Goal: Task Accomplishment & Management: Manage account settings

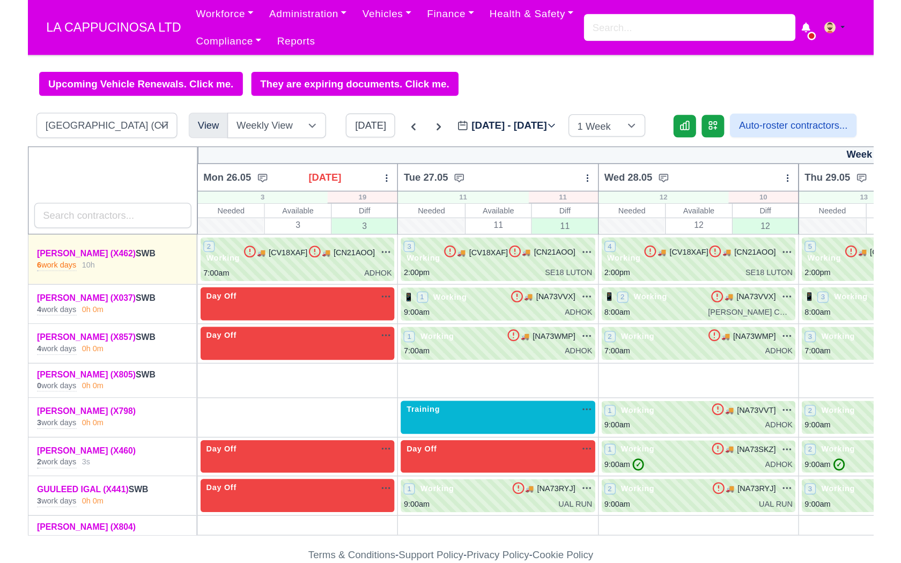
scroll to position [0, 297]
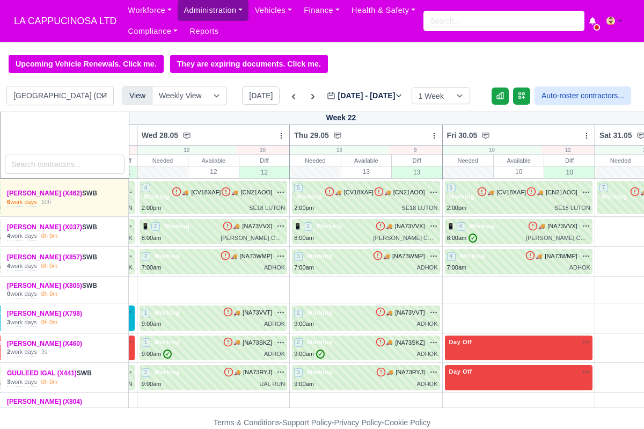
click at [227, 13] on link "Administration" at bounding box center [213, 10] width 71 height 21
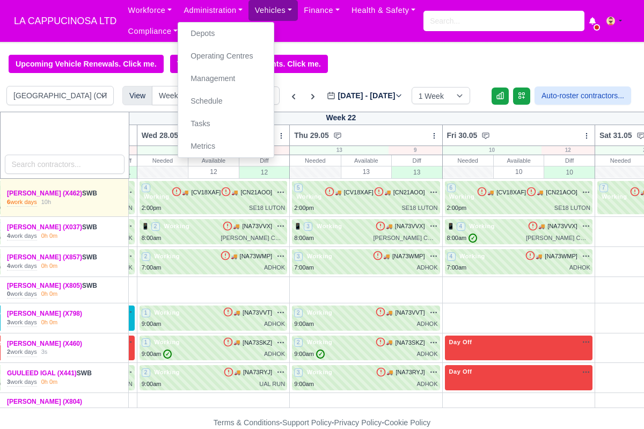
click at [273, 6] on link "Vehicles" at bounding box center [272, 10] width 49 height 21
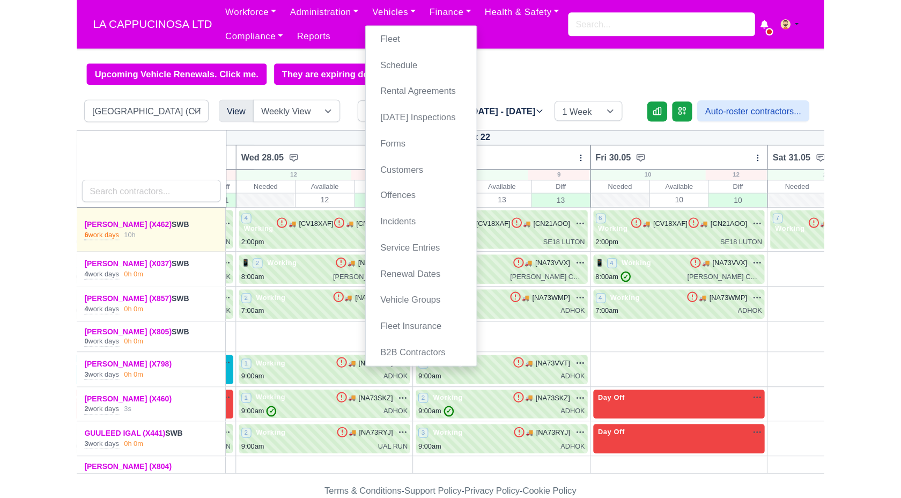
scroll to position [0, 270]
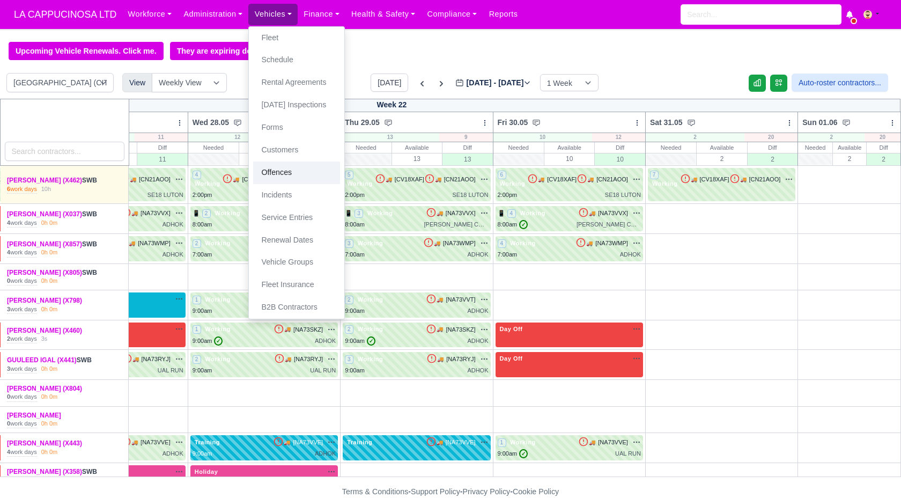
click at [298, 168] on link "Offences" at bounding box center [296, 172] width 87 height 23
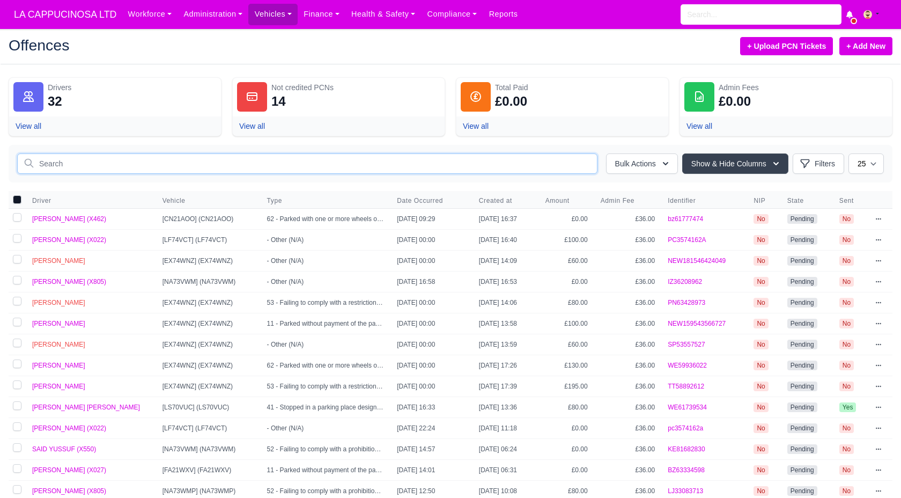
click at [377, 173] on input "text" at bounding box center [307, 163] width 580 height 20
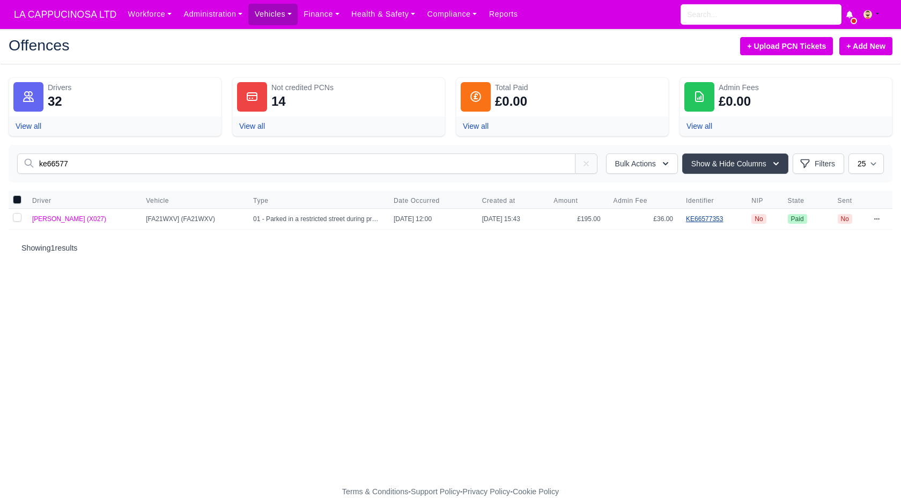
type input "ke66577"
click at [697, 218] on link "KE66577353" at bounding box center [704, 219] width 37 height 8
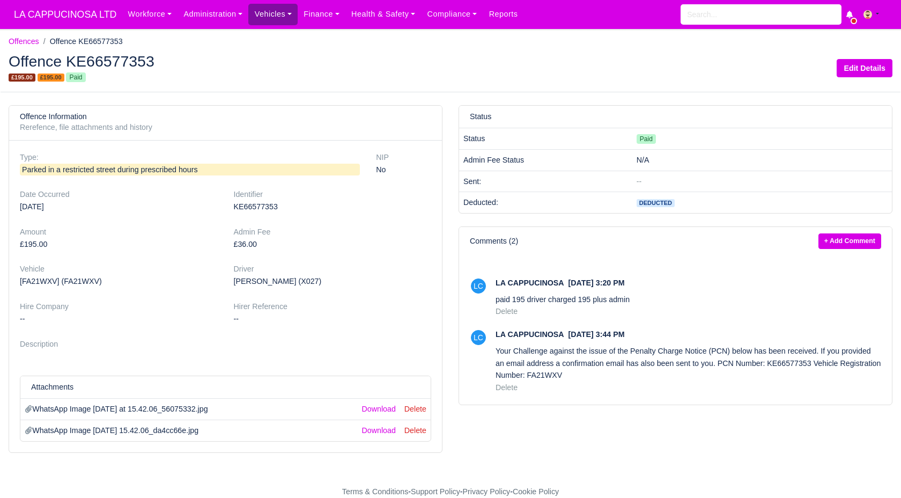
click at [270, 18] on link "Vehicles" at bounding box center [272, 14] width 49 height 21
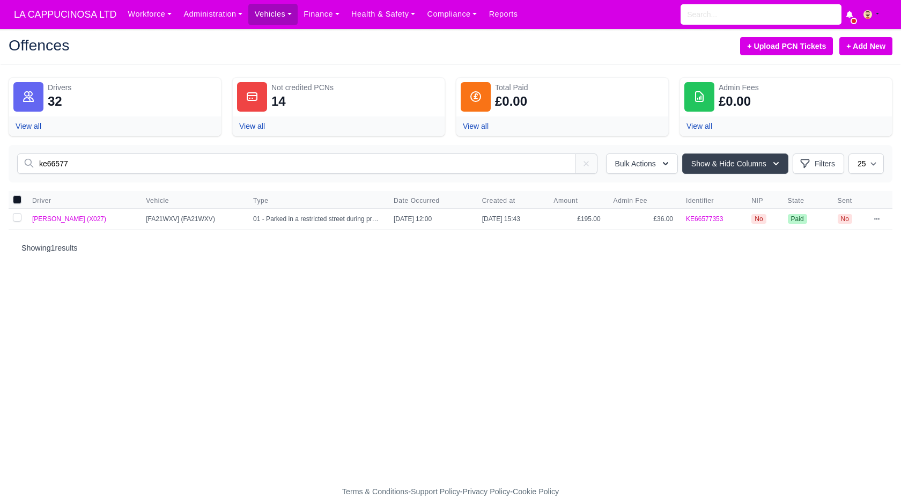
click at [156, 172] on input "ke66577" at bounding box center [296, 163] width 558 height 20
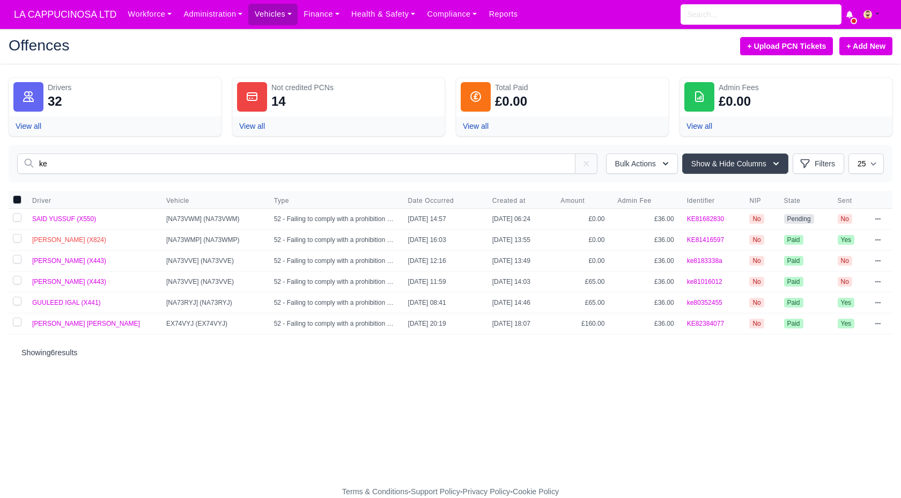
type input "k"
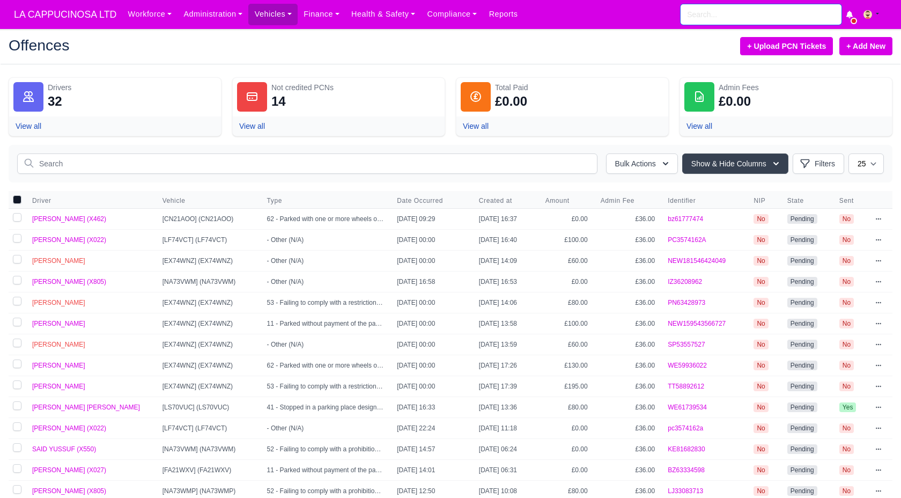
click at [721, 18] on input "search" at bounding box center [761, 14] width 161 height 20
type input "as"
type input "asAD KARAMA (X359)"
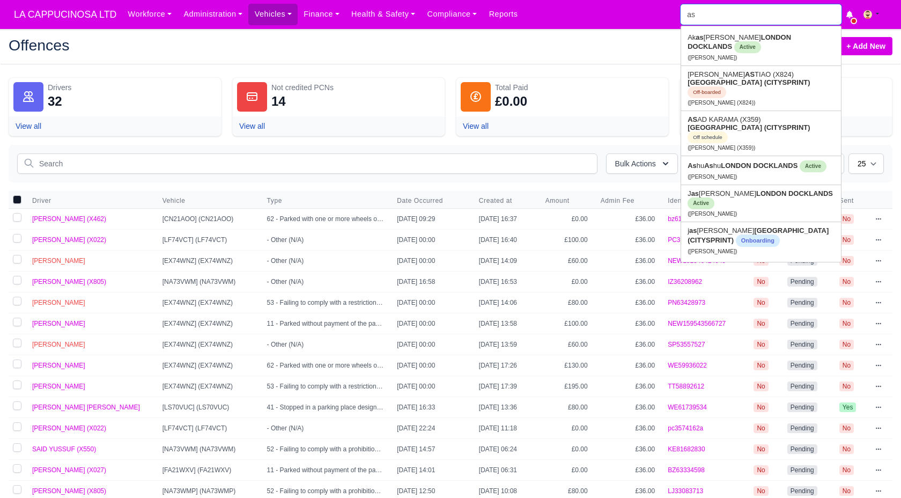
type input "asa"
type input "asad"
type input "asad KARAMA (X359)"
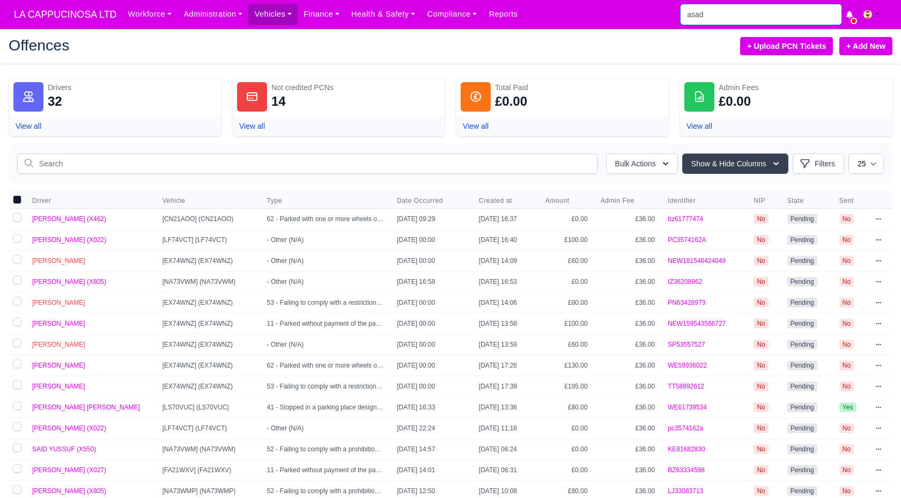
click at [697, 17] on input "asad" at bounding box center [761, 14] width 161 height 20
click at [712, 18] on input "asad" at bounding box center [761, 14] width 161 height 20
click at [712, 20] on input "asad" at bounding box center [761, 14] width 161 height 20
type input "asa"
type input "asaD KARAMA (X359)"
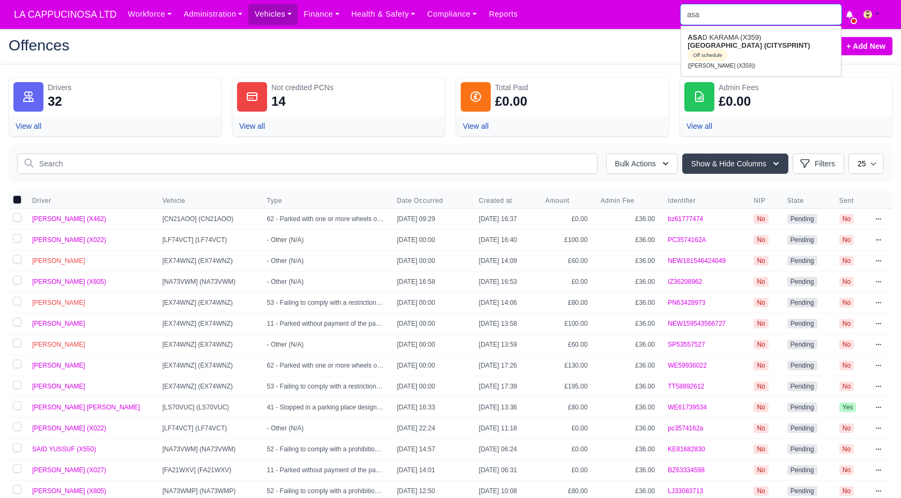
type input "asad"
type input "asad KARAMA (X359)"
click at [740, 47] on span "Off schedule" at bounding box center [756, 47] width 40 height 12
type input "[PERSON_NAME] (X359)"
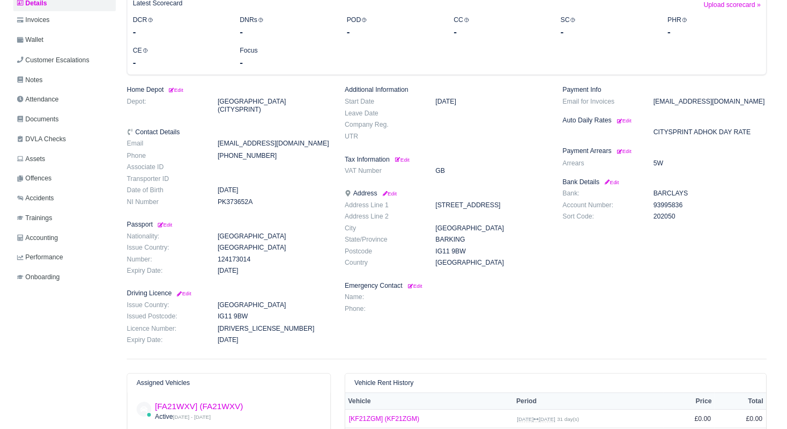
scroll to position [138, 0]
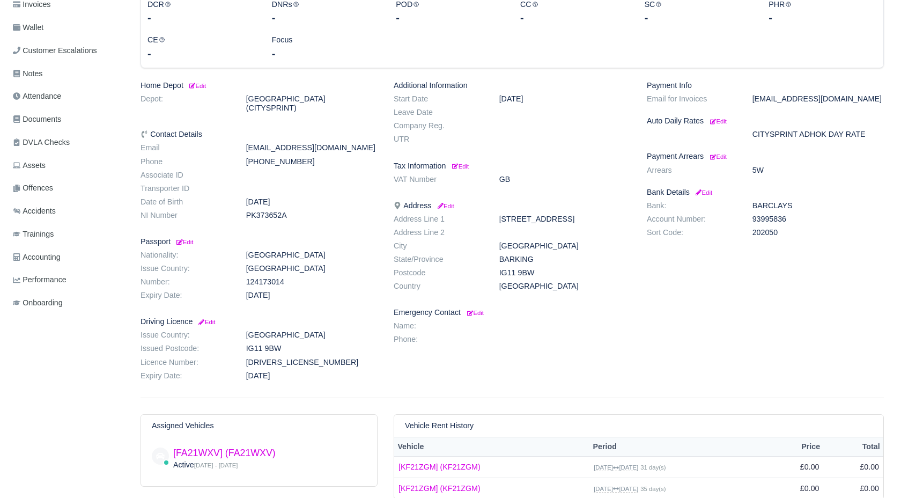
click at [533, 216] on dd "[STREET_ADDRESS]" at bounding box center [565, 219] width 148 height 9
click at [533, 216] on dd "167 westrow drive, barking, IG11 9BW" at bounding box center [565, 219] width 148 height 9
click at [497, 216] on dd "167 westrow drive, barking, IG11 9BW" at bounding box center [565, 219] width 148 height 9
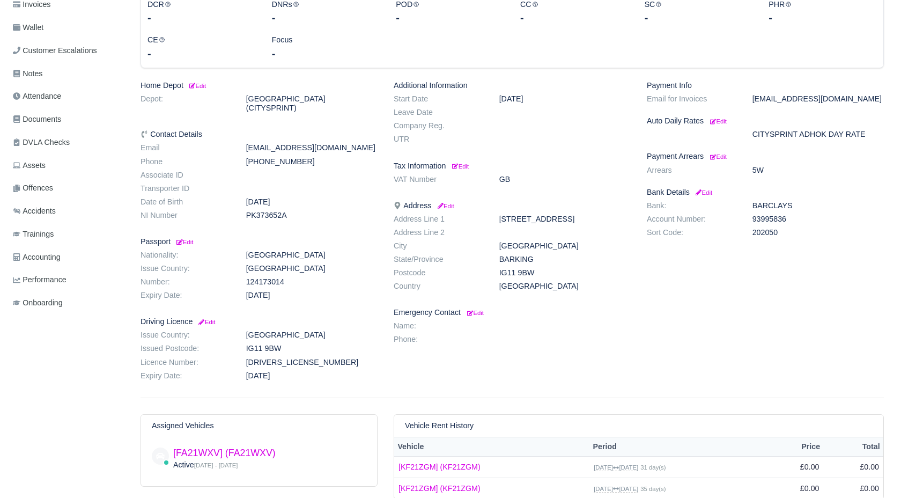
drag, startPoint x: 498, startPoint y: 216, endPoint x: 561, endPoint y: 218, distance: 62.8
click at [561, 218] on dd "167 westrow drive, barking, IG11 9BW" at bounding box center [565, 219] width 148 height 9
click at [558, 221] on dd "167 westrow drive, barking, IG11 9BW" at bounding box center [565, 219] width 148 height 9
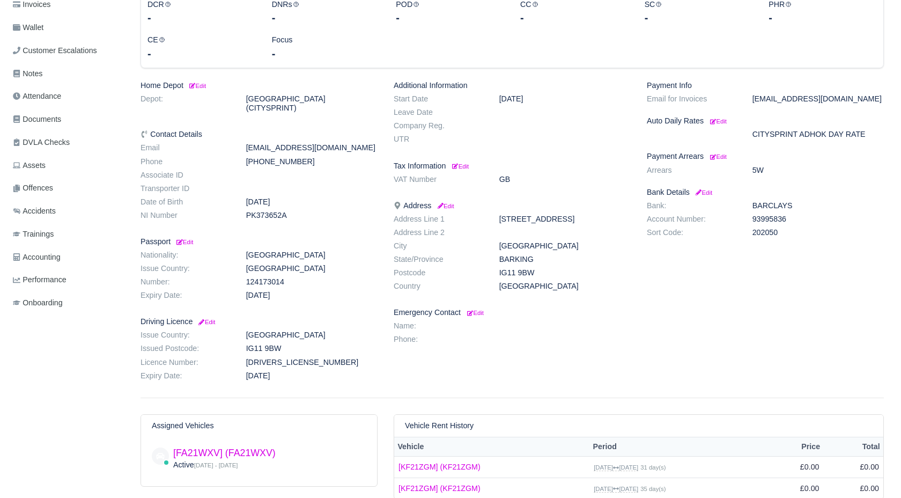
click at [500, 223] on dd "167 westrow drive, barking, IG11 9BW" at bounding box center [565, 219] width 148 height 9
drag, startPoint x: 500, startPoint y: 217, endPoint x: 564, endPoint y: 218, distance: 63.8
click at [564, 218] on dd "167 westrow drive, barking, IG11 9BW" at bounding box center [565, 219] width 148 height 9
copy dd "167 westrow drive"
drag, startPoint x: 600, startPoint y: 220, endPoint x: 610, endPoint y: 234, distance: 17.3
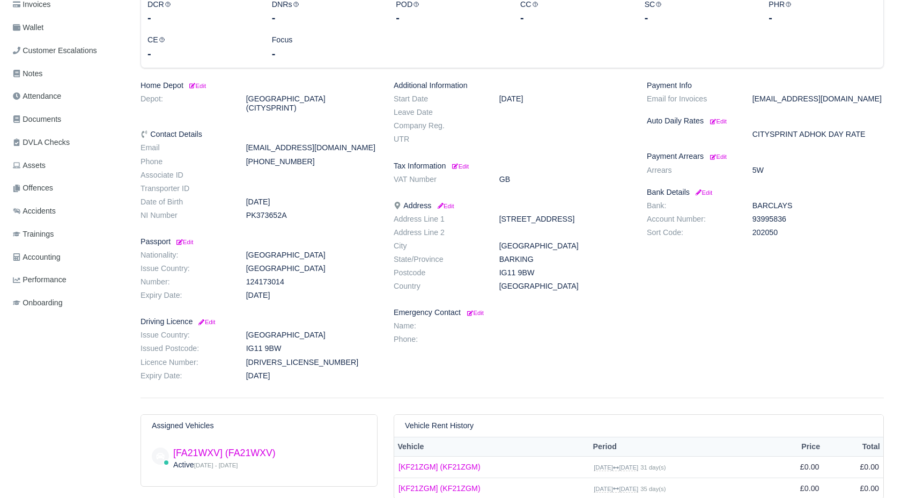
click at [610, 234] on dl "Address Line 1 167 westrow drive, barking, IG11 9BW Address Line 2 City LONDON …" at bounding box center [512, 255] width 253 height 80
copy dd "IG11 9BW"
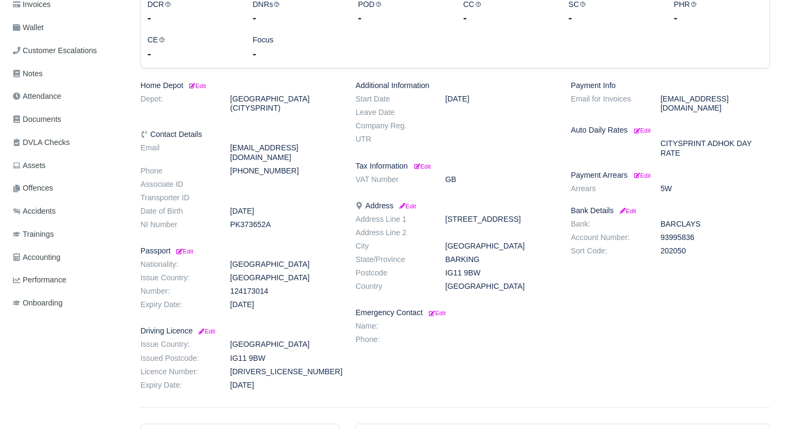
scroll to position [0, 0]
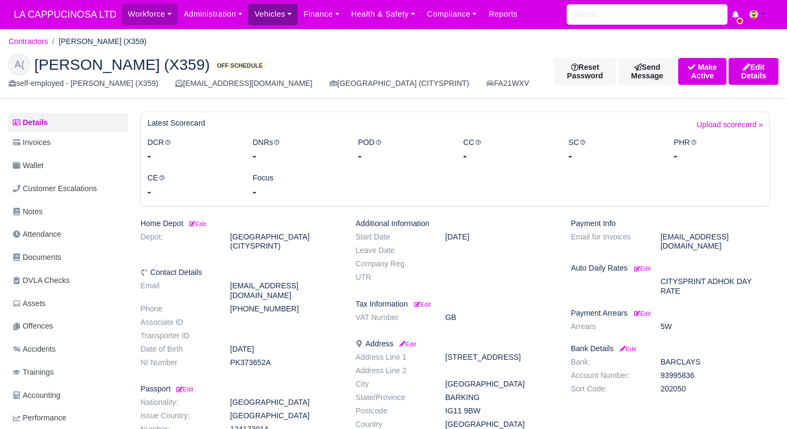
click at [257, 19] on link "Vehicles" at bounding box center [272, 14] width 49 height 21
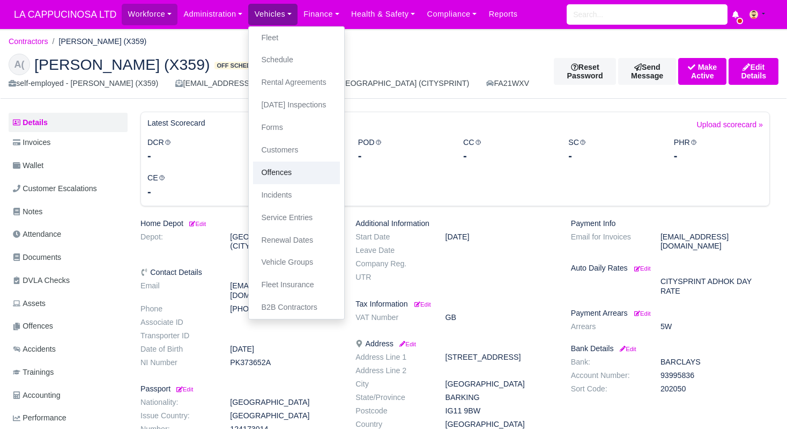
click at [281, 175] on link "Offences" at bounding box center [296, 172] width 87 height 23
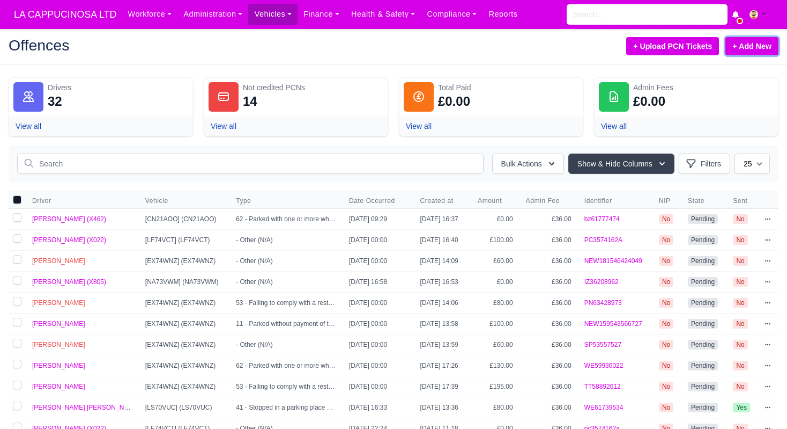
click at [738, 46] on link "+ Add New" at bounding box center [752, 46] width 53 height 18
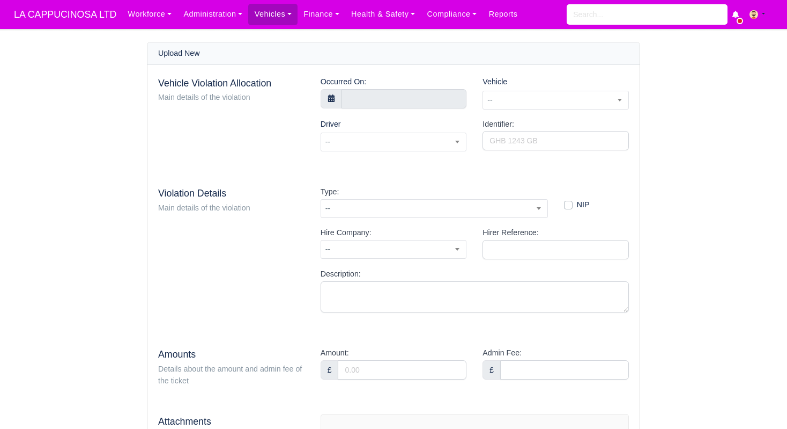
select select "7"
click at [364, 102] on input "text" at bounding box center [405, 98] width 126 height 19
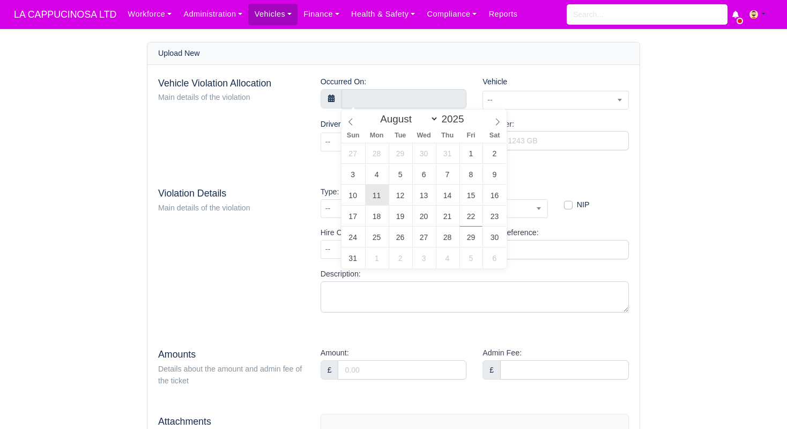
type input "11 August 2025 00:00"
type input "14"
type input "11 August 2025 14:00"
click at [457, 282] on input "00" at bounding box center [466, 278] width 81 height 21
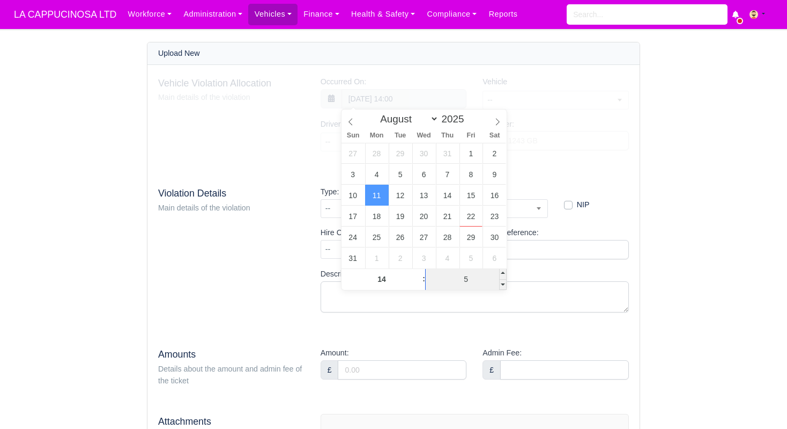
type input "50"
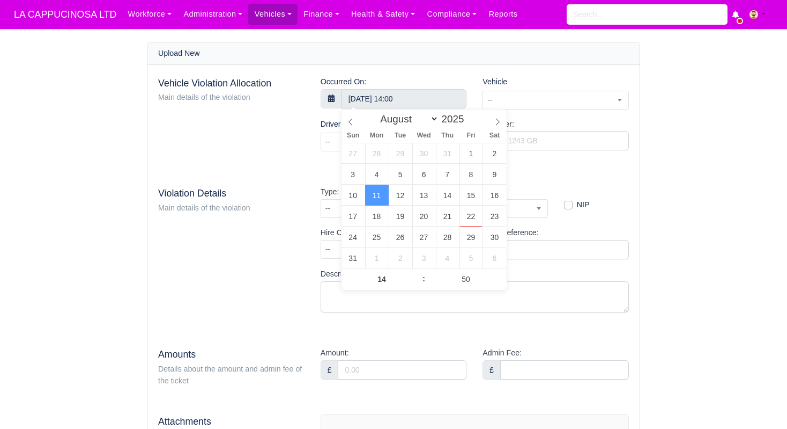
type input "11 August 2025 14:50"
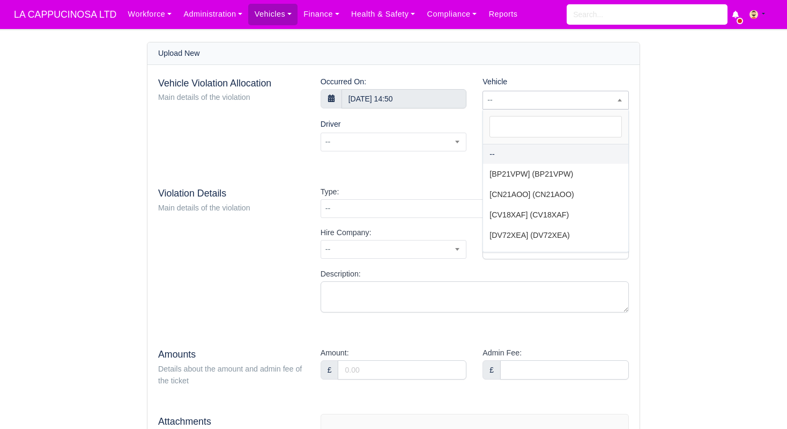
click at [558, 105] on span "--" at bounding box center [555, 99] width 145 height 13
type input "na7"
select select "1"
select select
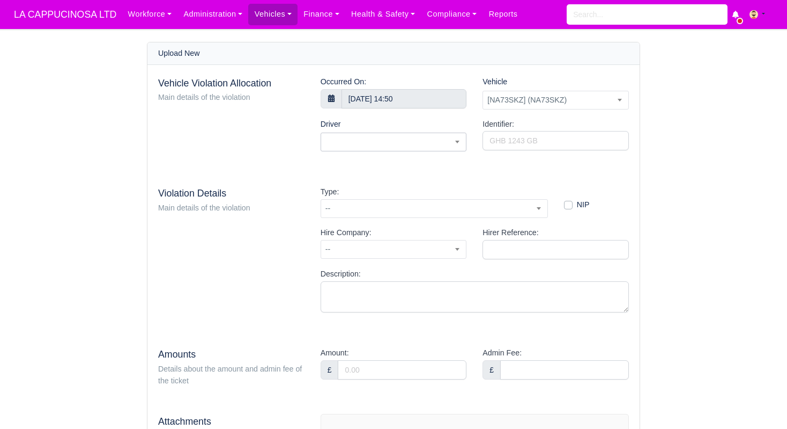
click at [450, 145] on span at bounding box center [394, 141] width 146 height 19
type input "asad"
select select "15"
click at [534, 142] on input "Identifier:" at bounding box center [556, 140] width 146 height 19
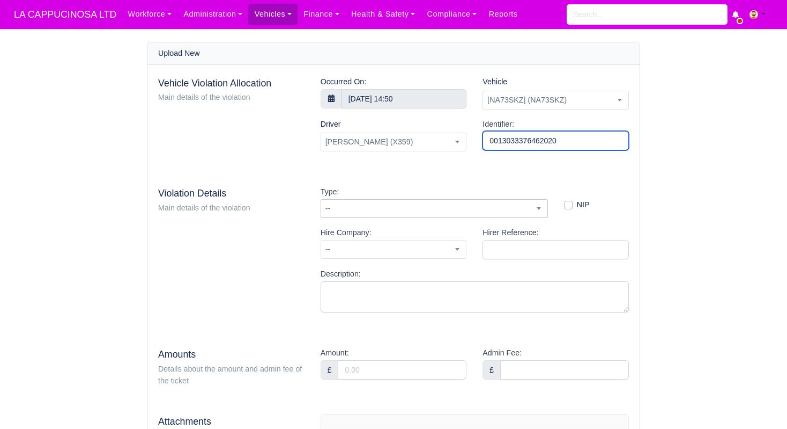
type input "0013033376462020"
click at [472, 217] on span "--" at bounding box center [434, 208] width 227 height 19
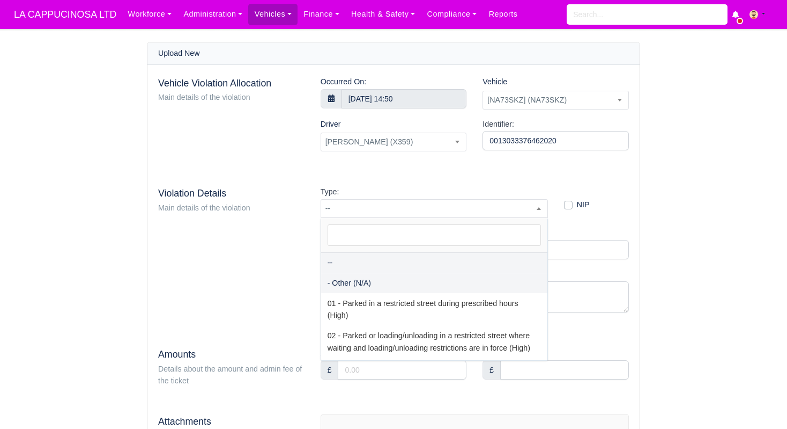
select select "81"
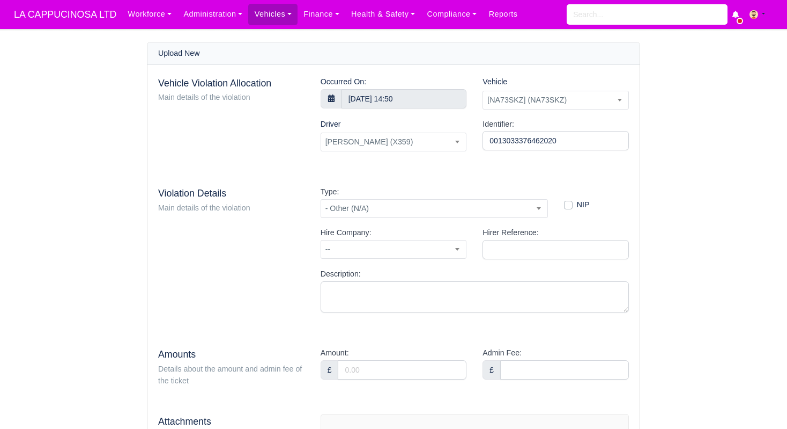
click at [456, 218] on div "Type: -- - Other (N/A) 01 - Parked in a restricted street during prescribed hou…" at bounding box center [435, 206] width 244 height 41
click at [566, 209] on div "NIP" at bounding box center [596, 204] width 65 height 12
click at [577, 207] on label "NIP" at bounding box center [583, 204] width 13 height 12
click at [567, 207] on input "NIP" at bounding box center [568, 202] width 9 height 9
checkbox input "true"
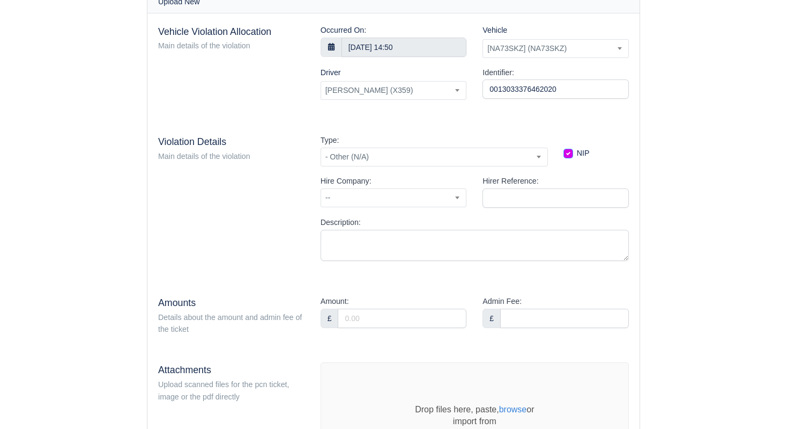
scroll to position [64, 0]
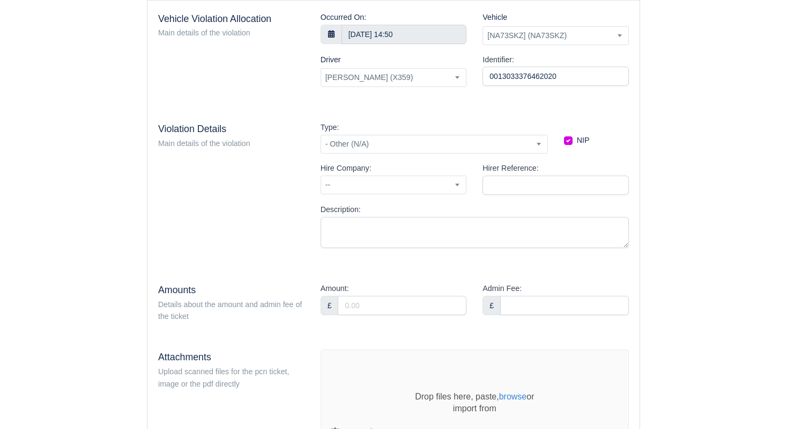
click at [404, 315] on div "£" at bounding box center [394, 305] width 146 height 19
click at [407, 307] on input "Amount:" at bounding box center [402, 305] width 129 height 19
type input "0.00"
click at [529, 307] on input "Admin Fee:" at bounding box center [564, 305] width 129 height 19
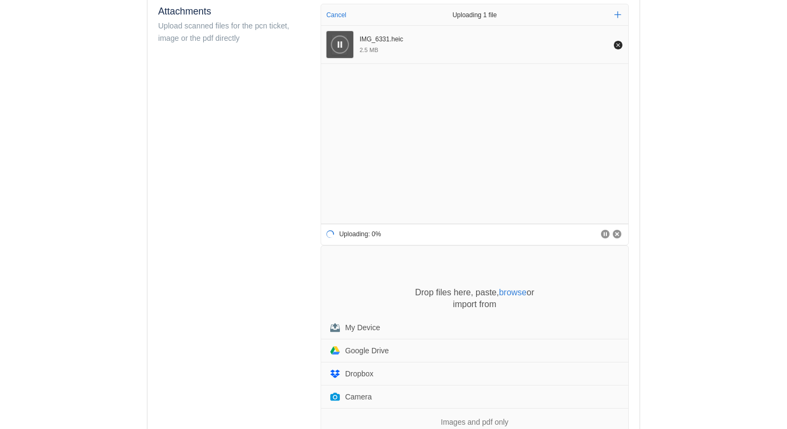
scroll to position [524, 0]
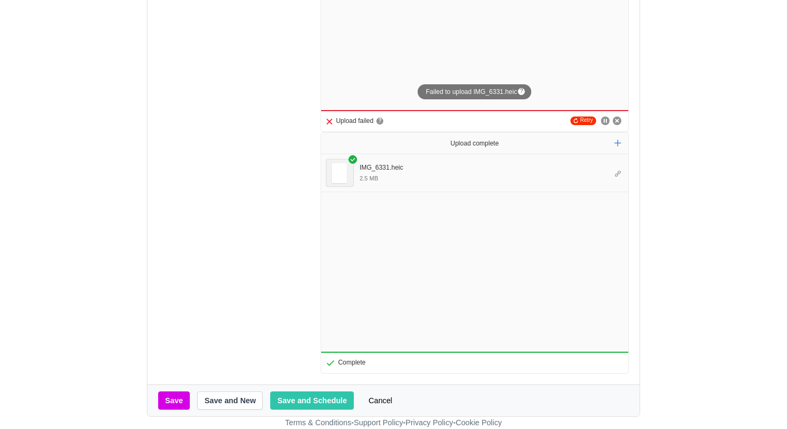
type input "36"
click at [588, 119] on button "Retry" at bounding box center [584, 120] width 26 height 9
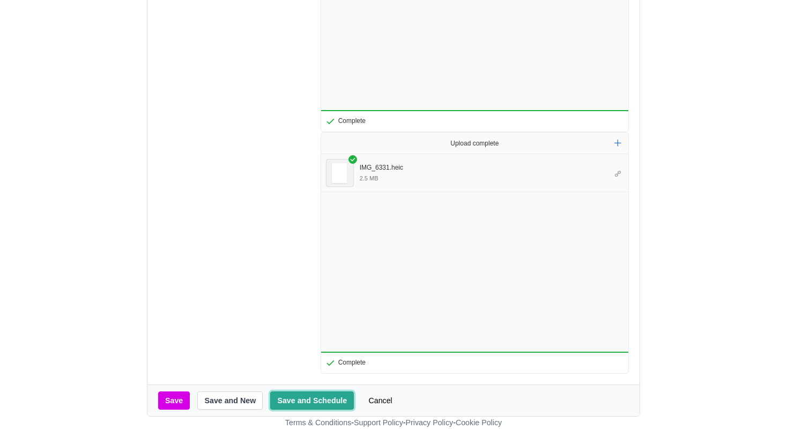
click at [323, 399] on button "Save and Schedule" at bounding box center [312, 400] width 84 height 18
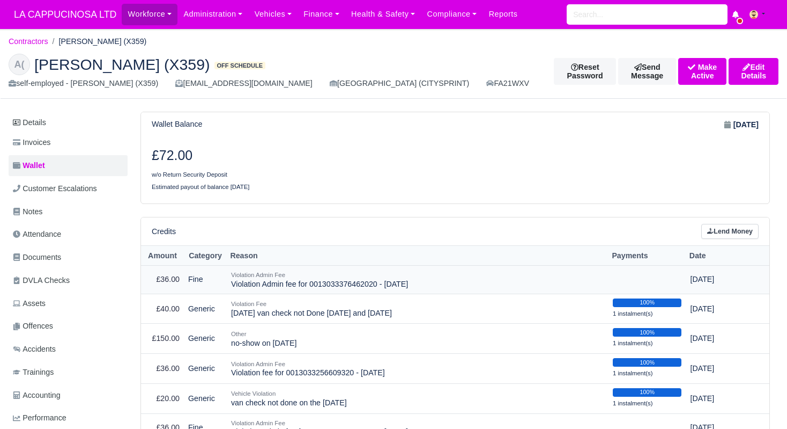
click at [542, 280] on td "Violation Admin Fee Violation Admin fee for 0013033376462020 - 11/08/2025" at bounding box center [418, 279] width 382 height 28
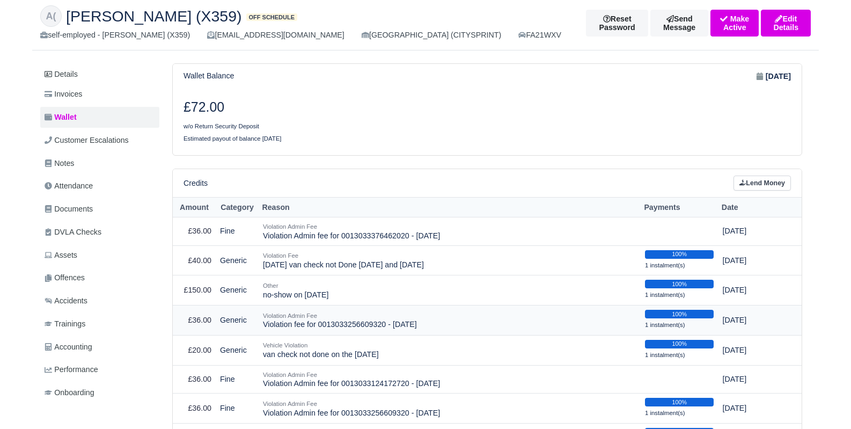
scroll to position [67, 0]
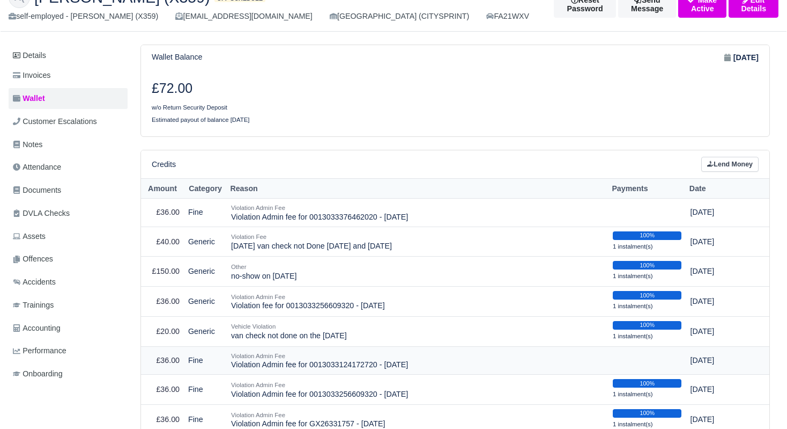
click at [687, 363] on td "[DATE]" at bounding box center [721, 360] width 70 height 28
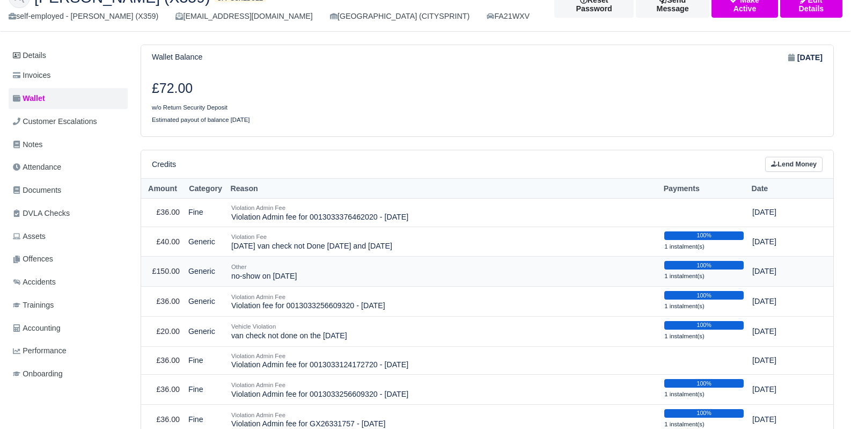
click at [492, 266] on div "Other" at bounding box center [443, 267] width 424 height 10
click at [581, 207] on div "Violation Admin Fee" at bounding box center [443, 208] width 424 height 10
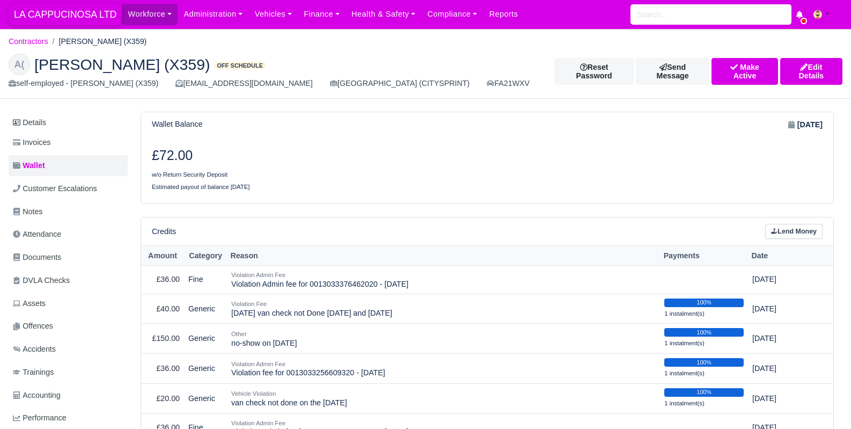
click at [70, 15] on span "LA CAPPUCINOSA LTD" at bounding box center [65, 14] width 113 height 21
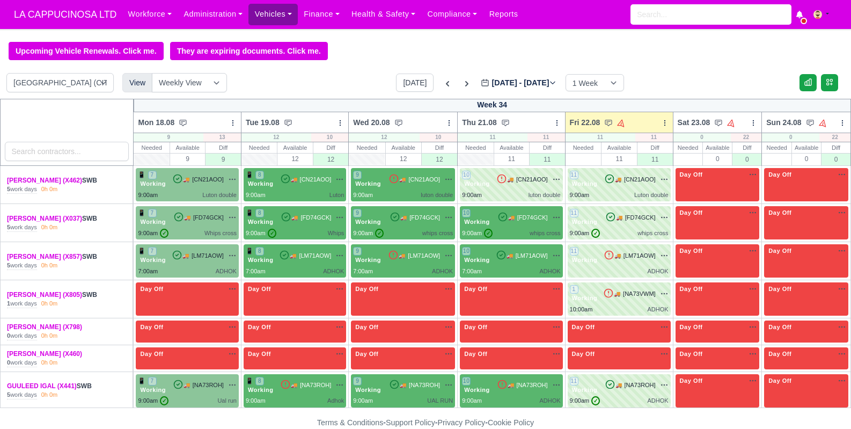
click at [275, 21] on link "Vehicles" at bounding box center [272, 14] width 49 height 21
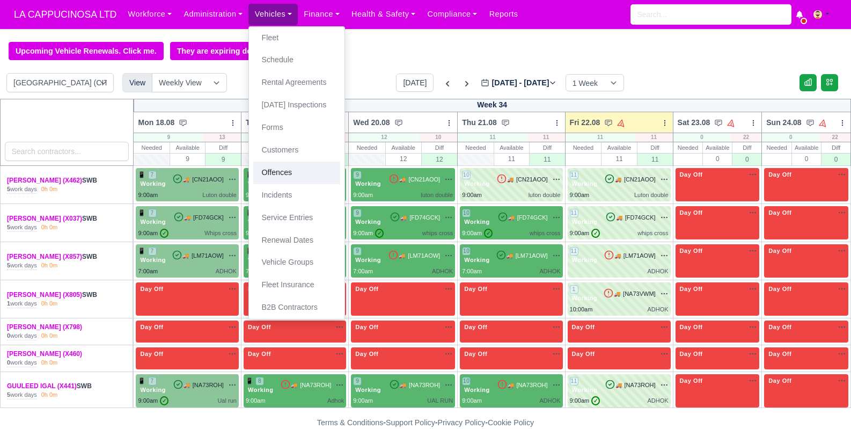
click at [296, 171] on link "Offences" at bounding box center [296, 172] width 87 height 23
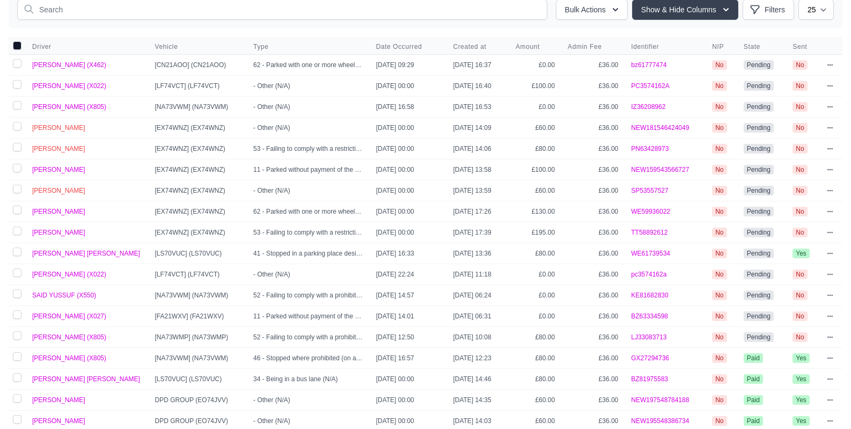
scroll to position [154, 0]
click at [648, 270] on link "pc3574162a" at bounding box center [648, 274] width 35 height 8
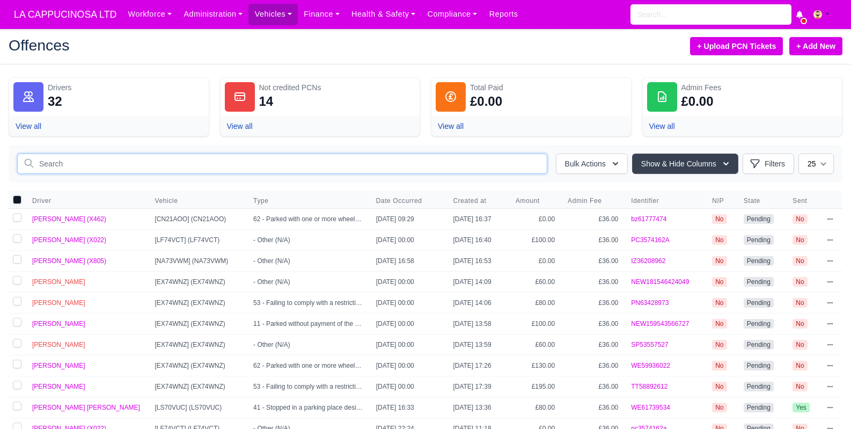
click at [174, 165] on input "text" at bounding box center [282, 163] width 530 height 20
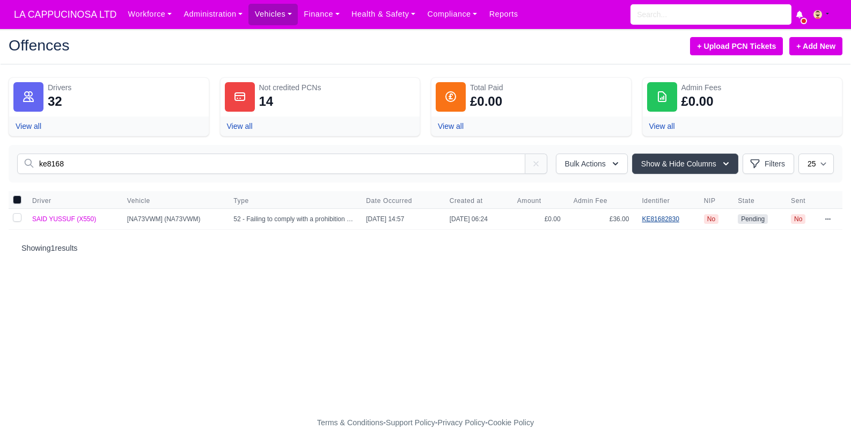
type input "ke8168"
click at [661, 222] on link "KE81682830" at bounding box center [660, 219] width 37 height 8
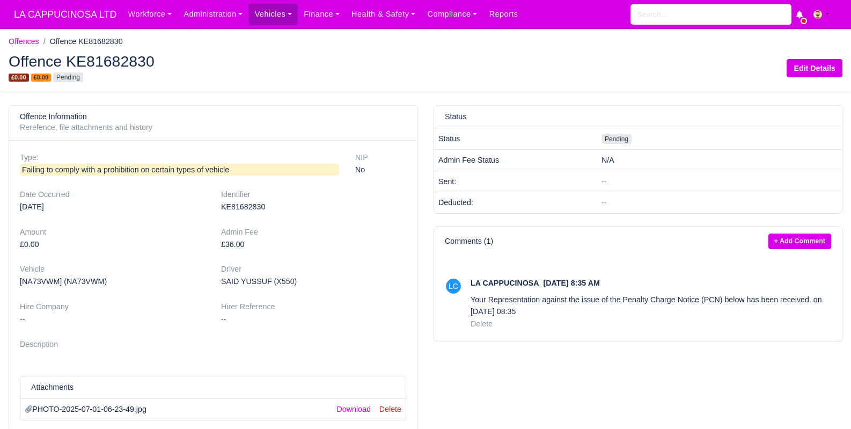
click at [617, 300] on p "Your Representation against the issue of the Penalty Charge Notice (PCN) below …" at bounding box center [650, 305] width 360 height 25
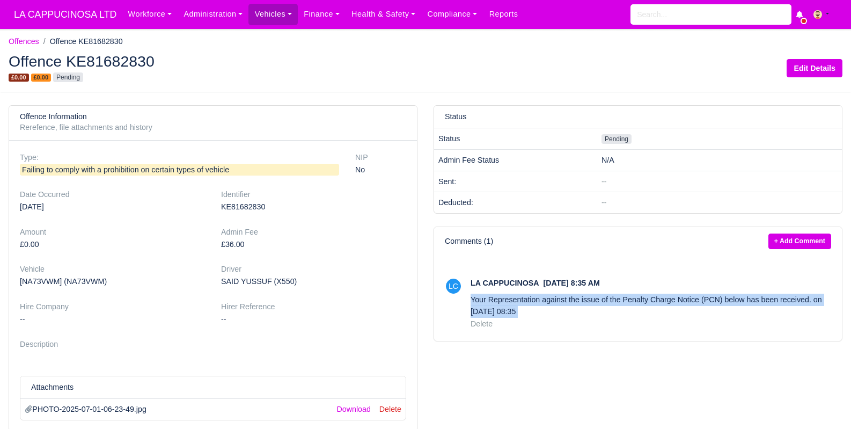
click at [617, 300] on p "Your Representation against the issue of the Penalty Charge Notice (PCN) below …" at bounding box center [650, 305] width 360 height 25
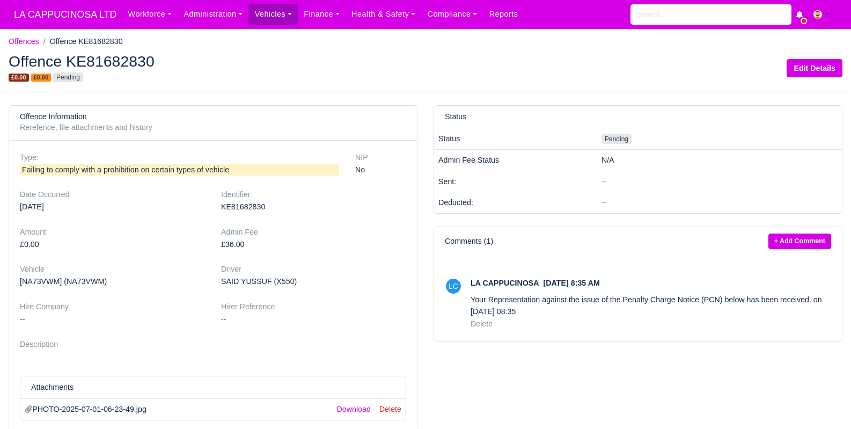
click at [616, 307] on p "Your Representation against the issue of the Penalty Charge Notice (PCN) below …" at bounding box center [650, 305] width 360 height 25
click at [53, 9] on span "LA CAPPUCINOSA LTD" at bounding box center [65, 14] width 113 height 21
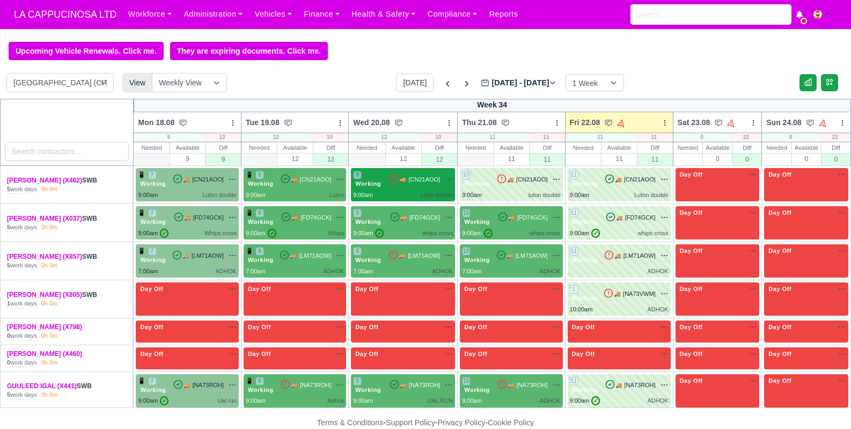
click at [355, 181] on span "Working" at bounding box center [368, 184] width 30 height 8
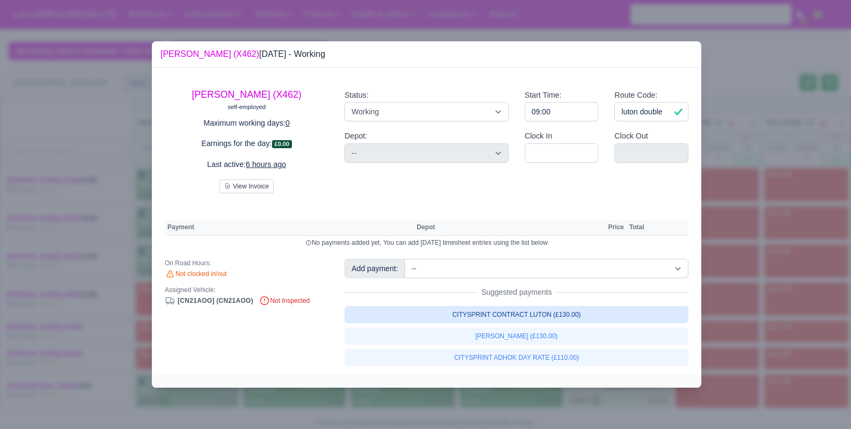
click at [440, 308] on link "CITYSPRINT CONTRACT LUTON (£130.00)" at bounding box center [516, 314] width 344 height 17
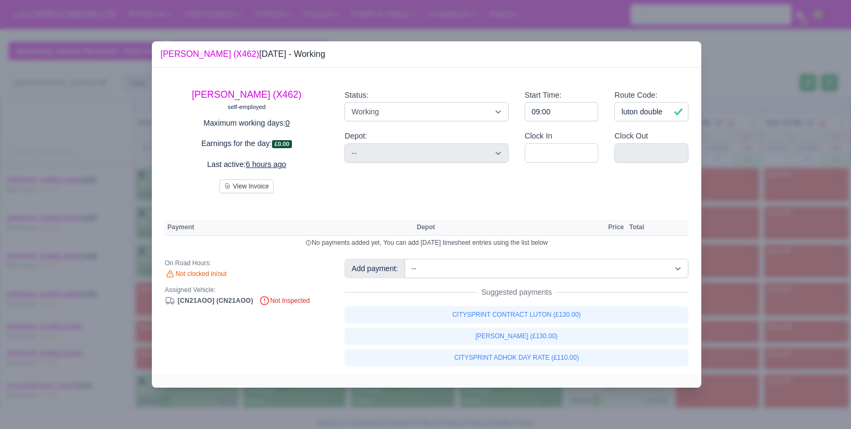
select select "2"
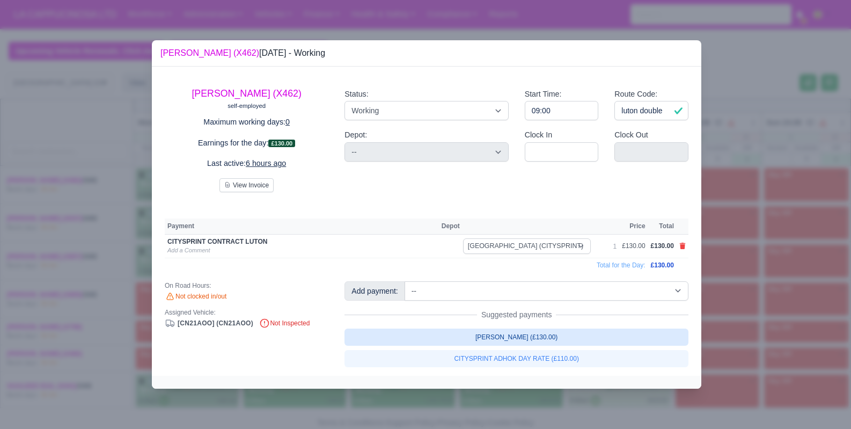
click at [446, 336] on link "LUTON ADHOK (£130.00)" at bounding box center [516, 336] width 344 height 17
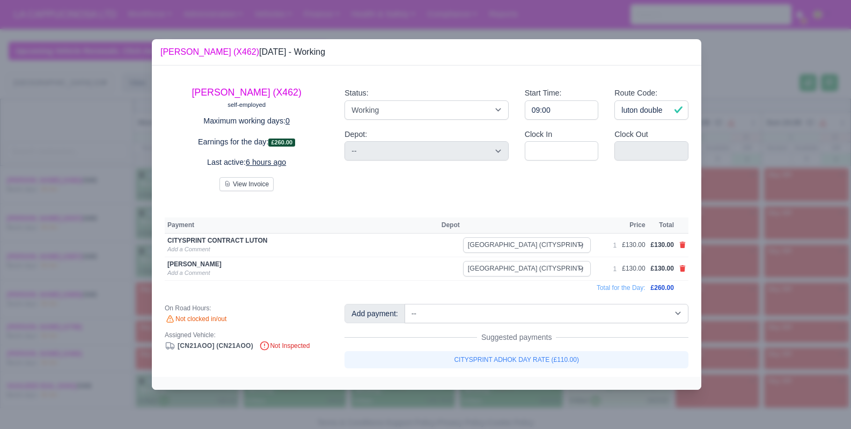
click at [95, 167] on div at bounding box center [425, 214] width 851 height 429
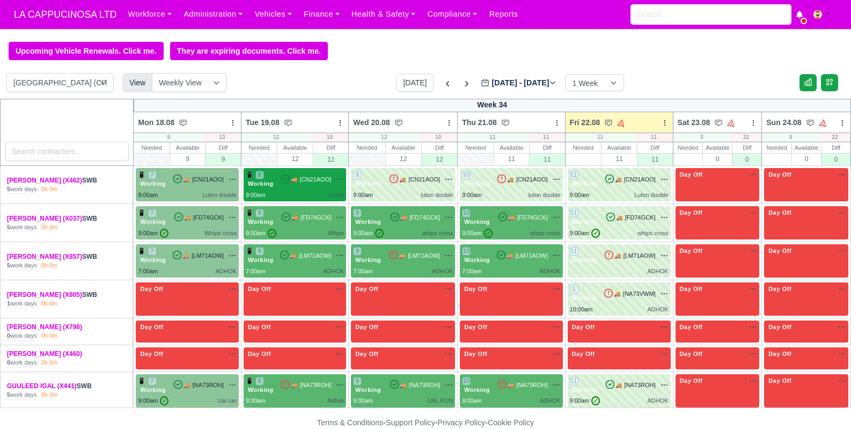
click at [269, 190] on div "9:00am Luton" at bounding box center [295, 194] width 98 height 9
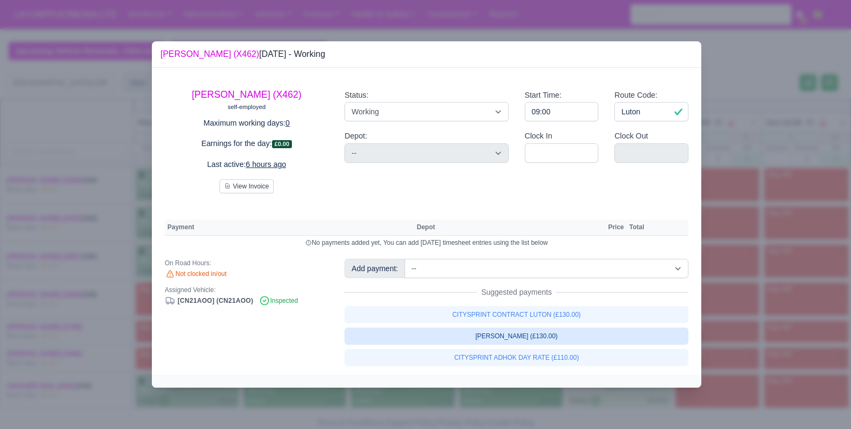
click at [488, 341] on link "LUTON ADHOK (£130.00)" at bounding box center [516, 335] width 344 height 17
select select "2"
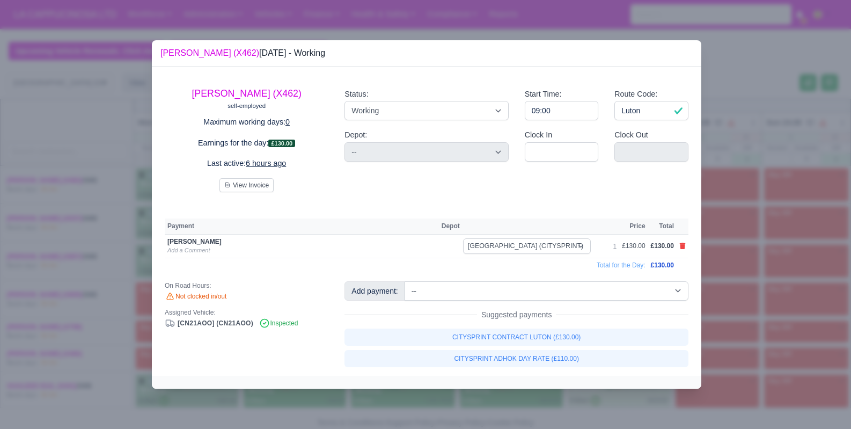
click at [487, 340] on link "CITYSPRINT CONTRACT LUTON (£130.00)" at bounding box center [516, 336] width 344 height 17
select select "2"
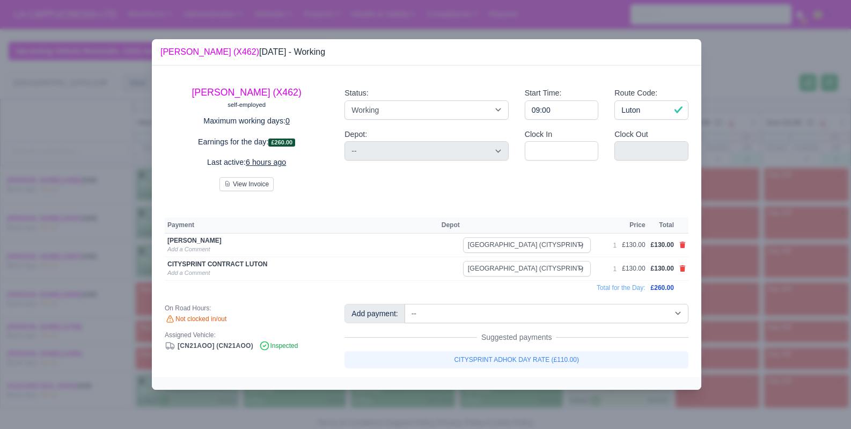
click at [99, 191] on div at bounding box center [425, 214] width 851 height 429
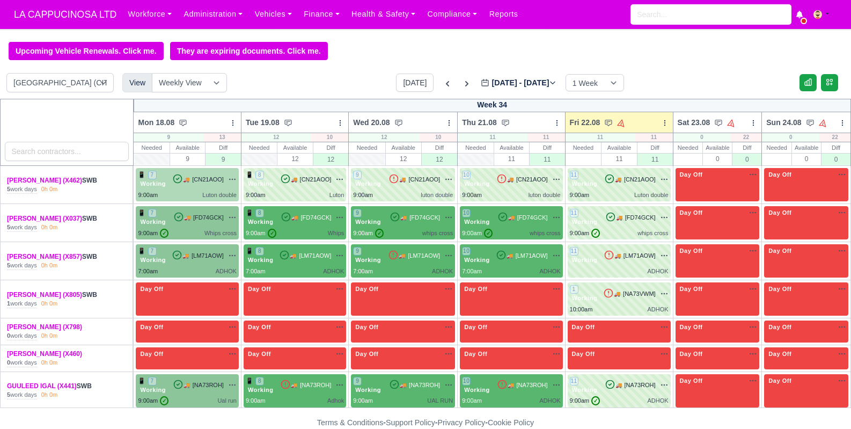
click at [164, 193] on div "9:00am Luton double" at bounding box center [187, 194] width 98 height 9
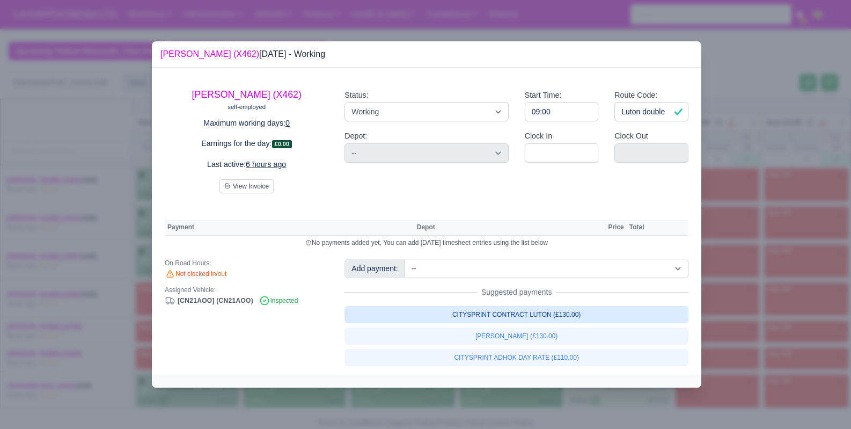
click at [425, 320] on link "CITYSPRINT CONTRACT LUTON (£130.00)" at bounding box center [516, 314] width 344 height 17
select select "2"
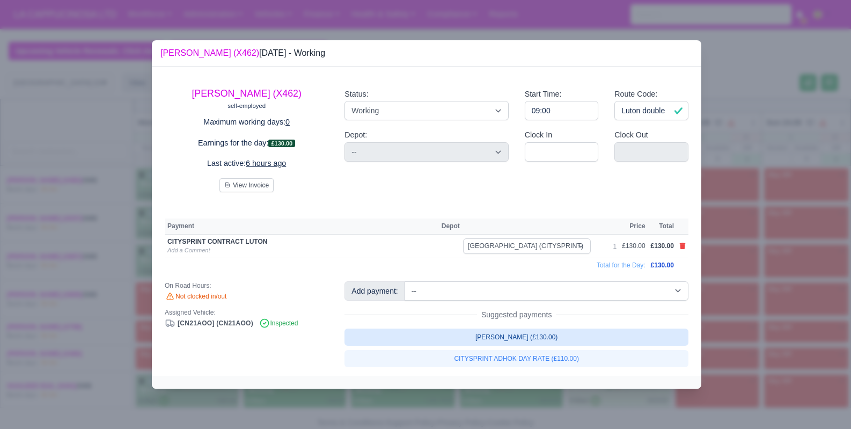
click at [430, 330] on link "LUTON ADHOK (£130.00)" at bounding box center [516, 336] width 344 height 17
select select "2"
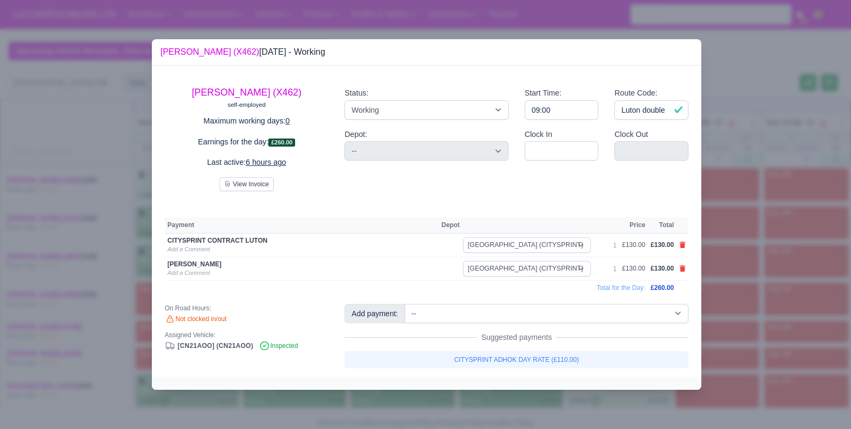
click at [89, 228] on div at bounding box center [425, 214] width 851 height 429
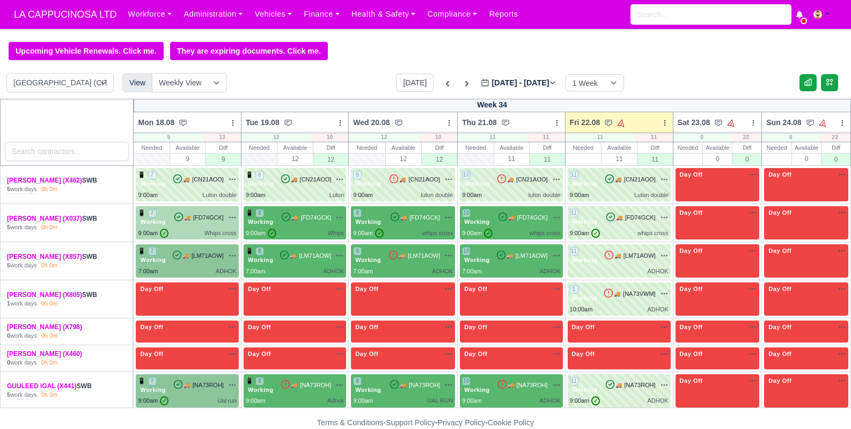
click at [207, 224] on div "📱 7 Working 🚚" at bounding box center [187, 217] width 98 height 18
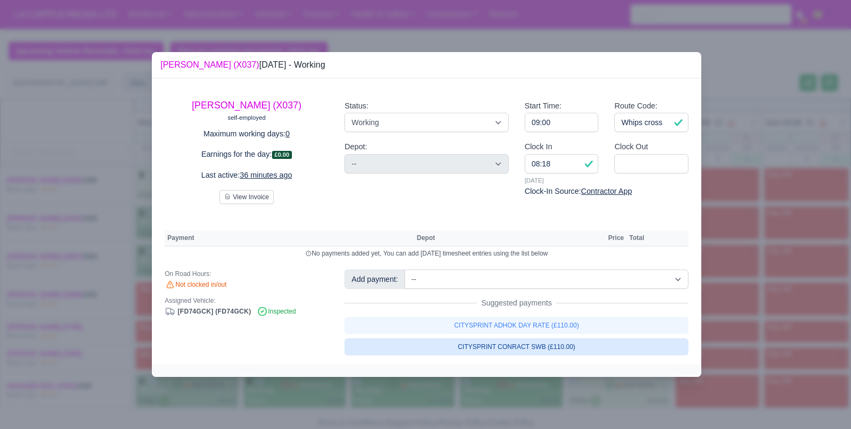
click at [426, 344] on link "CITYSPRINT CONRACT SWB (£110.00)" at bounding box center [516, 346] width 344 height 17
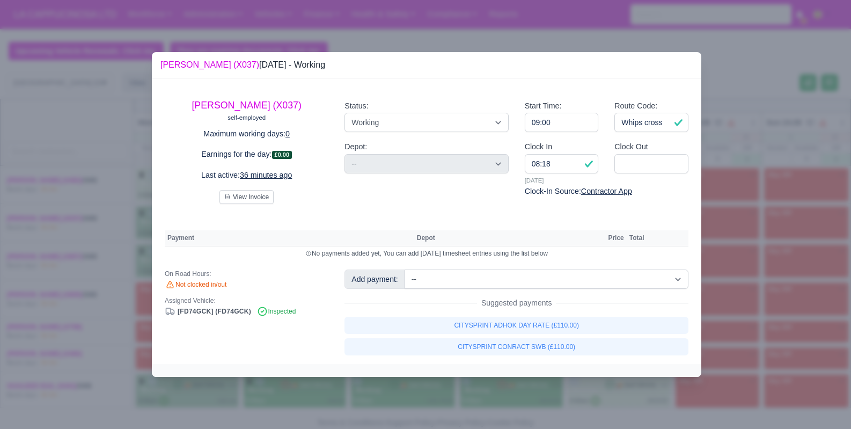
select select "2"
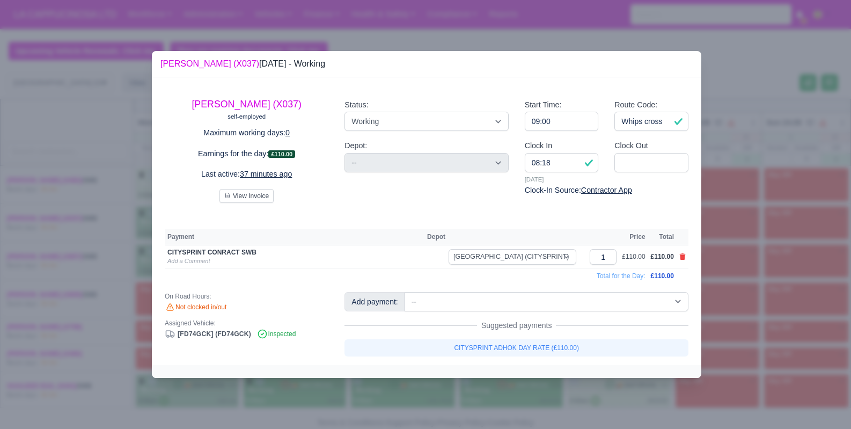
click at [124, 288] on div at bounding box center [425, 214] width 851 height 429
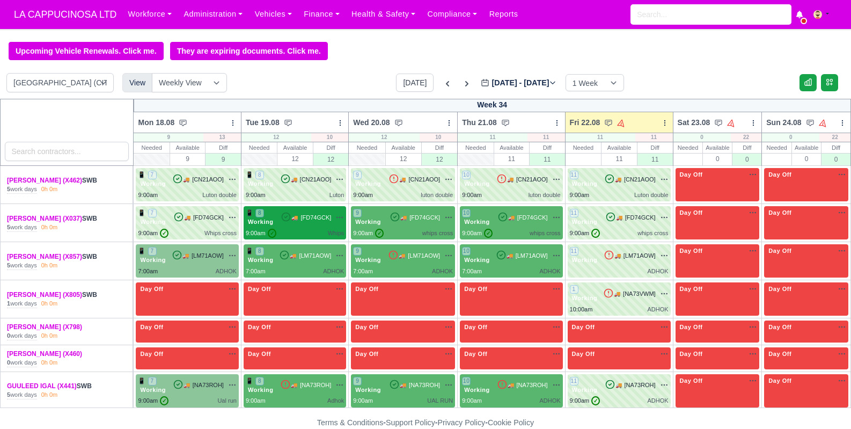
click at [292, 234] on div "9:00am ✓ Whips" at bounding box center [295, 233] width 98 height 9
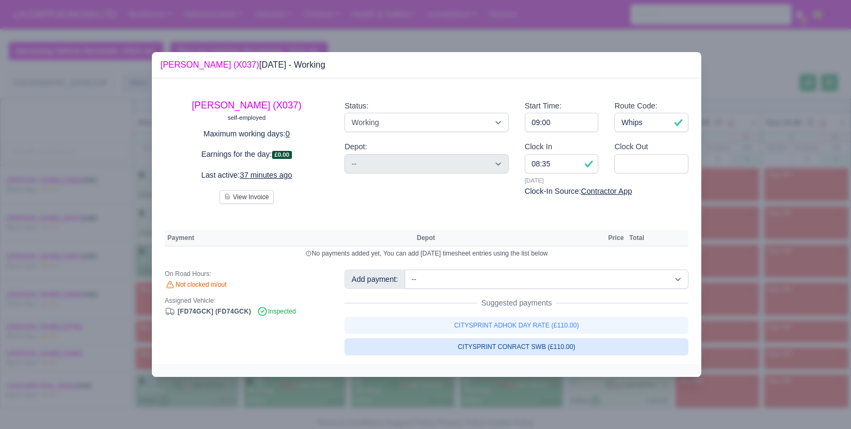
click at [456, 339] on link "CITYSPRINT CONRACT SWB (£110.00)" at bounding box center [516, 346] width 344 height 17
select select "2"
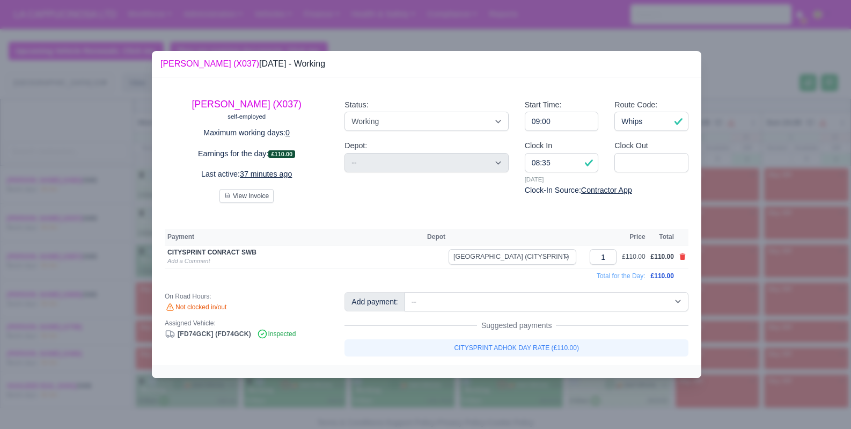
click at [752, 303] on div at bounding box center [425, 214] width 851 height 429
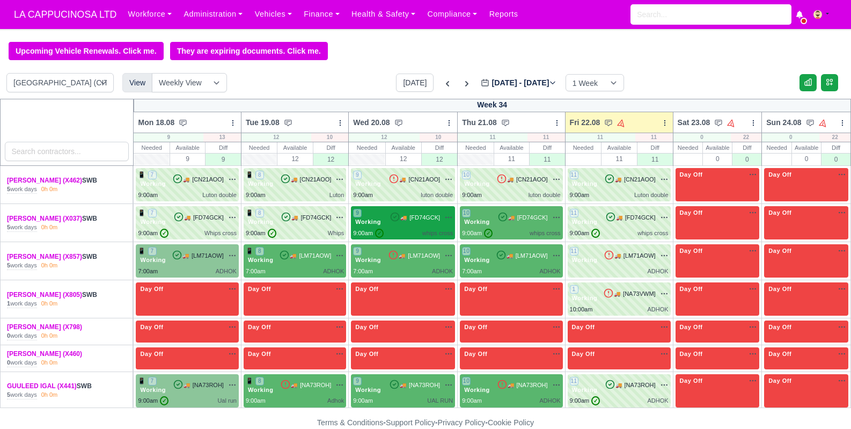
click at [392, 229] on div "9:00am ✓ whips cross" at bounding box center [403, 233] width 100 height 9
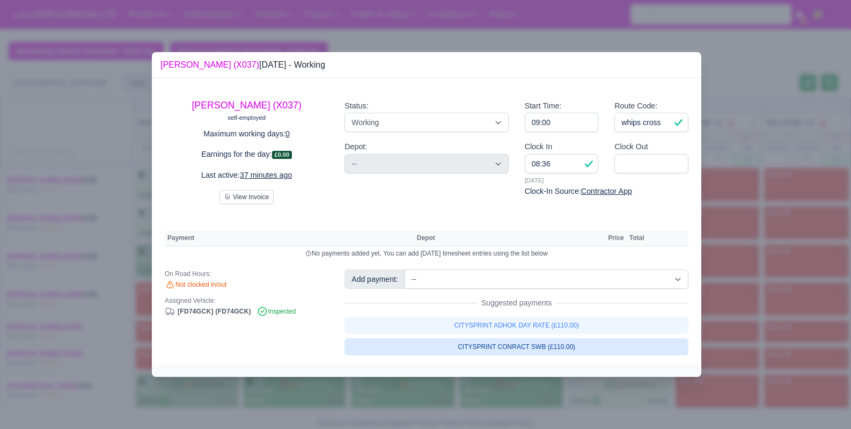
click at [534, 350] on link "CITYSPRINT CONRACT SWB (£110.00)" at bounding box center [516, 346] width 344 height 17
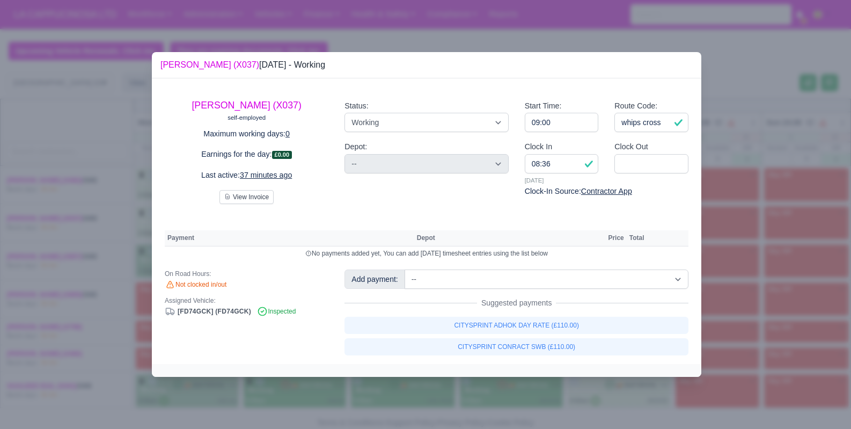
select select "2"
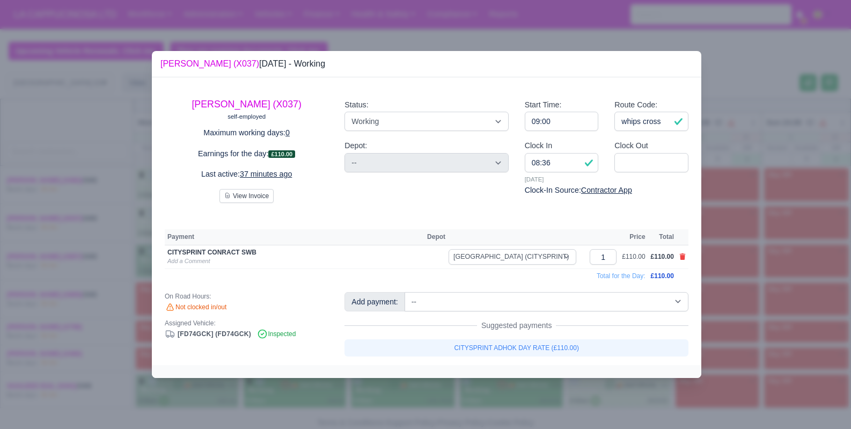
click at [767, 223] on div at bounding box center [425, 214] width 851 height 429
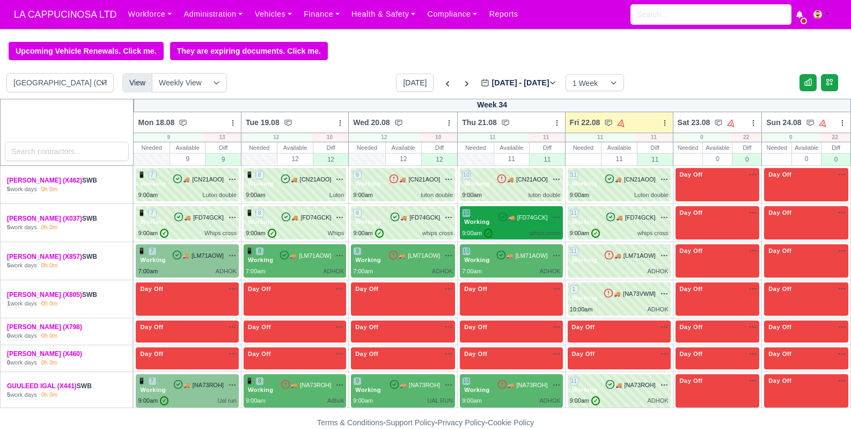
click at [499, 231] on div "9:00am ✓ whips cross" at bounding box center [511, 233] width 98 height 9
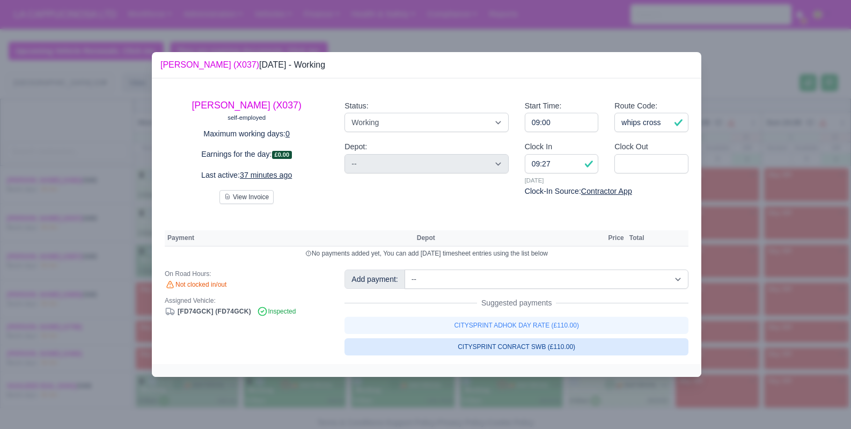
click at [552, 352] on link "CITYSPRINT CONRACT SWB (£110.00)" at bounding box center [516, 346] width 344 height 17
select select "2"
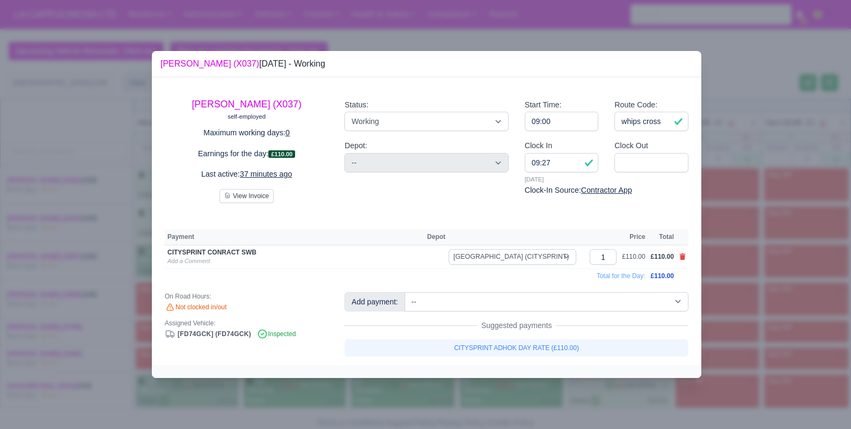
click at [715, 283] on div at bounding box center [425, 214] width 851 height 429
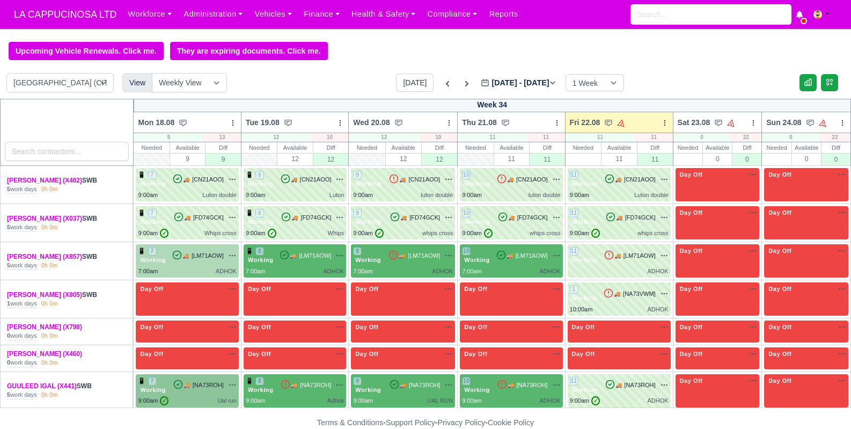
click at [200, 266] on div "📱 7 Working 🚚" at bounding box center [187, 260] width 98 height 29
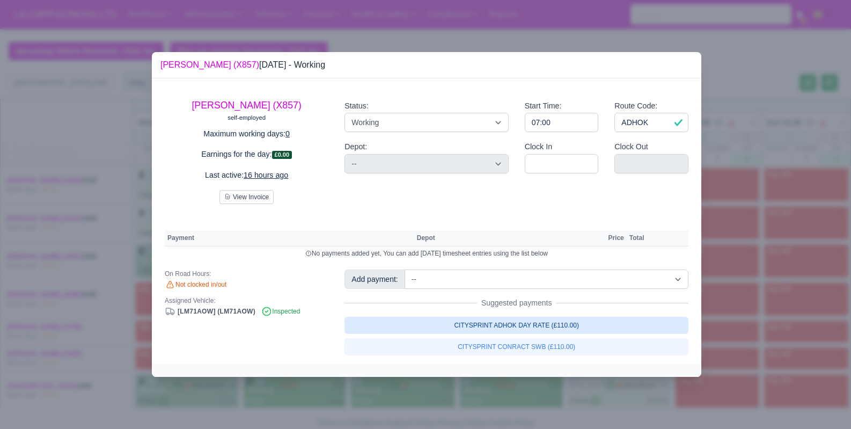
click at [494, 329] on link "CITYSPRINT ADHOK DAY RATE (£110.00)" at bounding box center [516, 324] width 344 height 17
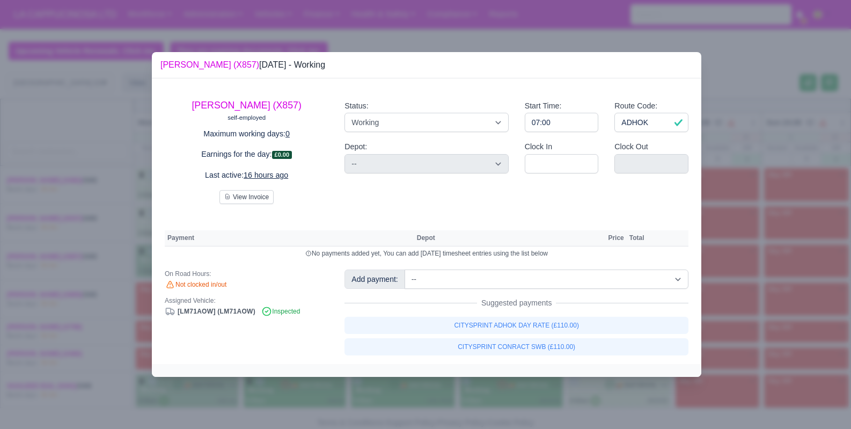
select select "2"
click at [747, 289] on div at bounding box center [425, 214] width 851 height 429
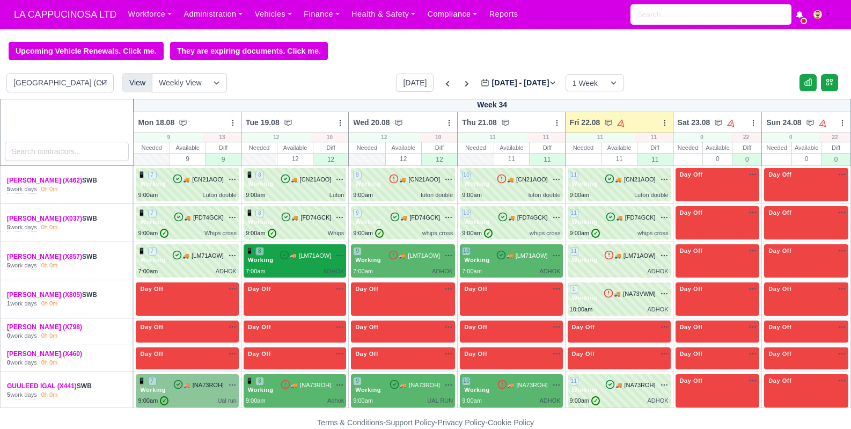
click at [323, 267] on div "ADHOK" at bounding box center [333, 271] width 21 height 9
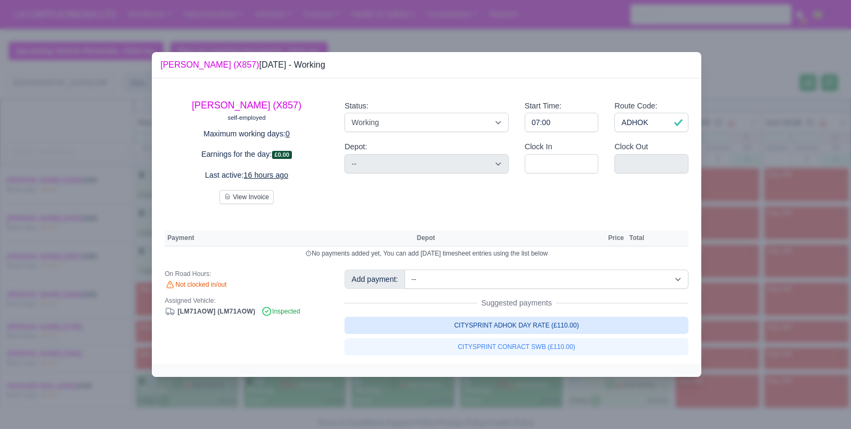
click at [470, 330] on link "CITYSPRINT ADHOK DAY RATE (£110.00)" at bounding box center [516, 324] width 344 height 17
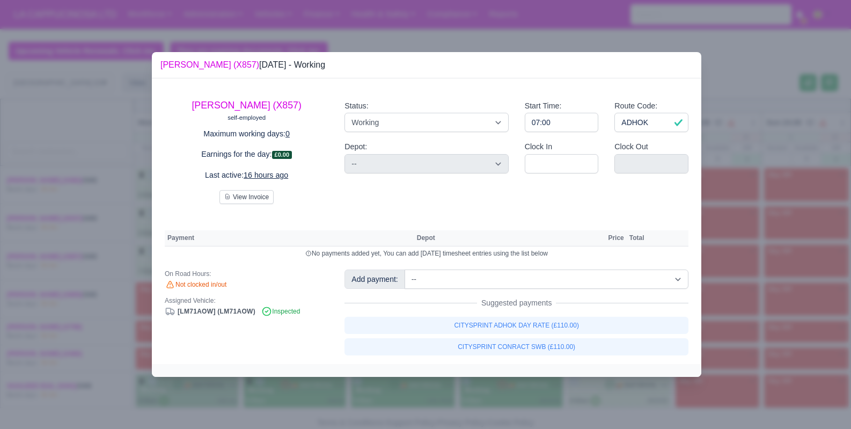
select select "2"
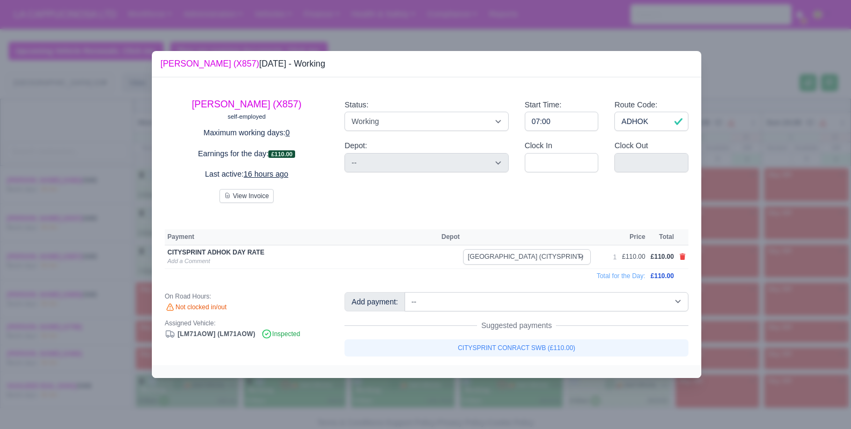
click at [715, 288] on div at bounding box center [425, 214] width 851 height 429
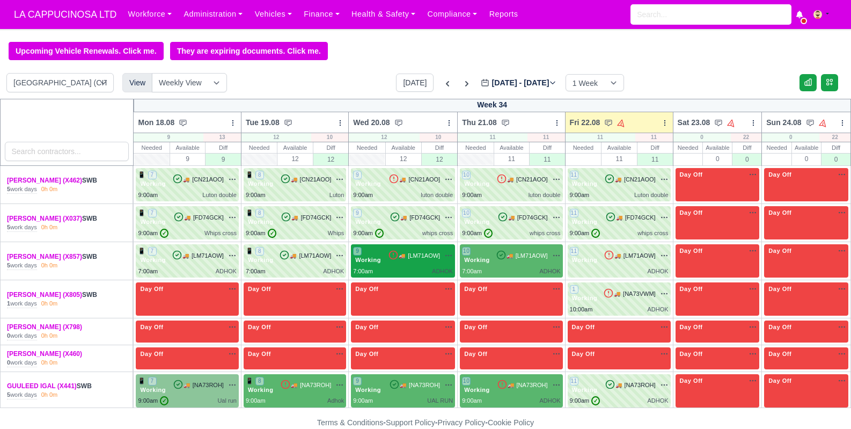
click at [387, 262] on div "9 Working 🚚 [LM71AOW]" at bounding box center [403, 255] width 100 height 18
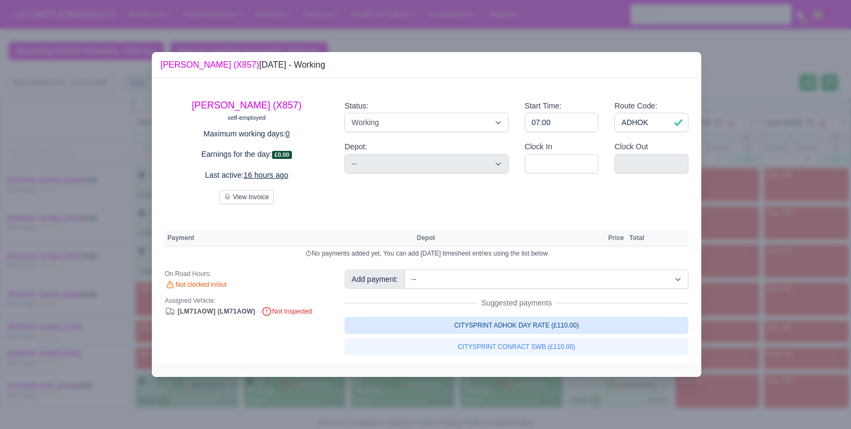
click at [512, 325] on link "CITYSPRINT ADHOK DAY RATE (£110.00)" at bounding box center [516, 324] width 344 height 17
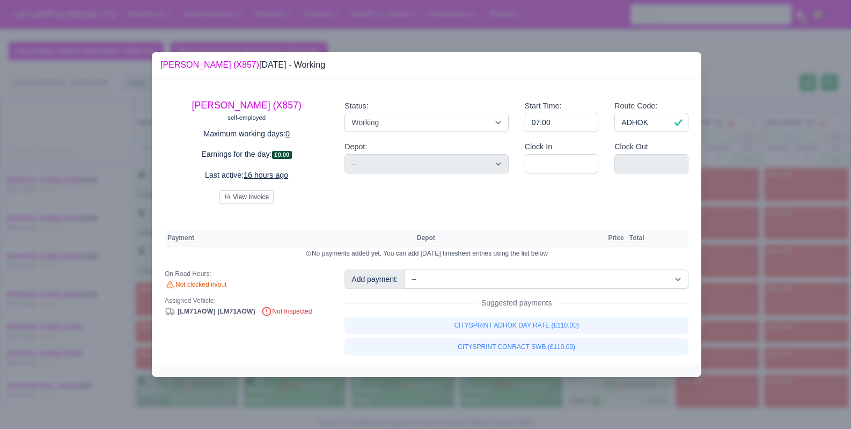
select select "2"
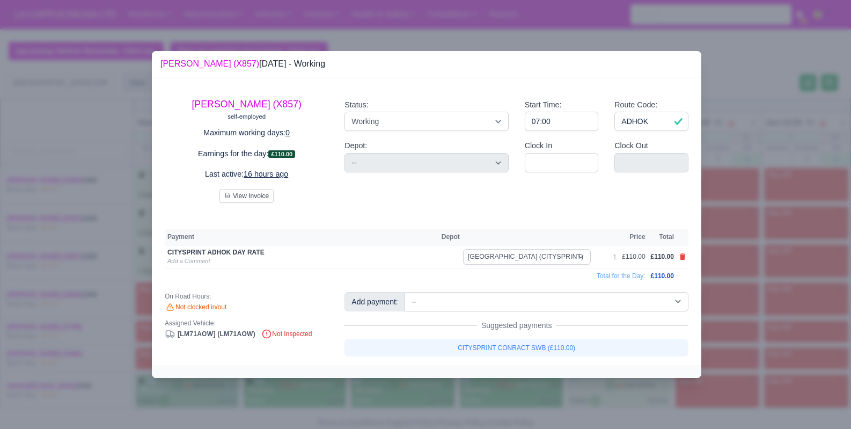
click at [768, 311] on div at bounding box center [425, 214] width 851 height 429
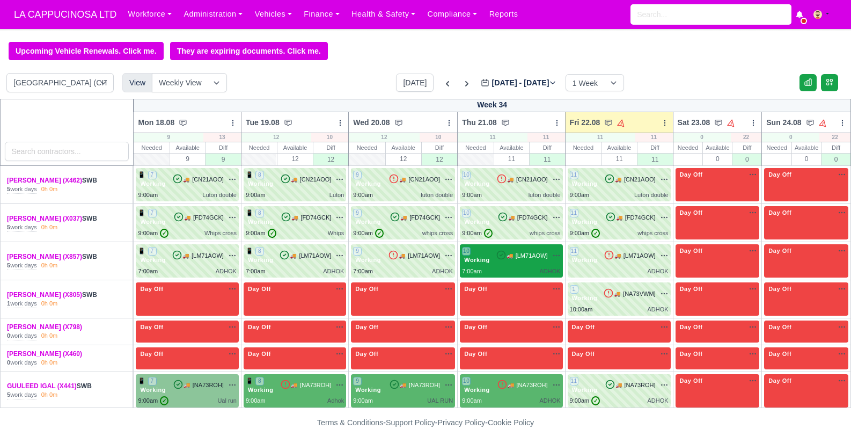
click at [539, 276] on div "10 Working 🚚" at bounding box center [511, 260] width 102 height 33
click at [545, 272] on div "ADHOK" at bounding box center [549, 271] width 21 height 9
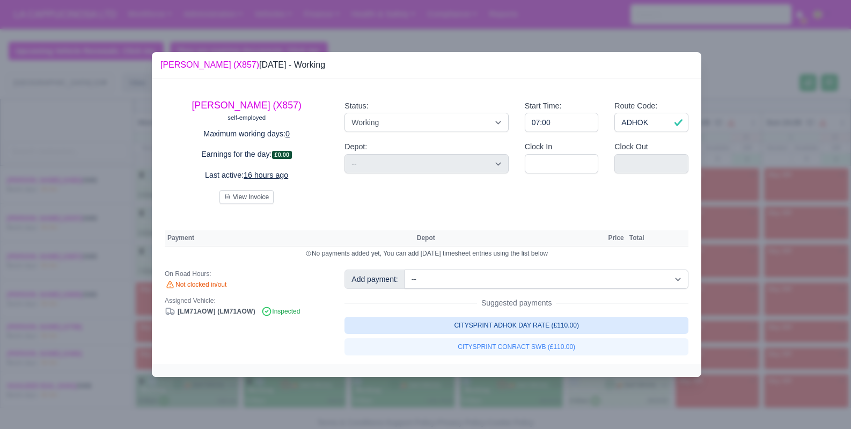
click at [557, 327] on link "CITYSPRINT ADHOK DAY RATE (£110.00)" at bounding box center [516, 324] width 344 height 17
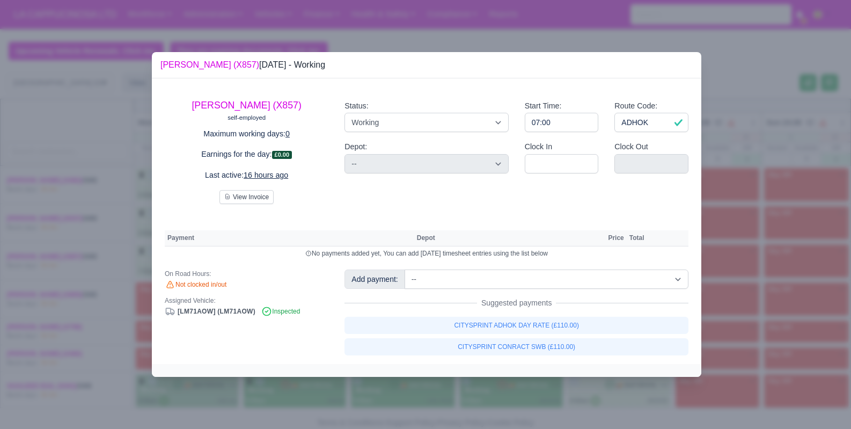
select select "2"
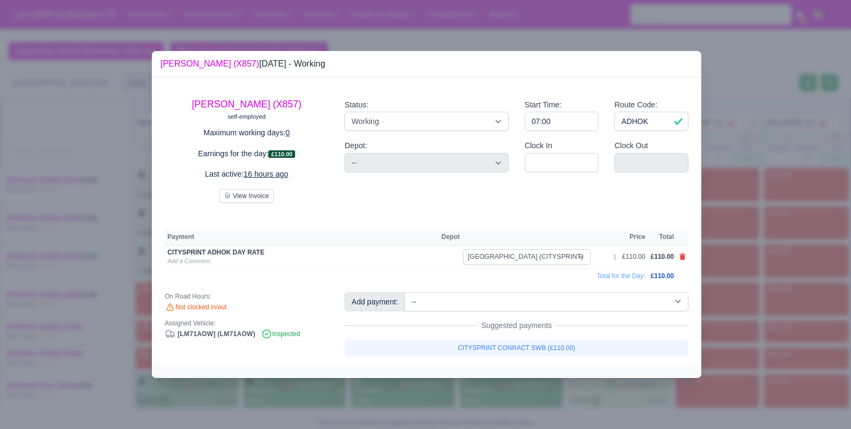
click at [747, 281] on div at bounding box center [425, 214] width 851 height 429
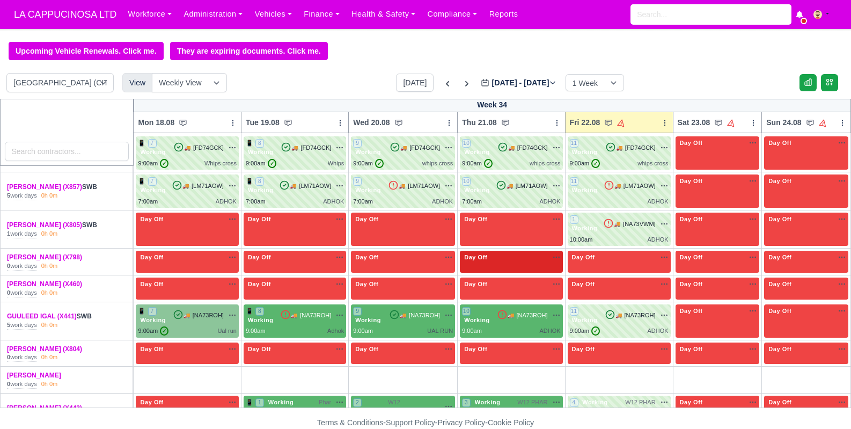
scroll to position [104, 0]
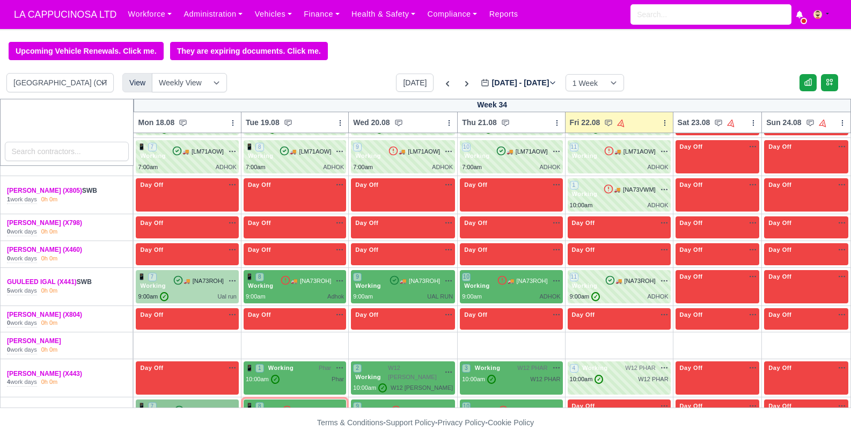
click at [217, 293] on div "Ual run" at bounding box center [226, 296] width 19 height 9
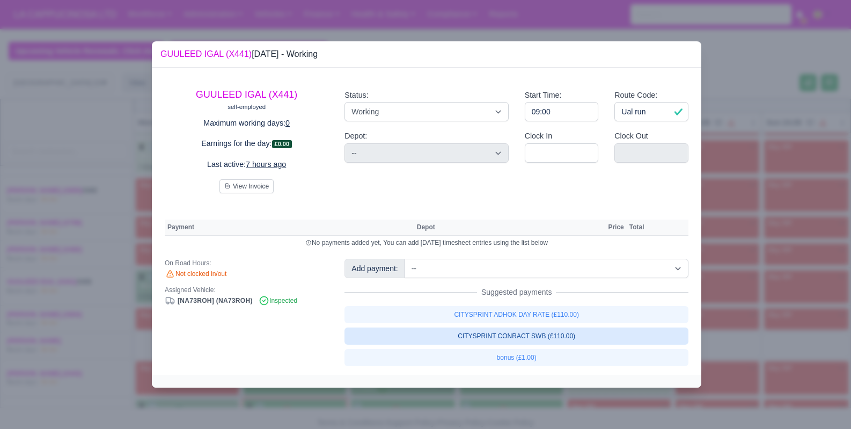
click at [413, 332] on link "CITYSPRINT CONRACT SWB (£110.00)" at bounding box center [516, 335] width 344 height 17
select select "2"
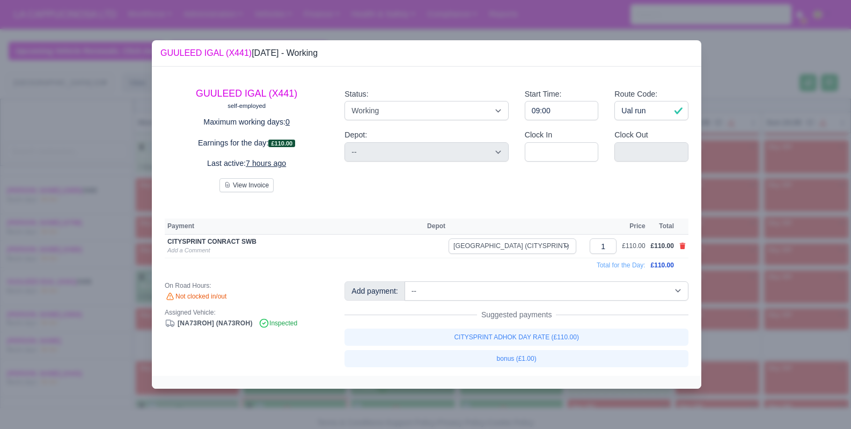
click at [115, 292] on div at bounding box center [425, 214] width 851 height 429
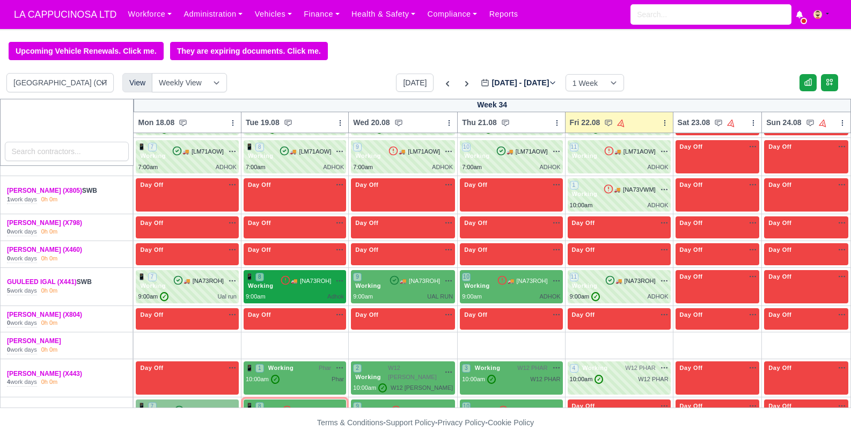
click at [256, 292] on div "9:00am" at bounding box center [256, 296] width 20 height 9
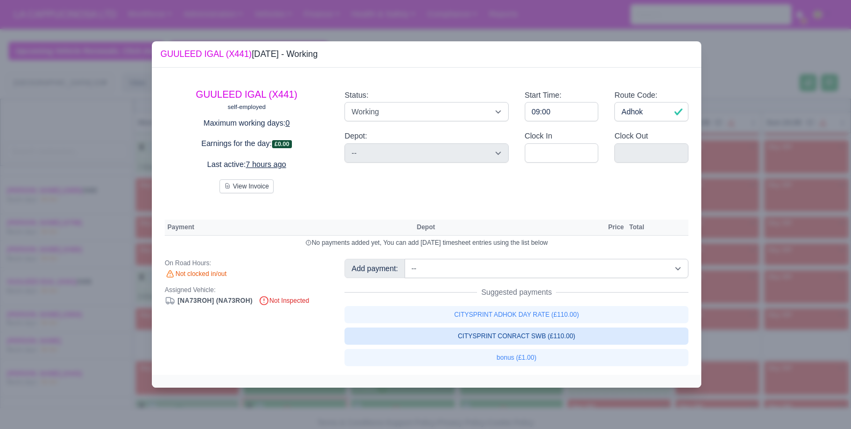
click at [433, 340] on link "CITYSPRINT CONRACT SWB (£110.00)" at bounding box center [516, 335] width 344 height 17
select select "2"
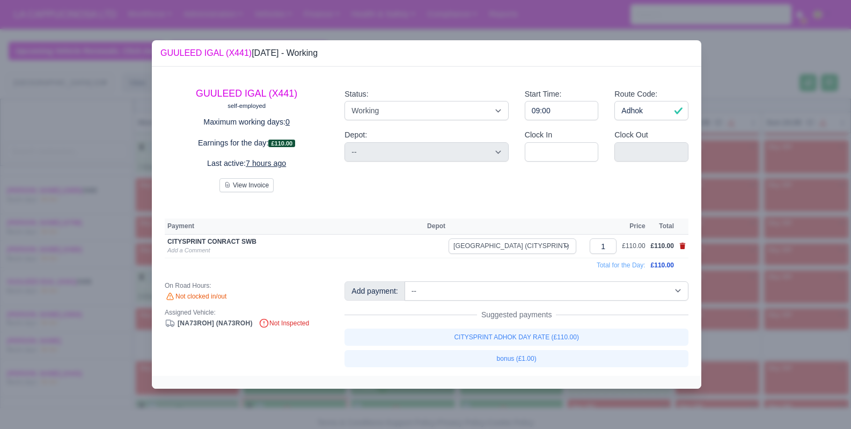
click at [683, 247] on icon at bounding box center [683, 245] width 6 height 6
select select
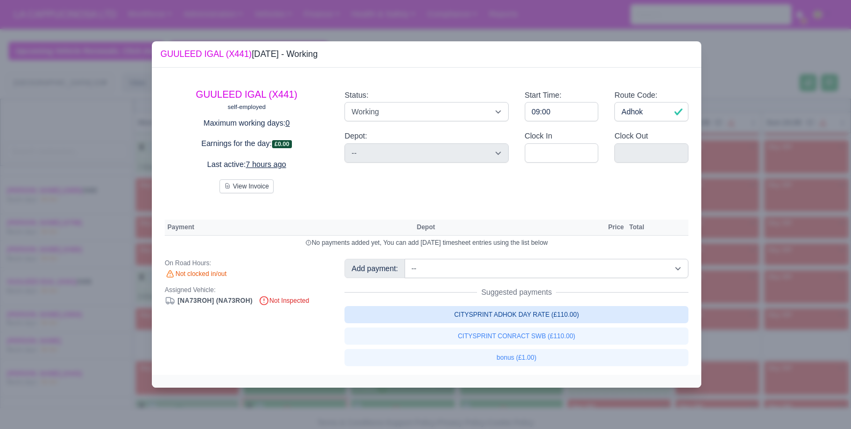
click at [600, 319] on link "CITYSPRINT ADHOK DAY RATE (£110.00)" at bounding box center [516, 314] width 344 height 17
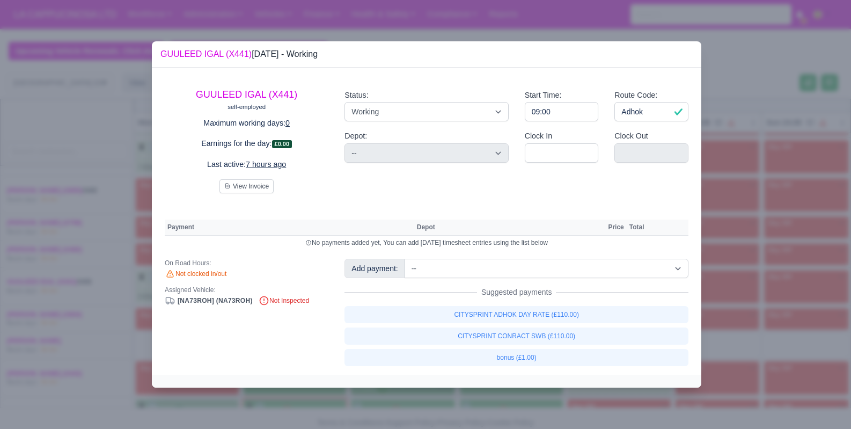
select select "2"
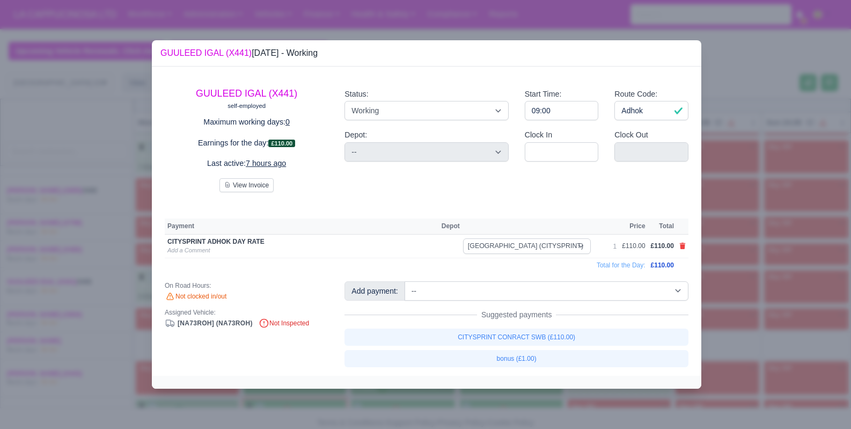
click at [753, 332] on div at bounding box center [425, 214] width 851 height 429
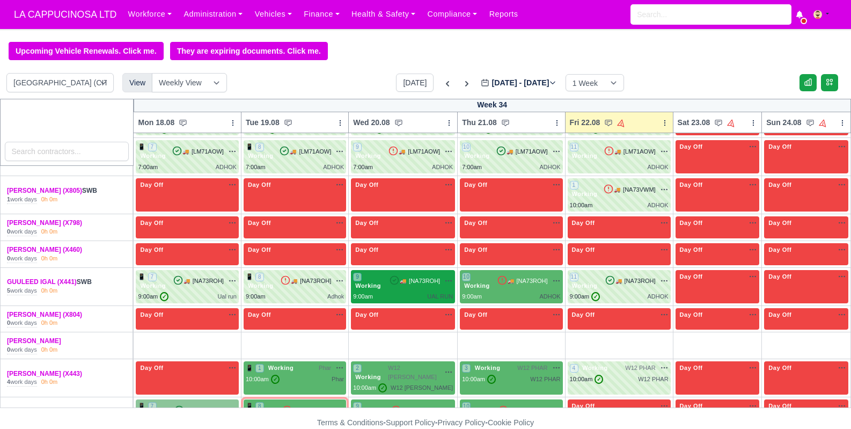
click at [420, 290] on div "9 Working 🚚 [NA73ROH]" at bounding box center [403, 286] width 100 height 29
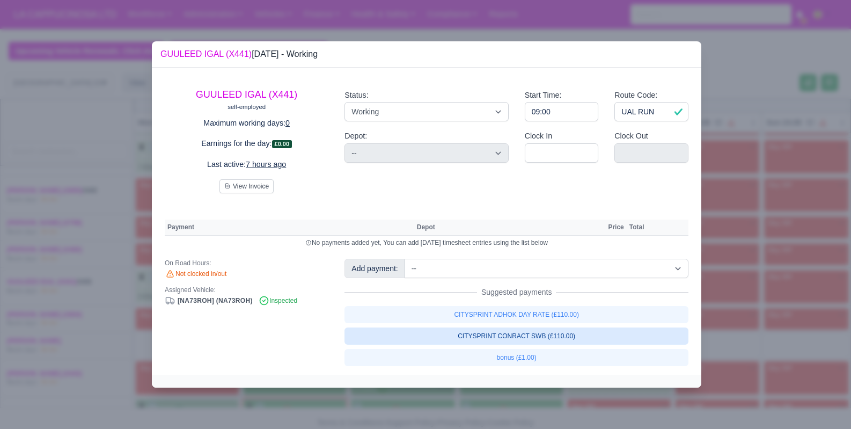
click at [488, 341] on link "CITYSPRINT CONRACT SWB (£110.00)" at bounding box center [516, 335] width 344 height 17
select select "2"
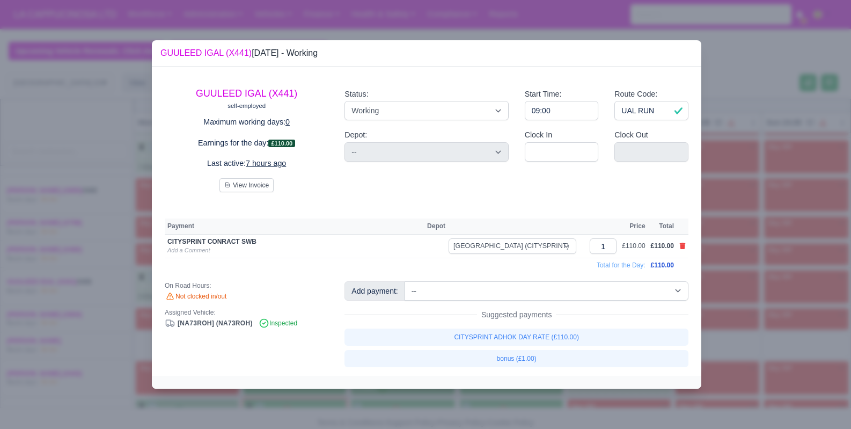
click at [737, 308] on div at bounding box center [425, 214] width 851 height 429
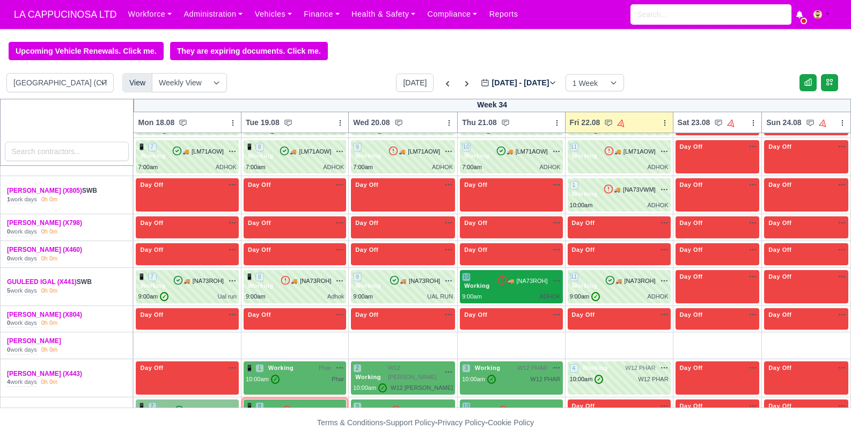
click at [532, 293] on div "9:00am ADHOK" at bounding box center [511, 296] width 98 height 9
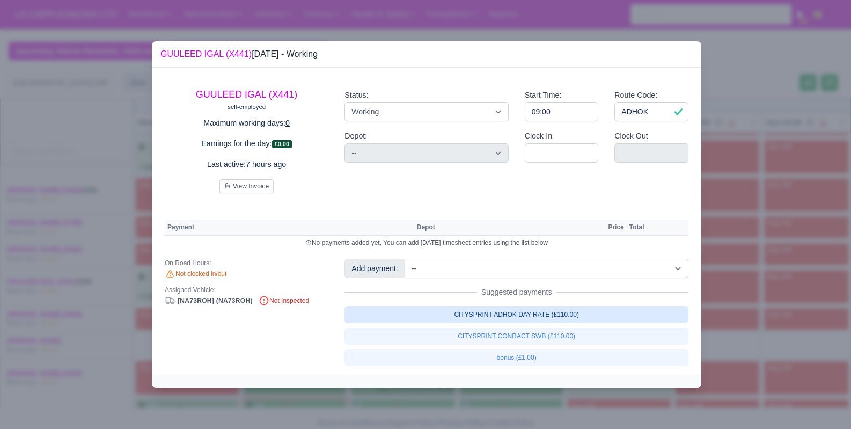
click at [548, 312] on link "CITYSPRINT ADHOK DAY RATE (£110.00)" at bounding box center [516, 314] width 344 height 17
select select "2"
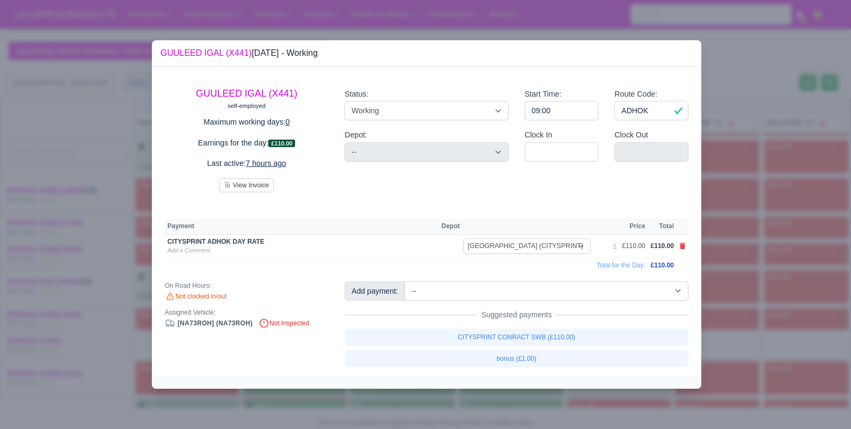
click at [767, 350] on div at bounding box center [425, 214] width 851 height 429
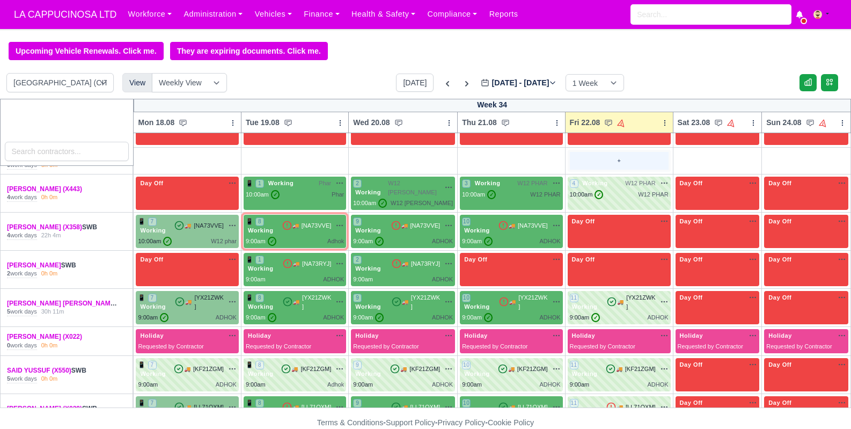
scroll to position [294, 0]
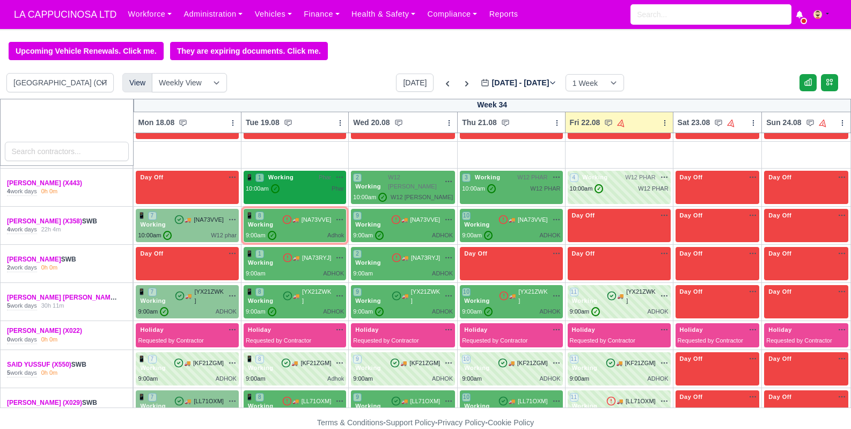
click at [319, 179] on span "Phar" at bounding box center [325, 177] width 12 height 9
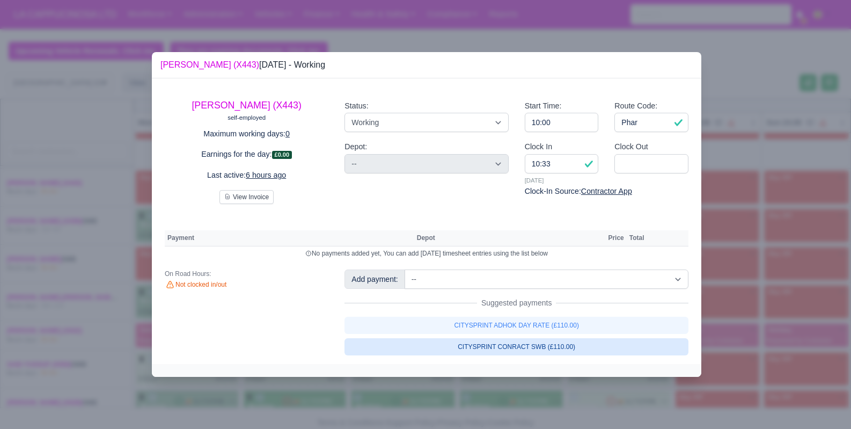
click at [519, 352] on link "CITYSPRINT CONRACT SWB (£110.00)" at bounding box center [516, 346] width 344 height 17
select select "2"
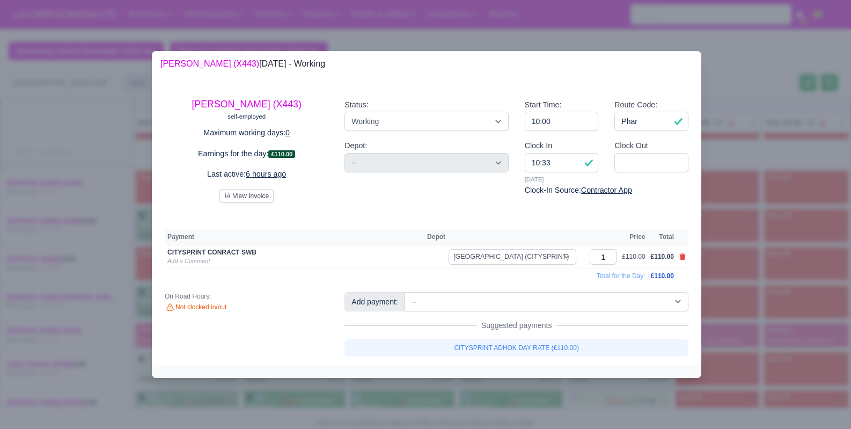
click at [529, 390] on div at bounding box center [425, 214] width 851 height 429
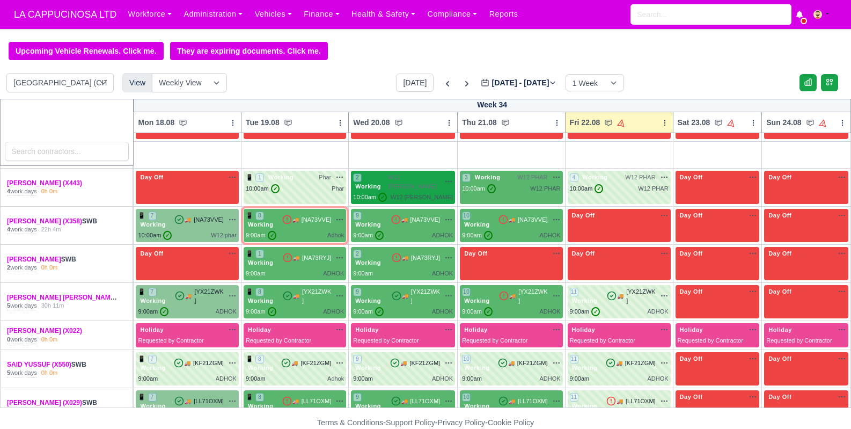
click at [396, 193] on div "10:00am ✓ W12 PAHR" at bounding box center [403, 197] width 100 height 9
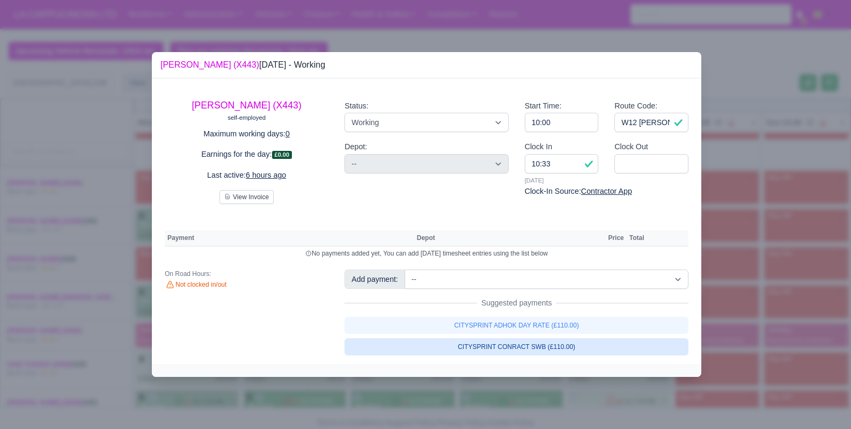
click at [515, 342] on link "CITYSPRINT CONRACT SWB (£110.00)" at bounding box center [516, 346] width 344 height 17
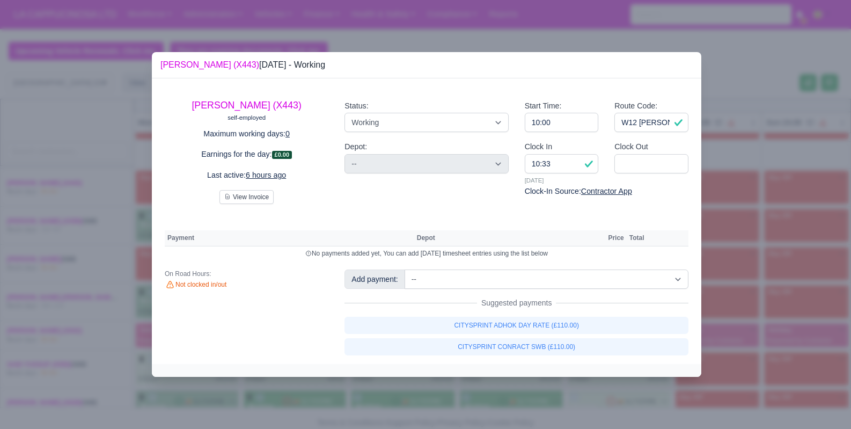
select select "2"
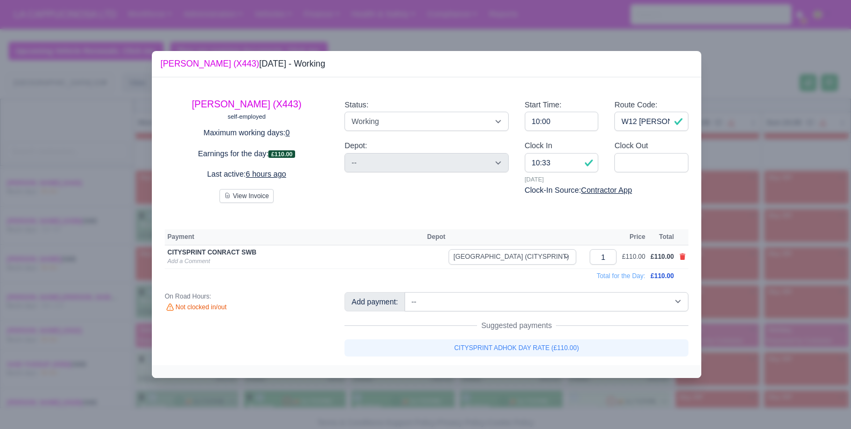
click at [531, 378] on div at bounding box center [425, 214] width 851 height 429
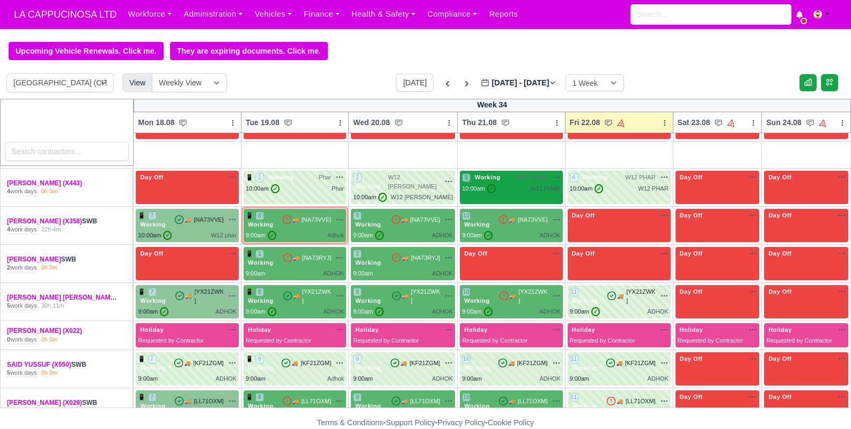
click at [491, 189] on span "✓" at bounding box center [491, 188] width 9 height 9
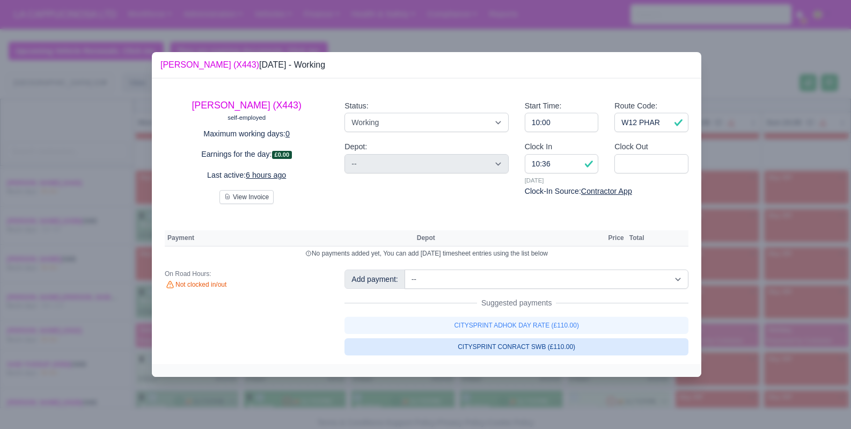
click at [561, 350] on link "CITYSPRINT CONRACT SWB (£110.00)" at bounding box center [516, 346] width 344 height 17
select select "2"
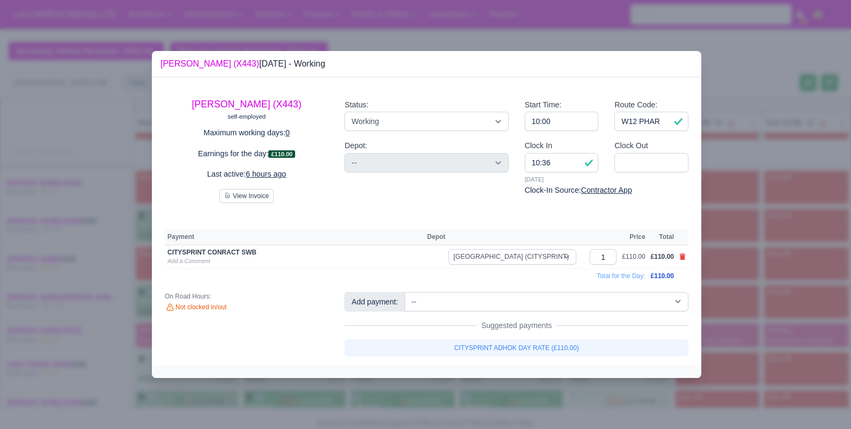
click at [556, 385] on div at bounding box center [425, 214] width 851 height 429
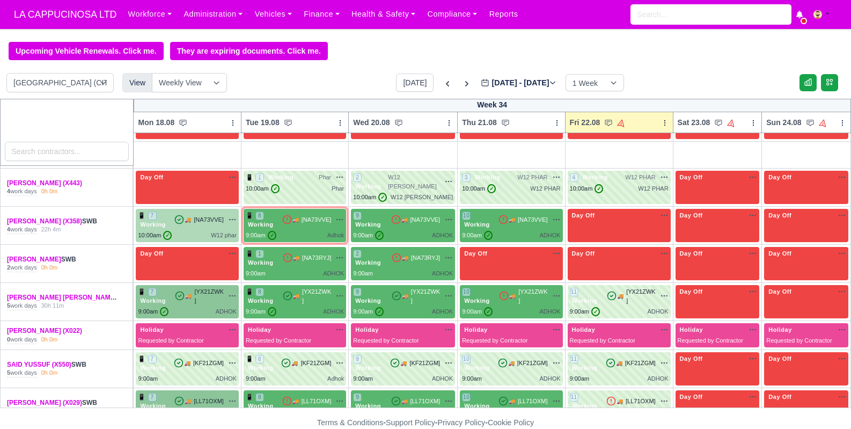
click at [211, 231] on div "W12 phar" at bounding box center [224, 235] width 26 height 9
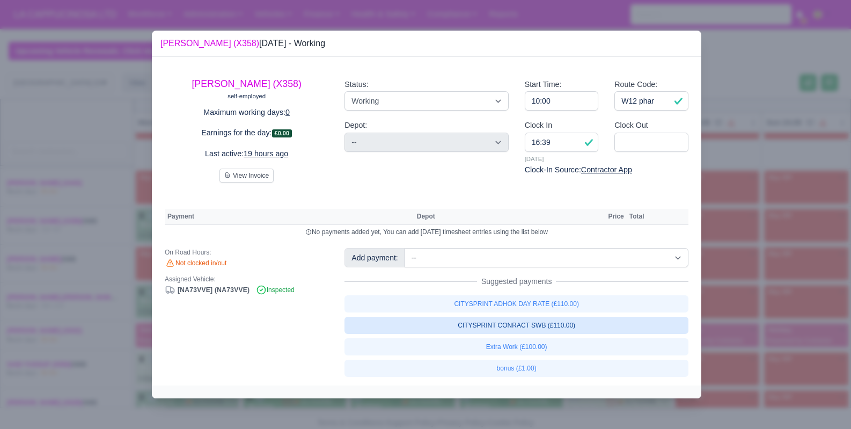
click at [474, 324] on link "CITYSPRINT CONRACT SWB (£110.00)" at bounding box center [516, 324] width 344 height 17
select select "2"
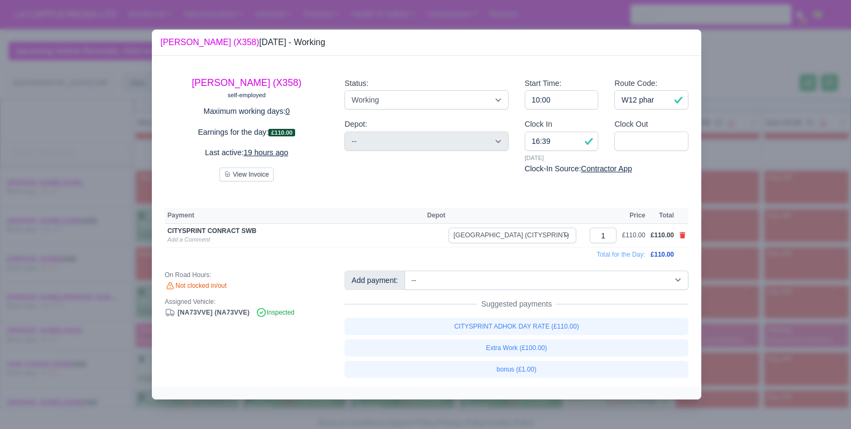
click at [703, 261] on div at bounding box center [425, 214] width 851 height 429
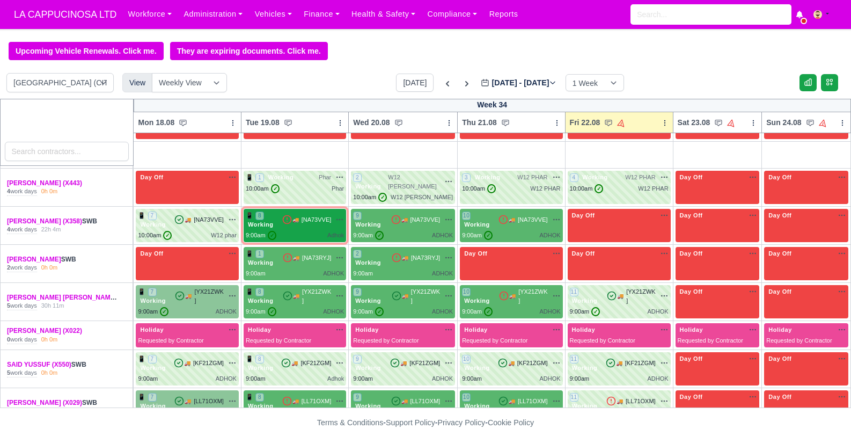
click at [269, 211] on div "📱 8 Working" at bounding box center [264, 220] width 36 height 18
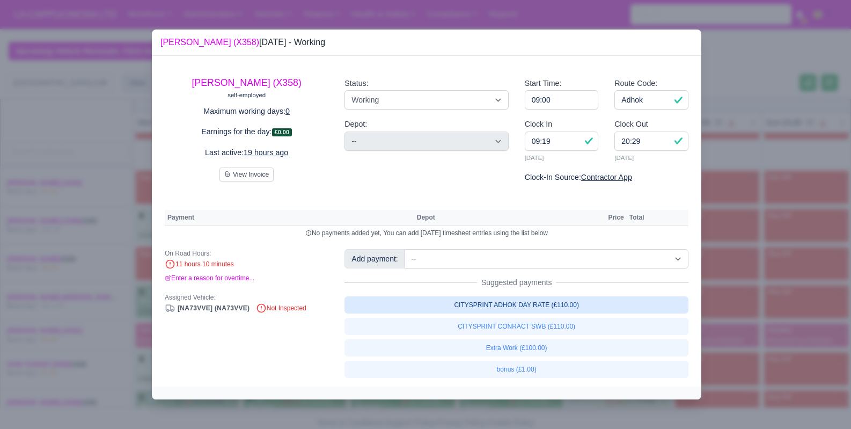
click at [429, 312] on link "CITYSPRINT ADHOK DAY RATE (£110.00)" at bounding box center [516, 304] width 344 height 17
select select "2"
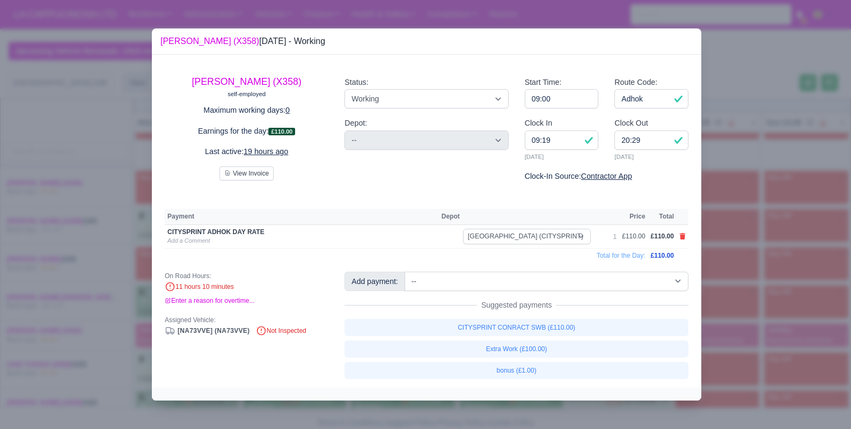
click at [711, 270] on div at bounding box center [425, 214] width 851 height 429
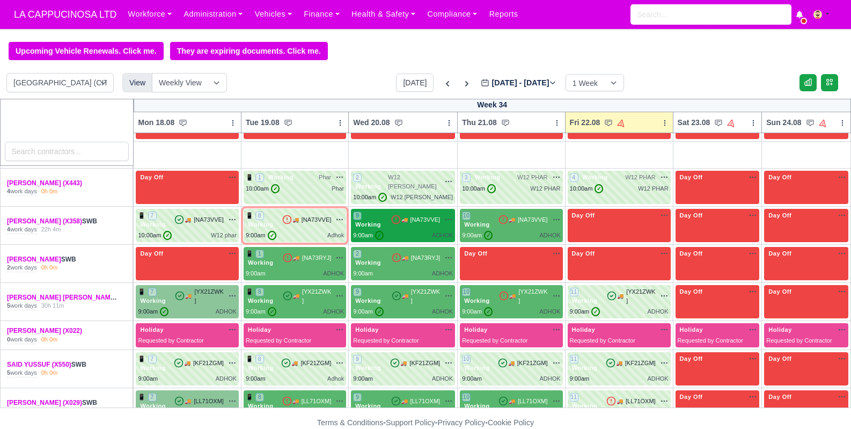
click at [409, 231] on div "9:00am ✓ ADHOK" at bounding box center [403, 235] width 100 height 9
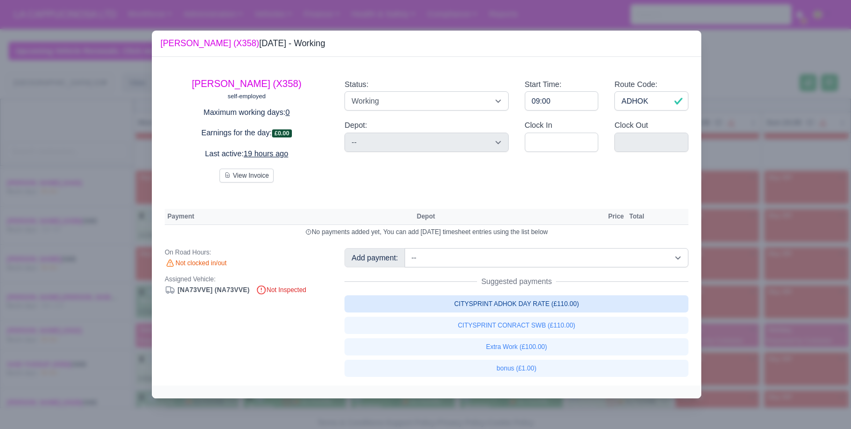
click at [537, 303] on link "CITYSPRINT ADHOK DAY RATE (£110.00)" at bounding box center [516, 303] width 344 height 17
select select "2"
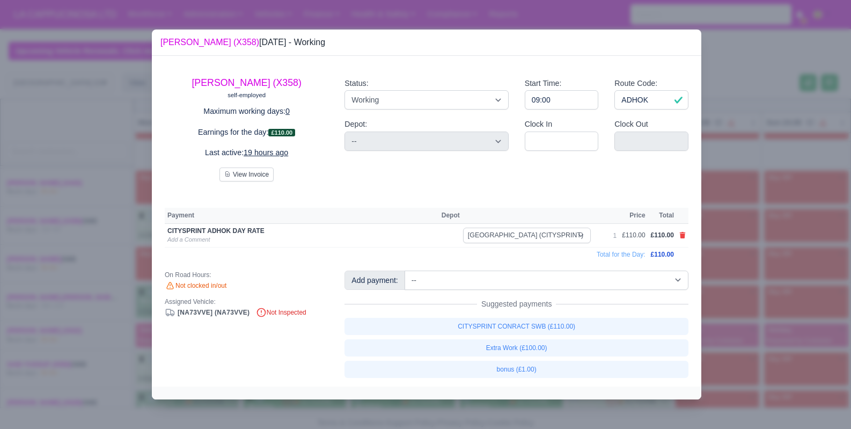
click at [766, 254] on div at bounding box center [425, 214] width 851 height 429
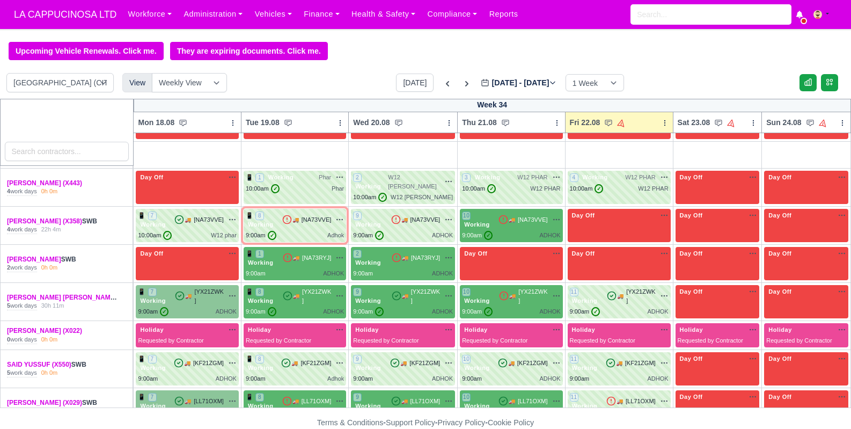
click at [701, 224] on div at bounding box center [425, 214] width 851 height 429
click at [532, 216] on div "10 Working 🚚 [NA73VVE]" at bounding box center [511, 220] width 98 height 18
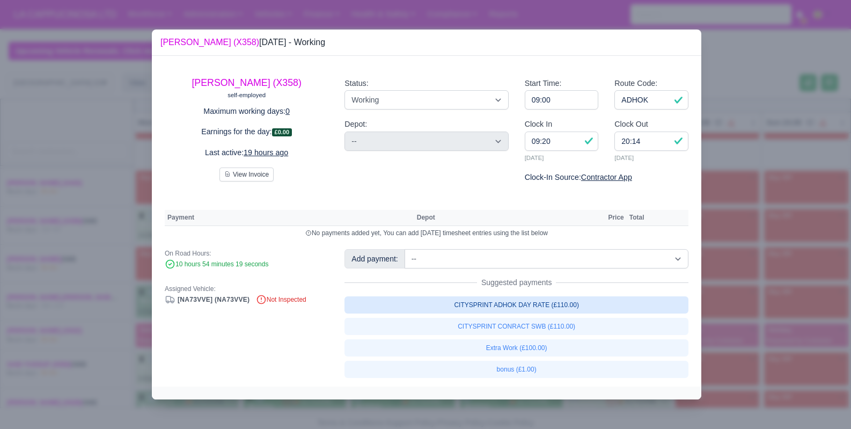
click at [534, 307] on link "CITYSPRINT ADHOK DAY RATE (£110.00)" at bounding box center [516, 304] width 344 height 17
select select "2"
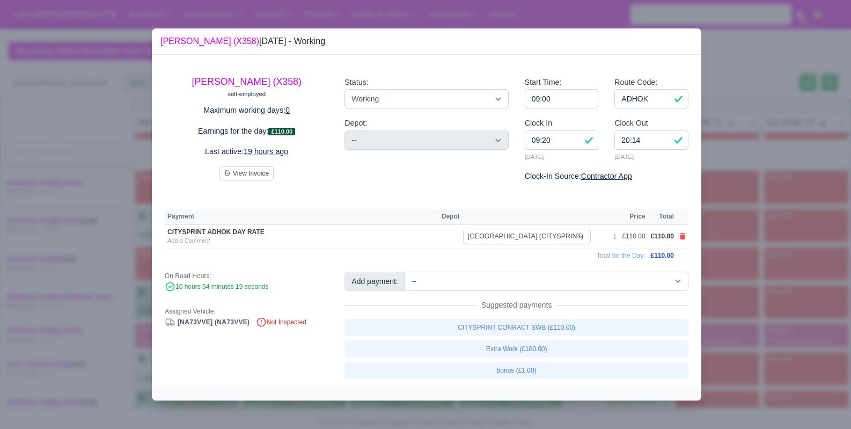
click at [734, 272] on div at bounding box center [425, 214] width 851 height 429
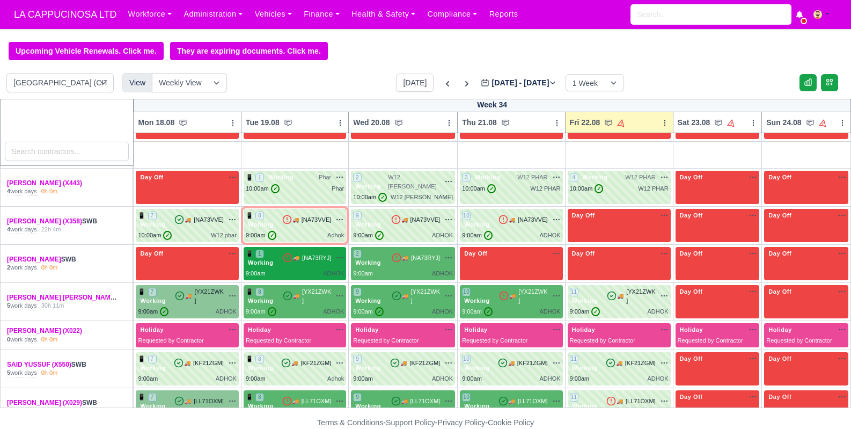
click at [281, 255] on div "📱 1 Working 🚚" at bounding box center [295, 258] width 98 height 18
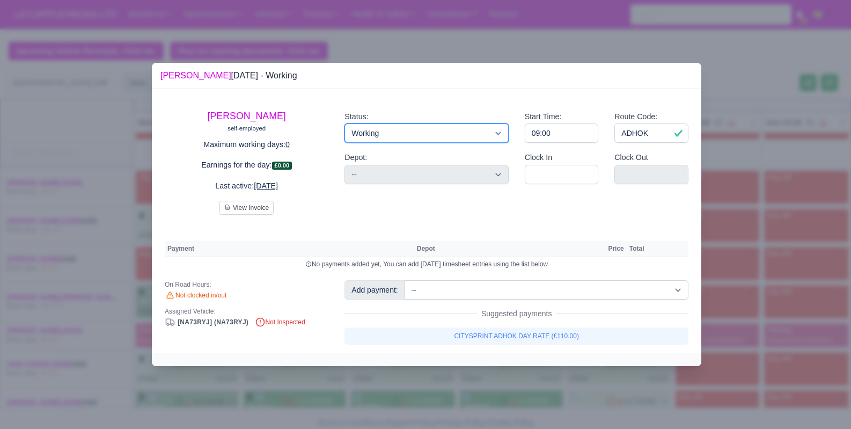
click at [402, 136] on select "Working Day Off Stand By Holiday Other Depot In Office OSM Ridealong Nursery 1 …" at bounding box center [426, 132] width 164 height 19
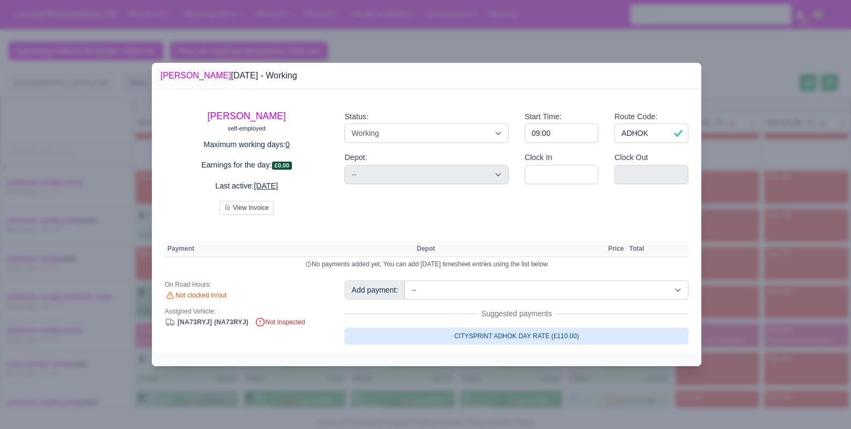
click at [537, 335] on link "CITYSPRINT ADHOK DAY RATE (£110.00)" at bounding box center [516, 335] width 344 height 17
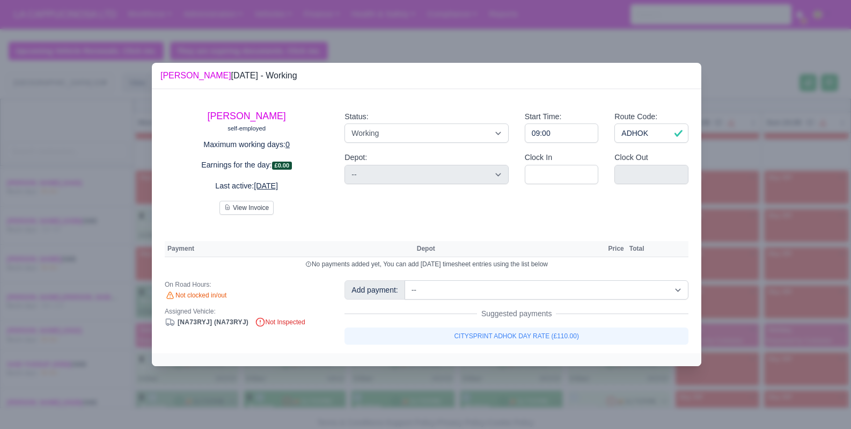
select select "2"
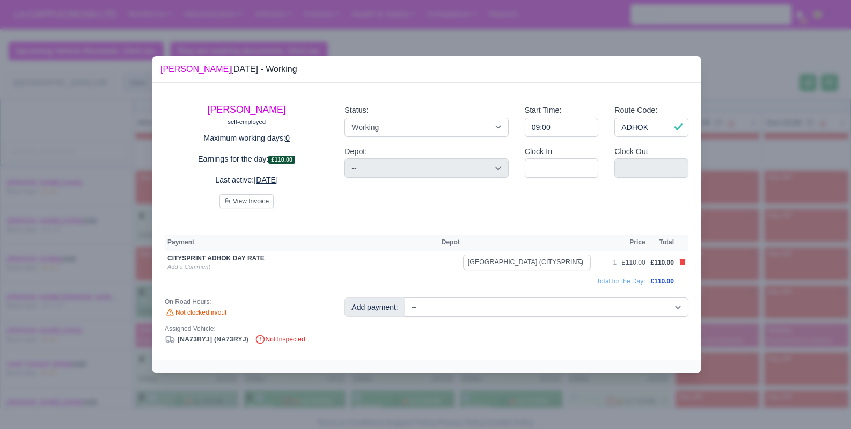
click at [498, 381] on div at bounding box center [425, 214] width 851 height 429
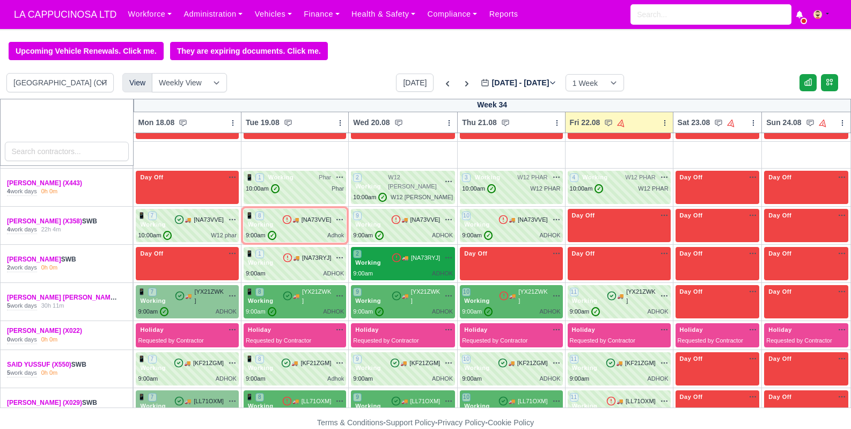
click at [422, 269] on div "9:00am ADHOK" at bounding box center [403, 273] width 100 height 9
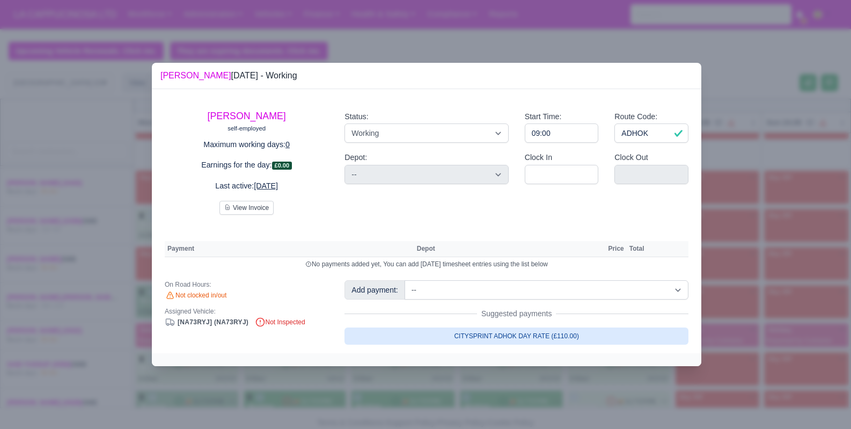
click at [450, 332] on link "CITYSPRINT ADHOK DAY RATE (£110.00)" at bounding box center [516, 335] width 344 height 17
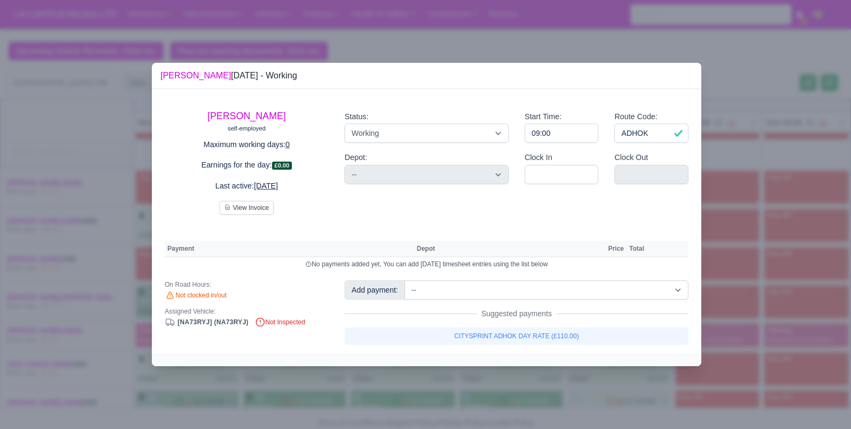
select select "2"
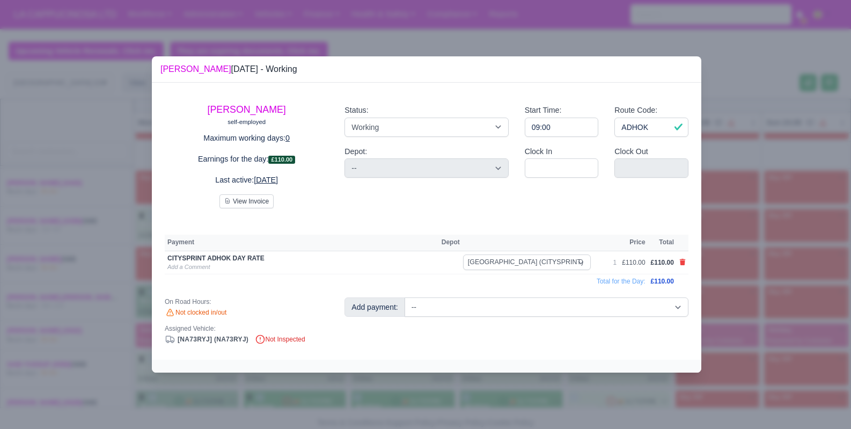
click at [424, 401] on div at bounding box center [425, 214] width 851 height 429
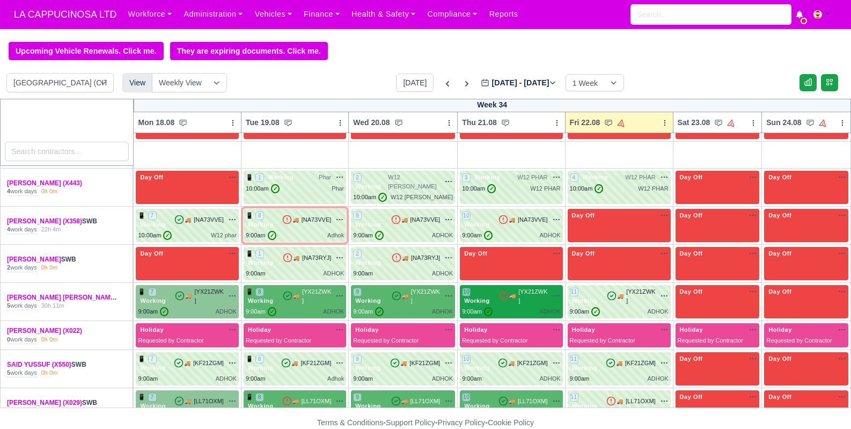
click at [521, 307] on div "9:00am ✓ ADHOK" at bounding box center [511, 311] width 98 height 9
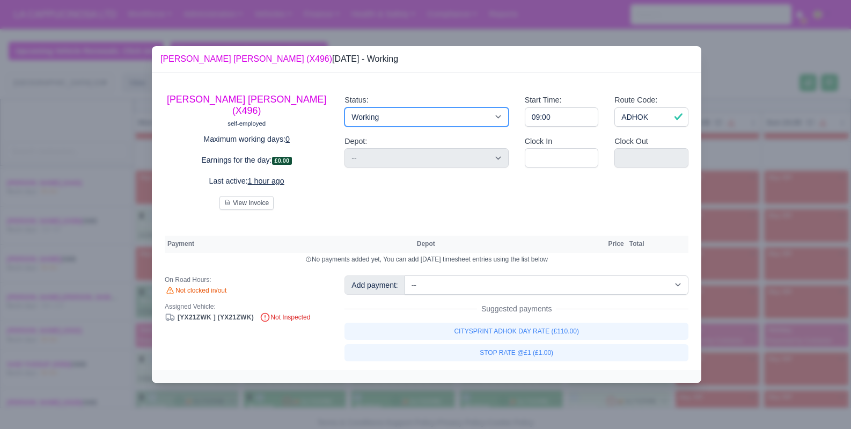
click at [496, 126] on select "Working Day Off Stand By Holiday Other Depot In Office OSM Ridealong Nursery 1 …" at bounding box center [426, 116] width 164 height 19
select select "Day Off"
click at [344, 113] on select "Working Day Off Stand By Holiday Other Depot In Office OSM Ridealong Nursery 1 …" at bounding box center [426, 116] width 164 height 19
select select "na"
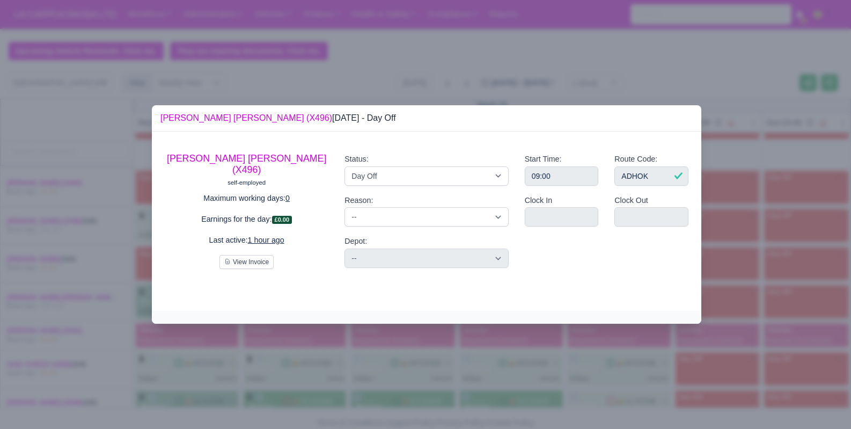
click at [729, 120] on div at bounding box center [425, 214] width 851 height 429
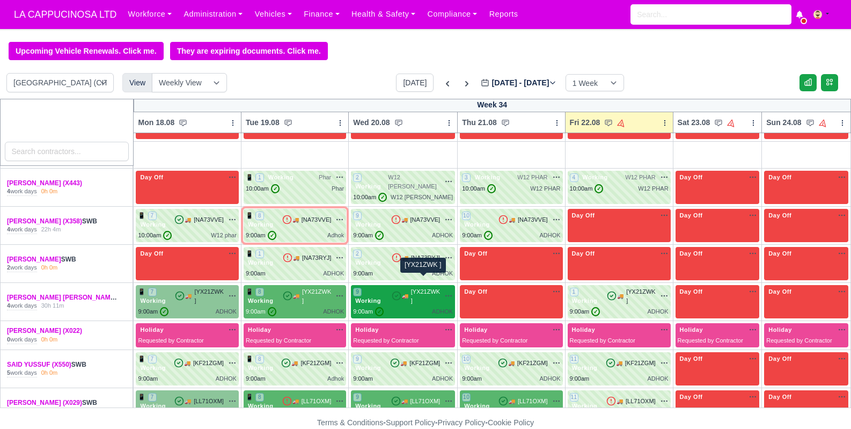
click at [412, 287] on span "[YX21ZWK ]" at bounding box center [425, 296] width 29 height 18
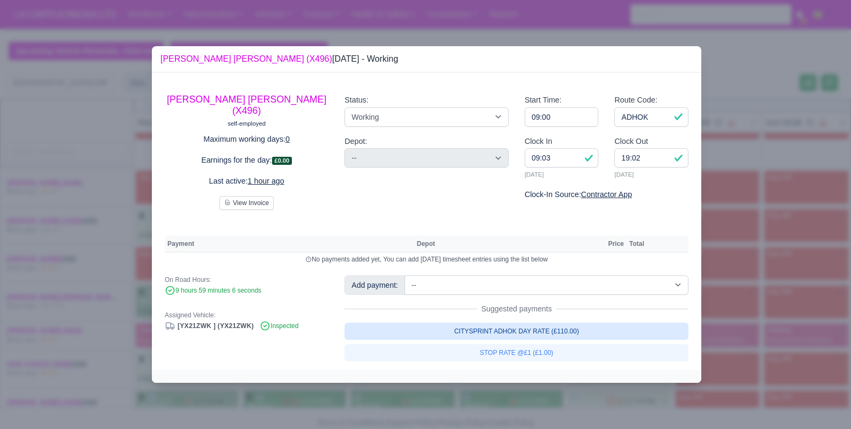
click at [426, 327] on link "CITYSPRINT ADHOK DAY RATE (£110.00)" at bounding box center [516, 330] width 344 height 17
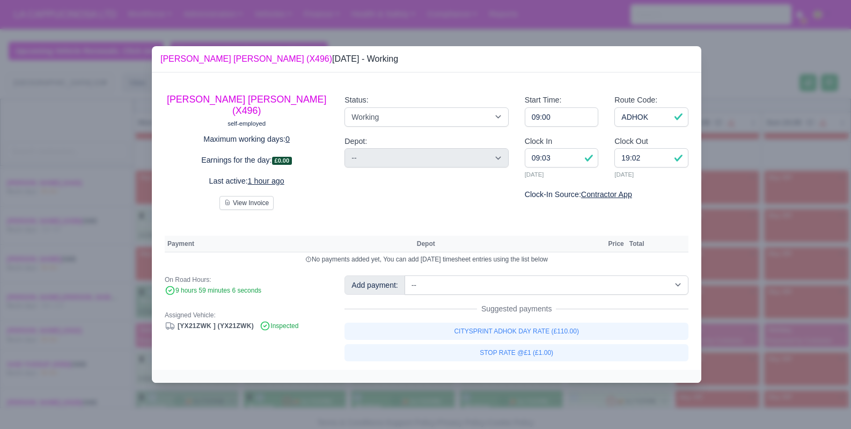
select select "2"
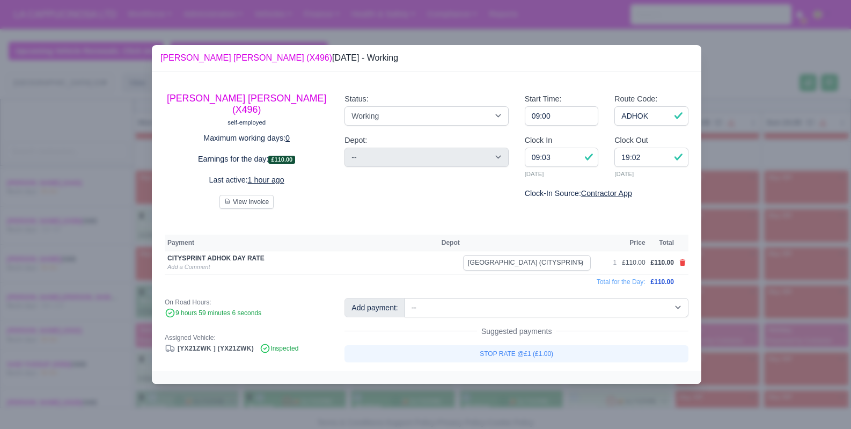
click at [758, 291] on div at bounding box center [425, 214] width 851 height 429
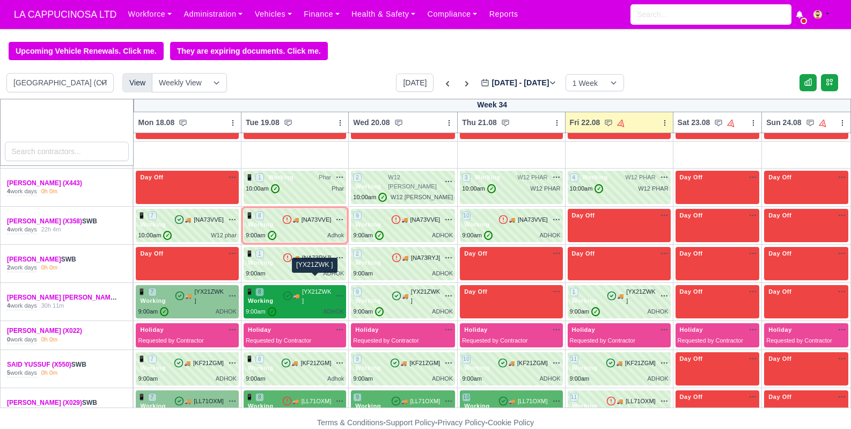
click at [328, 291] on span "[YX21ZWK ]" at bounding box center [316, 296] width 29 height 18
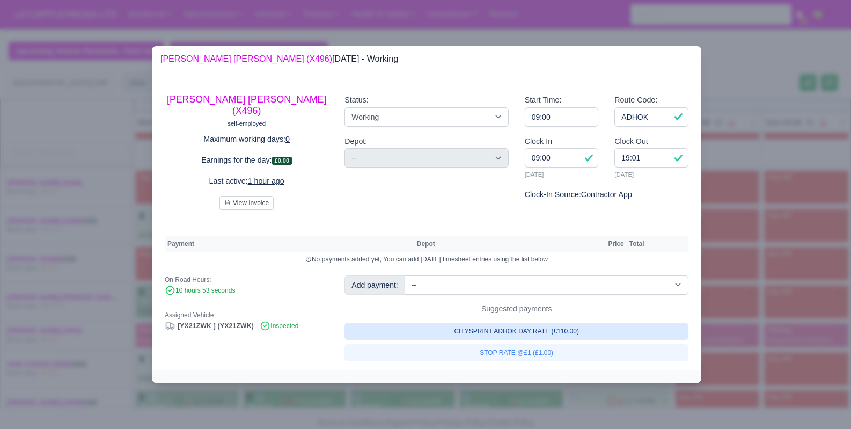
click at [432, 322] on link "CITYSPRINT ADHOK DAY RATE (£110.00)" at bounding box center [516, 330] width 344 height 17
select select "2"
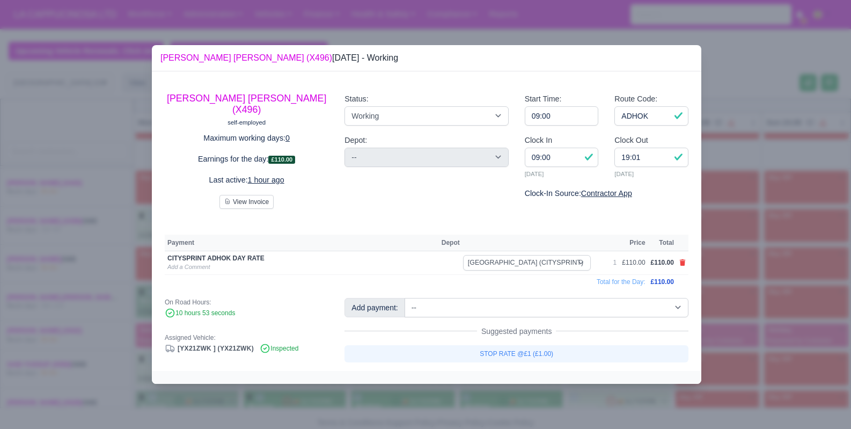
click at [128, 320] on div at bounding box center [425, 214] width 851 height 429
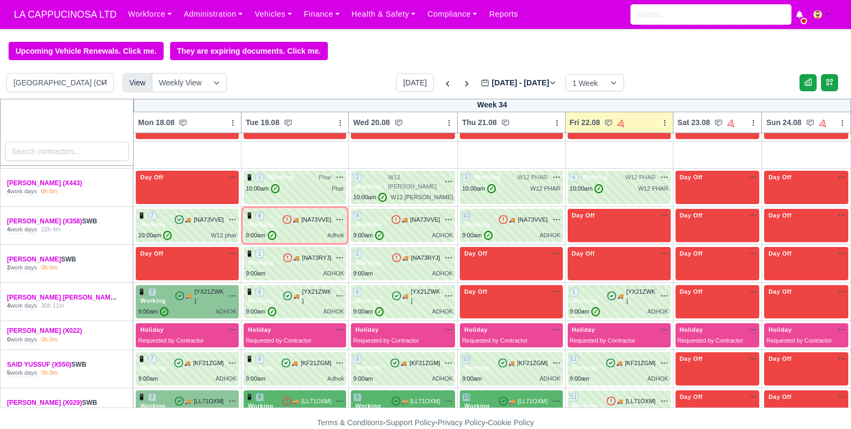
click at [140, 321] on div at bounding box center [425, 214] width 851 height 429
click at [164, 297] on span "Working" at bounding box center [153, 301] width 30 height 8
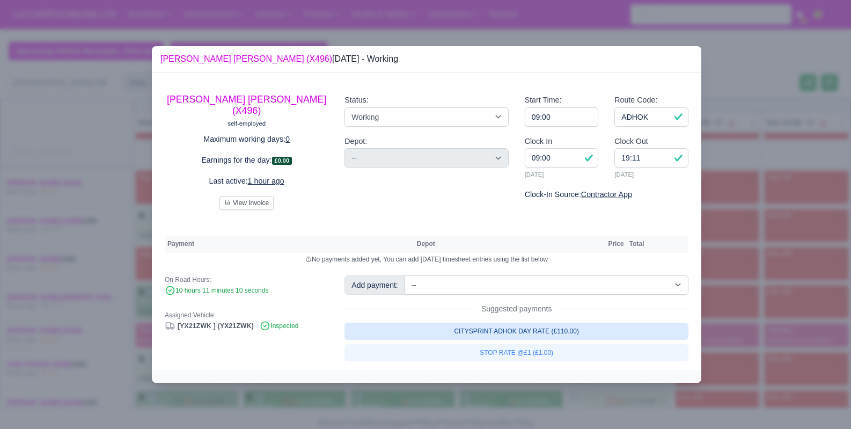
click at [421, 324] on link "CITYSPRINT ADHOK DAY RATE (£110.00)" at bounding box center [516, 330] width 344 height 17
select select "2"
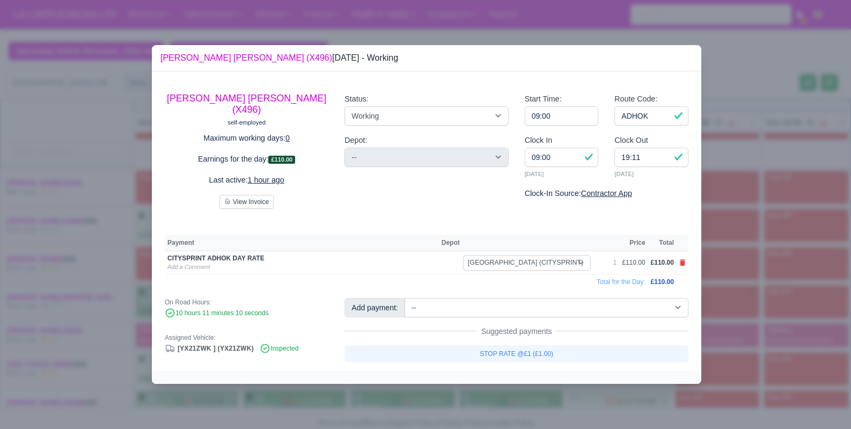
click at [409, 424] on div at bounding box center [425, 214] width 851 height 429
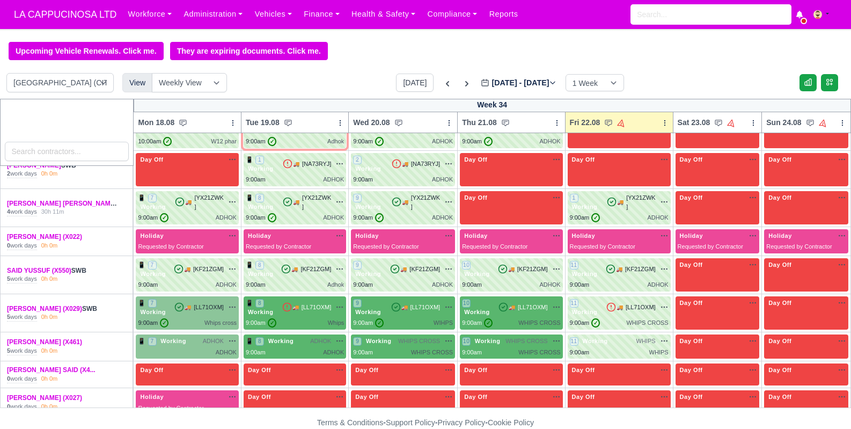
scroll to position [389, 0]
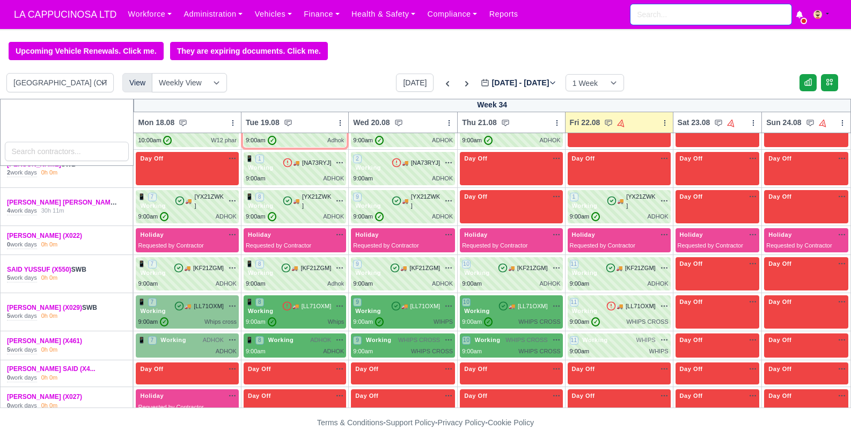
click at [673, 18] on input "search" at bounding box center [710, 14] width 161 height 20
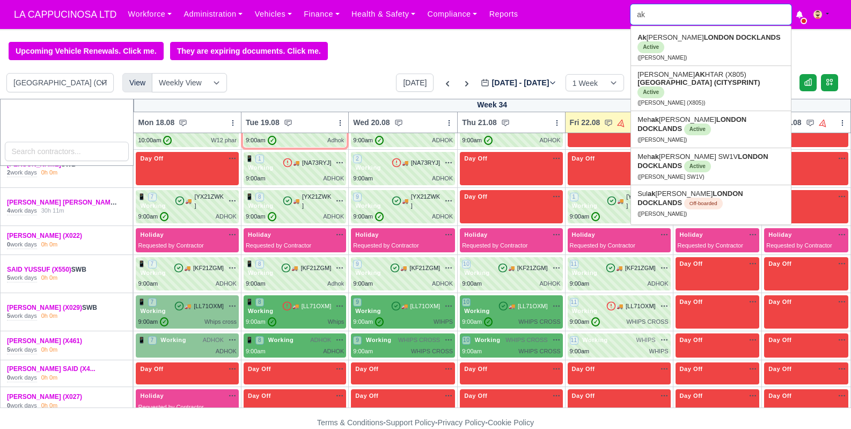
type input "aka"
type input "akashdeep Singh"
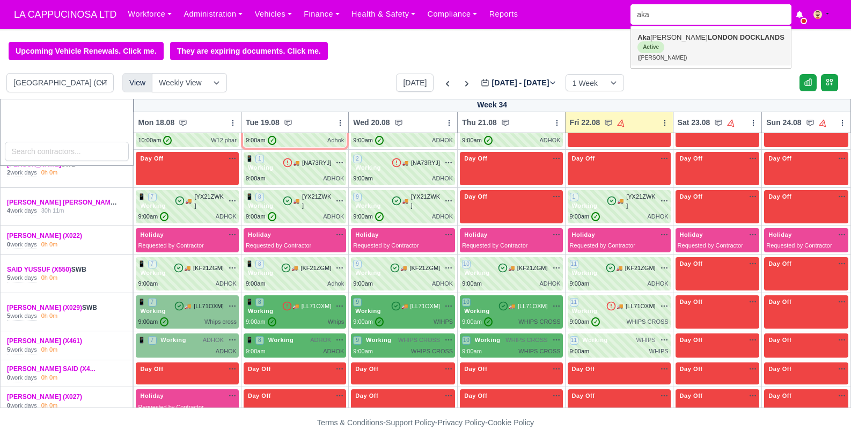
click at [693, 40] on link "Aka shdeep Singh LONDON DOCKLANDS Active (Akashdeep Singh)" at bounding box center [711, 47] width 160 height 36
type input "Akashdeep Singh"
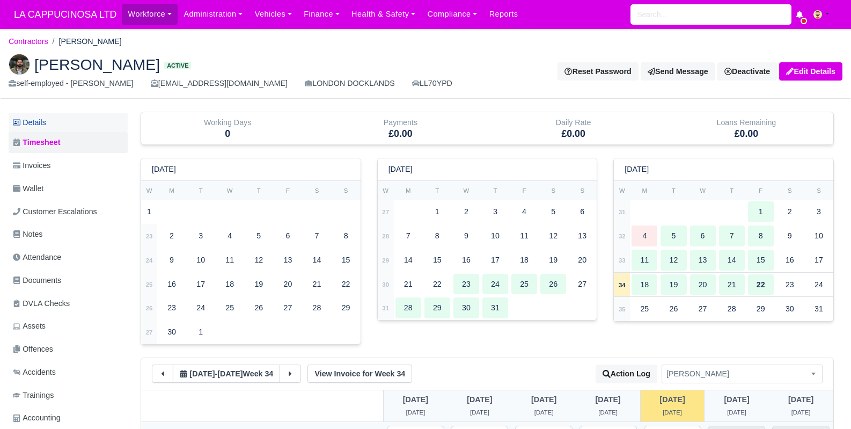
click at [107, 122] on link "Details" at bounding box center [68, 123] width 119 height 20
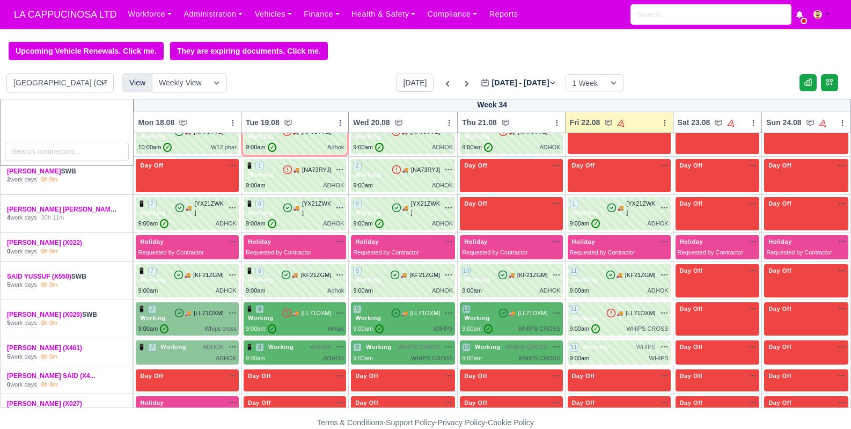
scroll to position [396, 0]
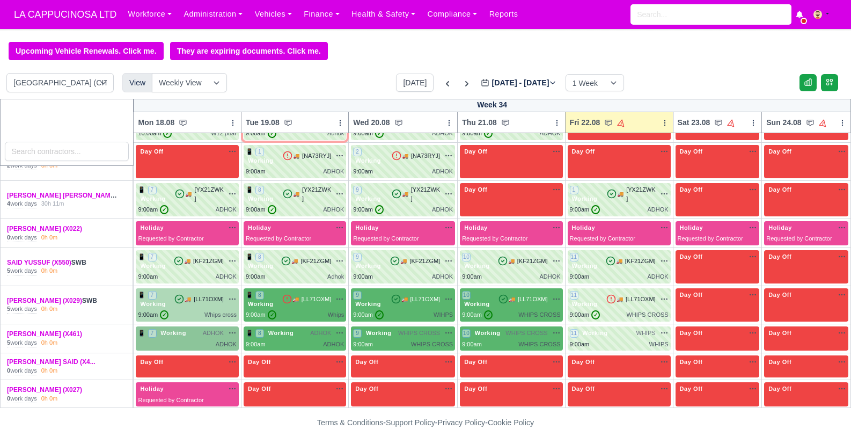
click at [194, 310] on div "9:00am ✓ Whips cross" at bounding box center [187, 314] width 98 height 9
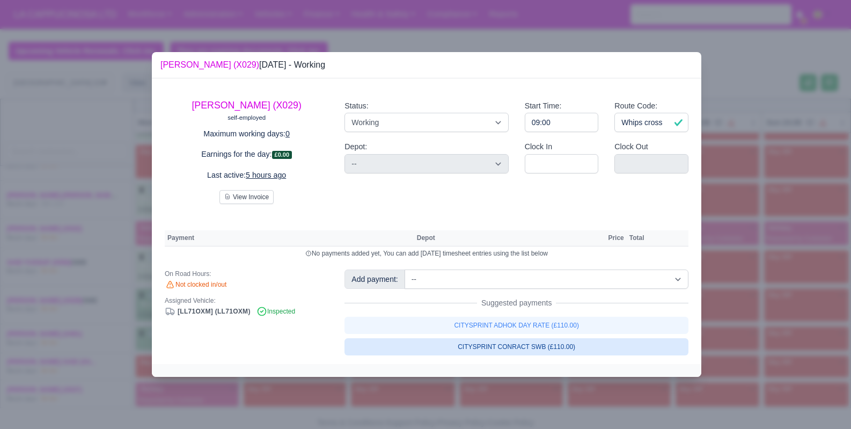
click at [440, 345] on link "CITYSPRINT CONRACT SWB (£110.00)" at bounding box center [516, 346] width 344 height 17
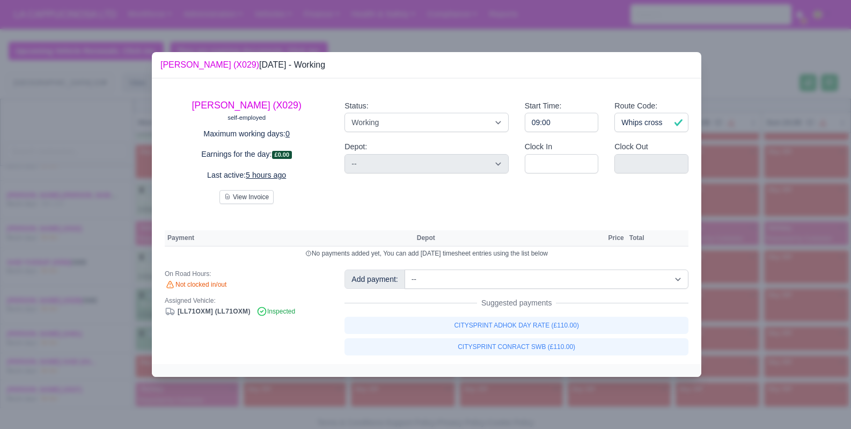
select select "2"
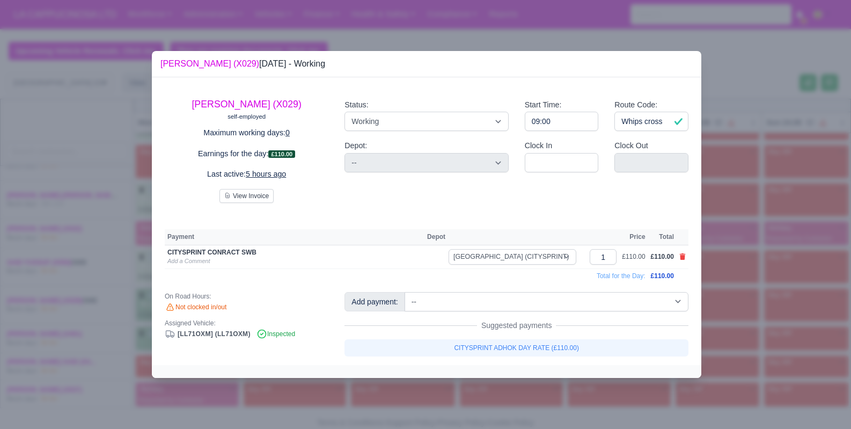
click at [431, 394] on div at bounding box center [425, 214] width 851 height 429
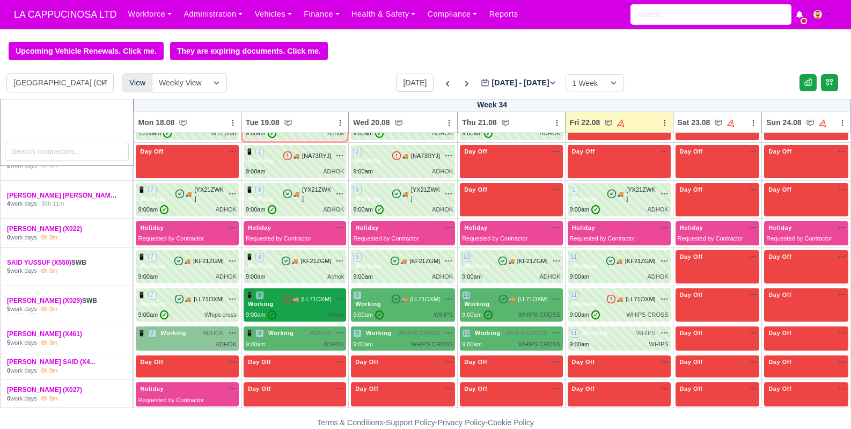
click at [315, 294] on div "📱 8 Working 🚚" at bounding box center [295, 299] width 98 height 18
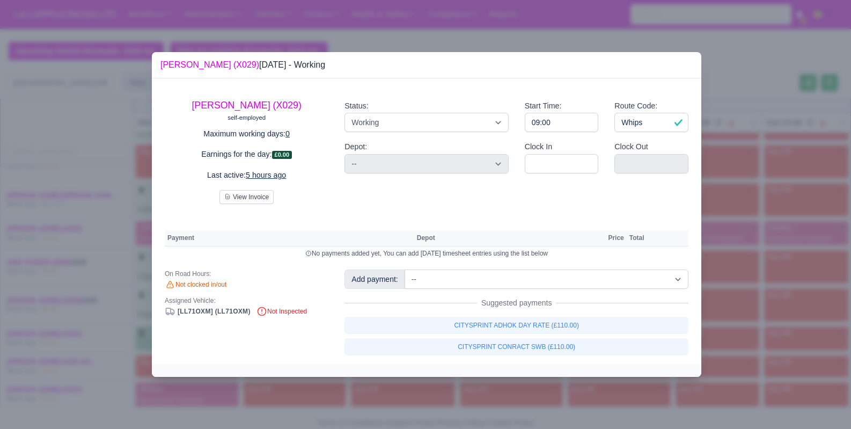
click at [463, 358] on div "SALEH JAMAIL (X029) self-employed Maximum working days: 0 Earnings for the day:…" at bounding box center [426, 221] width 549 height 286
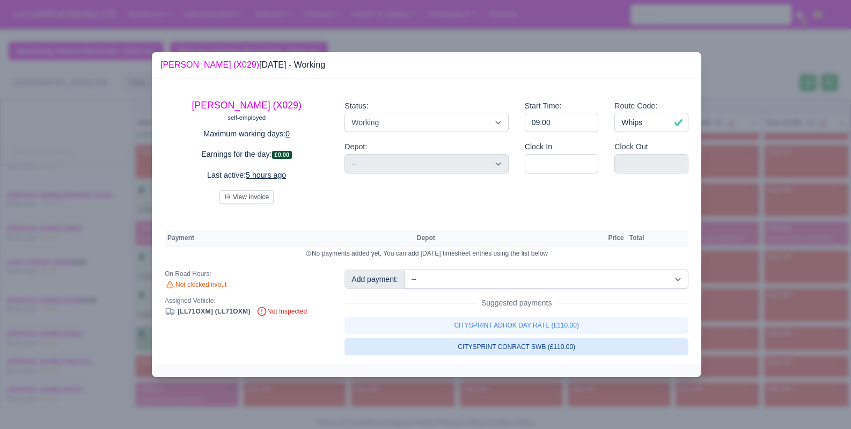
click at [474, 355] on link "CITYSPRINT CONRACT SWB (£110.00)" at bounding box center [516, 346] width 344 height 17
select select "2"
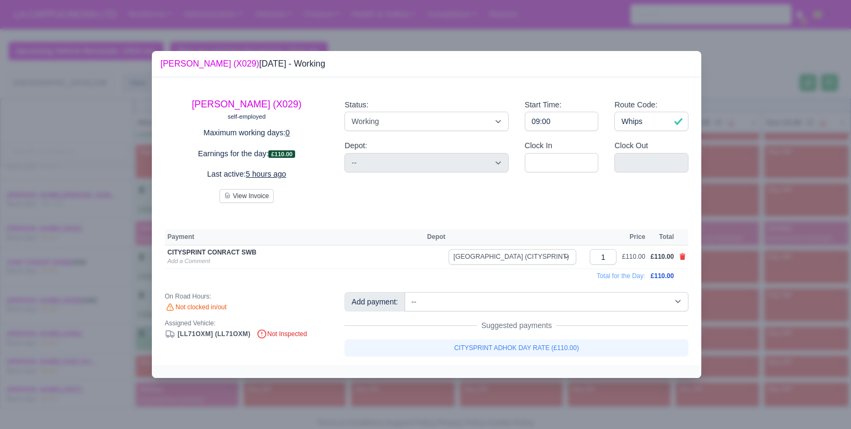
click at [440, 415] on div at bounding box center [425, 214] width 851 height 429
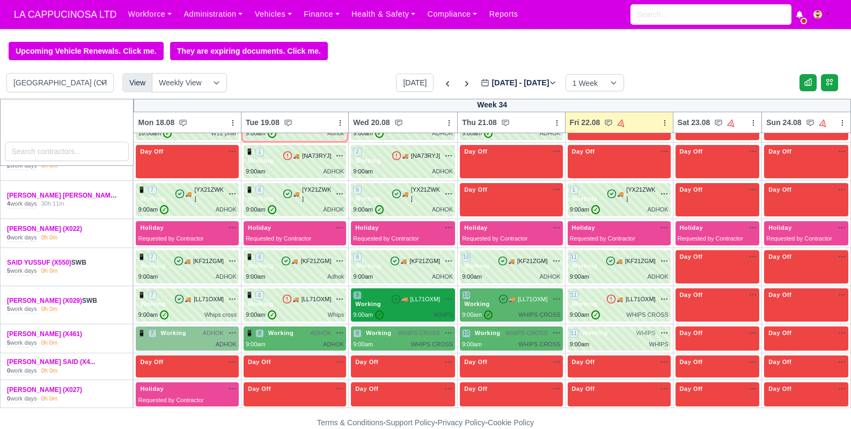
click at [415, 298] on div "9 Working 🚚 [LL71OXM]" at bounding box center [403, 304] width 100 height 29
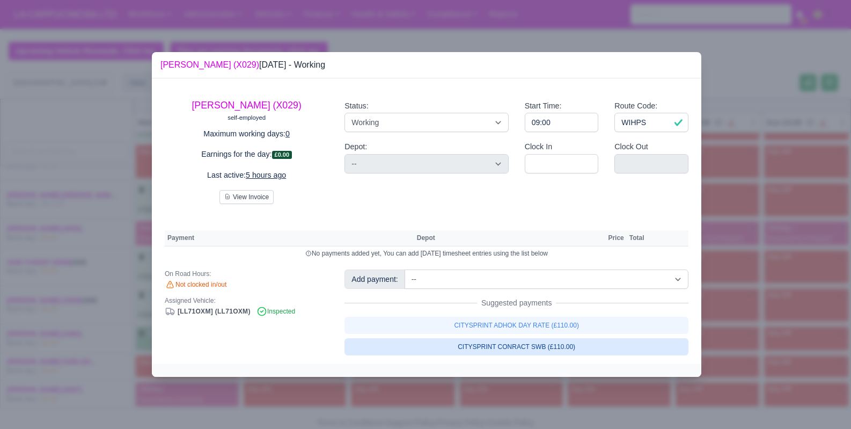
click at [539, 350] on link "CITYSPRINT CONRACT SWB (£110.00)" at bounding box center [516, 346] width 344 height 17
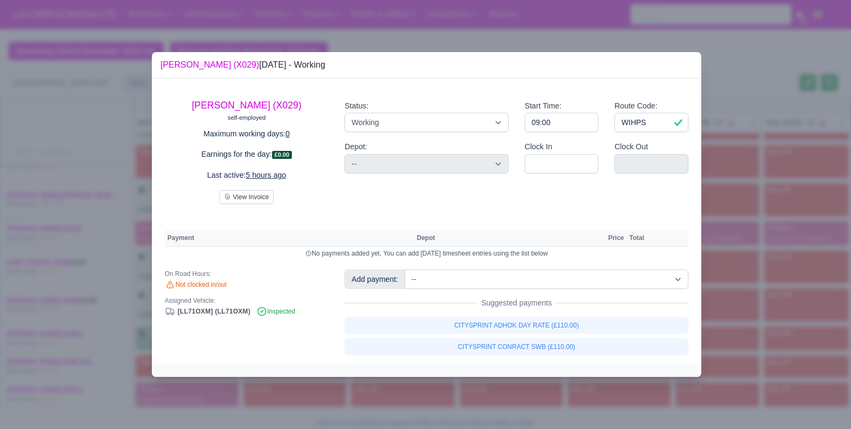
select select "2"
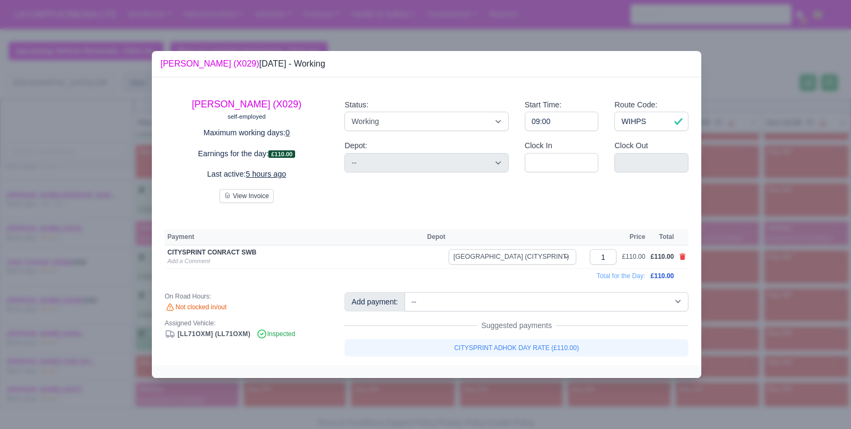
click at [522, 405] on div at bounding box center [425, 214] width 851 height 429
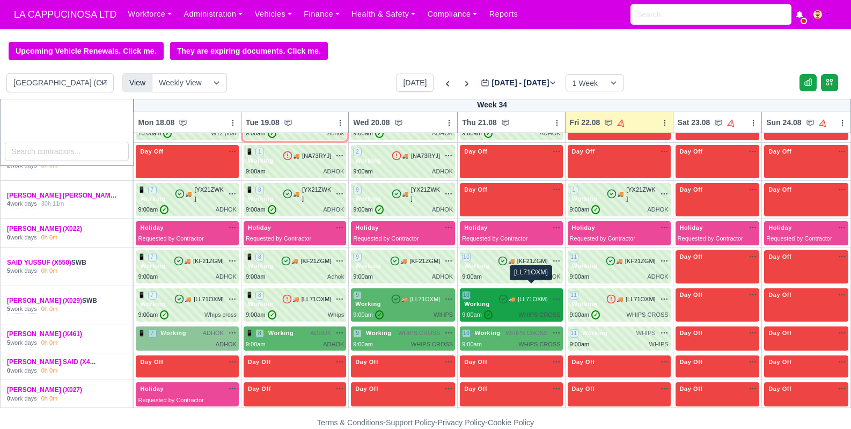
click at [523, 294] on span "[LL71OXM]" at bounding box center [533, 298] width 30 height 9
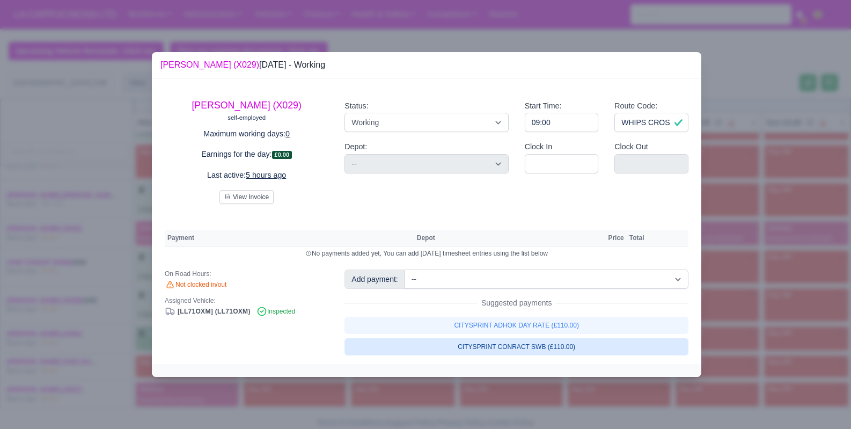
click at [526, 353] on link "CITYSPRINT CONRACT SWB (£110.00)" at bounding box center [516, 346] width 344 height 17
select select "2"
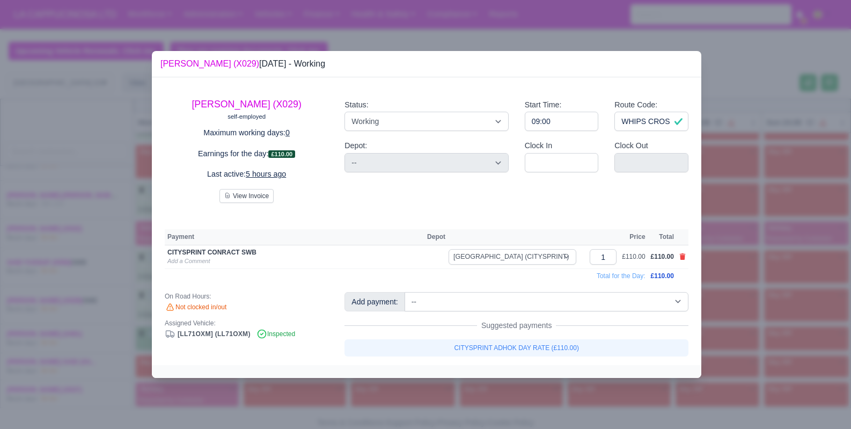
click at [518, 402] on div at bounding box center [425, 214] width 851 height 429
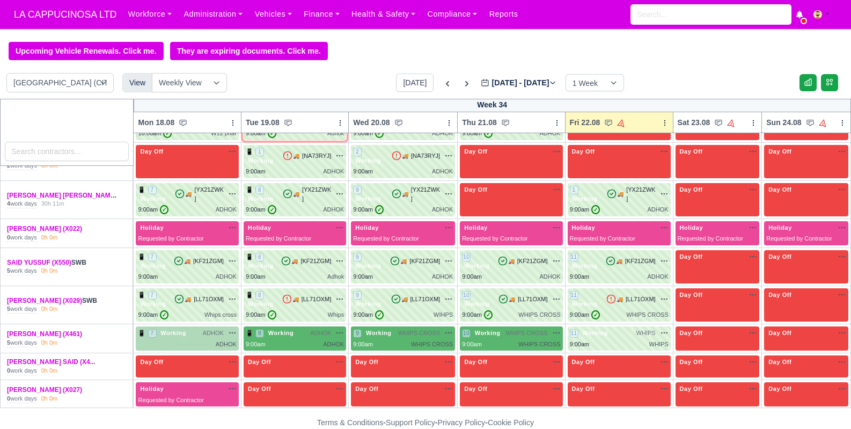
click at [226, 340] on div "ADHOK" at bounding box center [226, 344] width 21 height 9
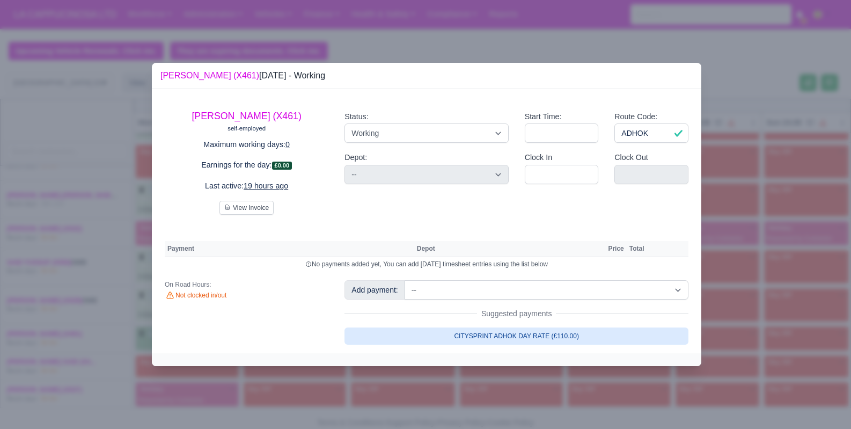
click at [391, 334] on link "CITYSPRINT ADHOK DAY RATE (£110.00)" at bounding box center [516, 335] width 344 height 17
select select "2"
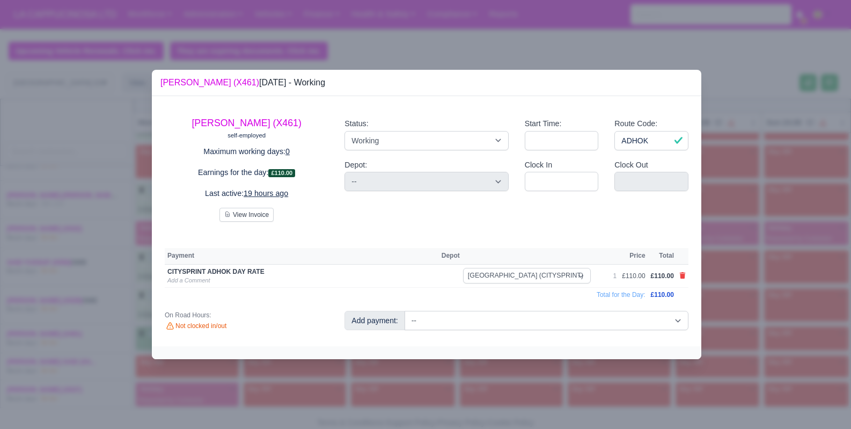
click at [373, 381] on div at bounding box center [425, 214] width 851 height 429
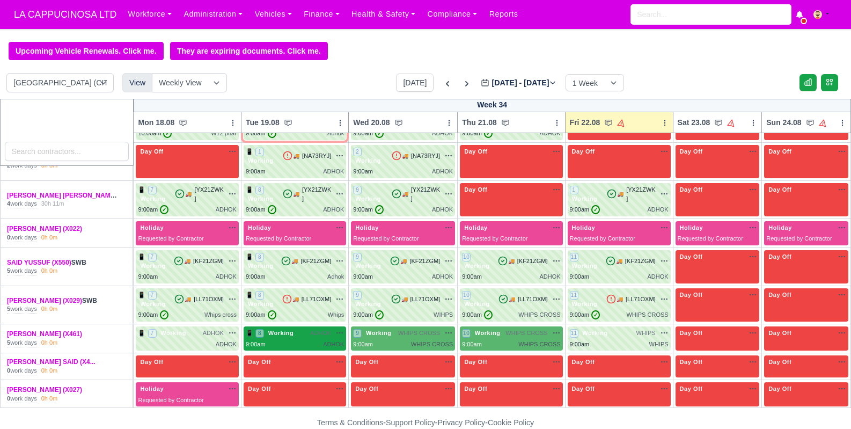
click at [333, 340] on div "ADHOK" at bounding box center [333, 344] width 21 height 9
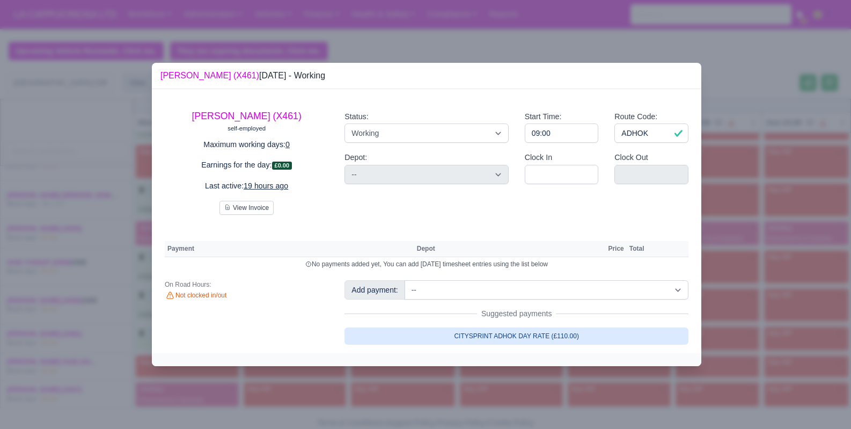
click at [477, 339] on link "CITYSPRINT ADHOK DAY RATE (£110.00)" at bounding box center [516, 335] width 344 height 17
select select "2"
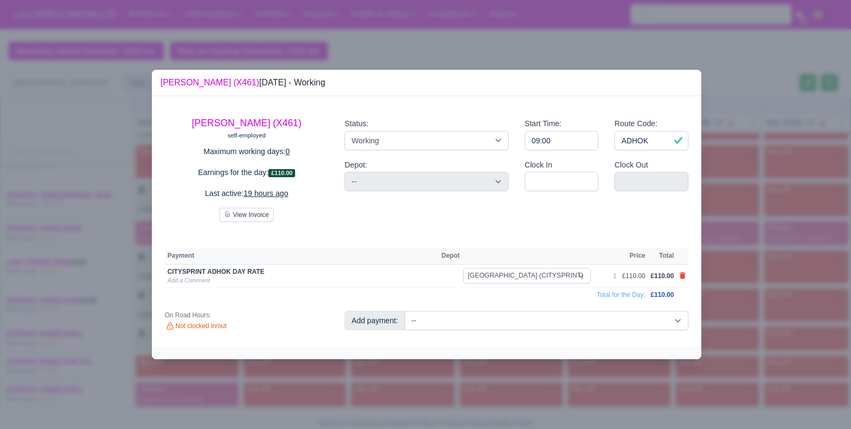
click at [452, 386] on div at bounding box center [425, 214] width 851 height 429
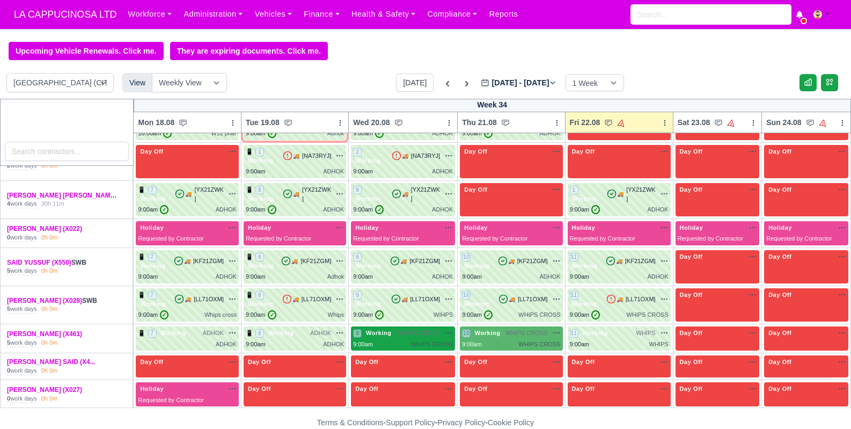
click at [436, 340] on div "WHIPS CROSS" at bounding box center [432, 344] width 42 height 9
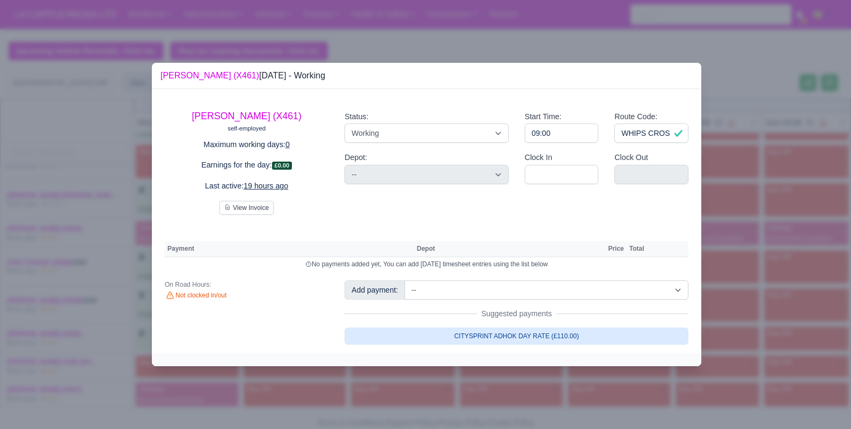
click at [488, 332] on link "CITYSPRINT ADHOK DAY RATE (£110.00)" at bounding box center [516, 335] width 344 height 17
select select "2"
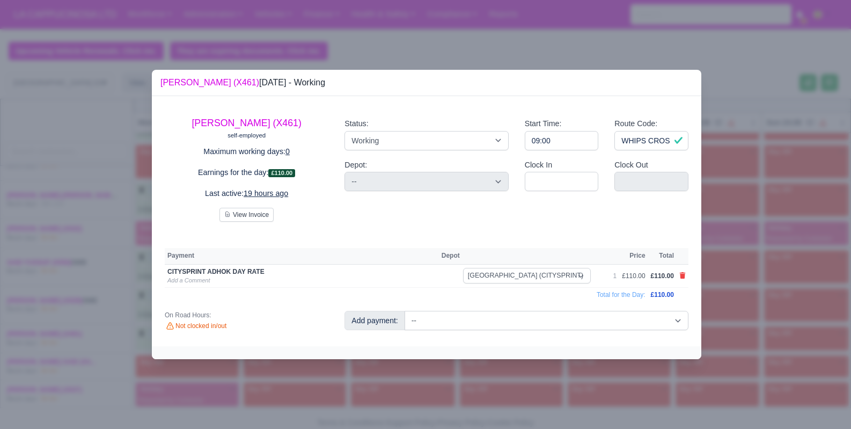
click at [498, 396] on div at bounding box center [425, 214] width 851 height 429
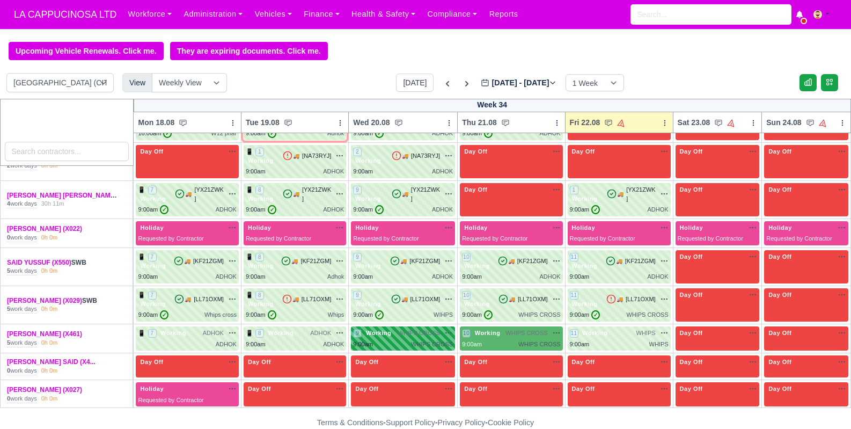
click at [439, 328] on span "WHIPS CROSS" at bounding box center [419, 332] width 42 height 9
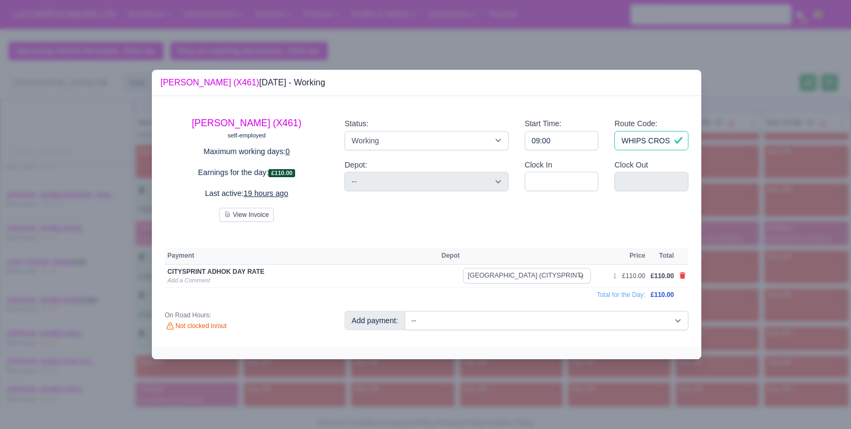
click at [624, 146] on input "WHIPS CROSS" at bounding box center [651, 140] width 74 height 19
type input "ADHOK"
click at [734, 156] on div at bounding box center [425, 214] width 851 height 429
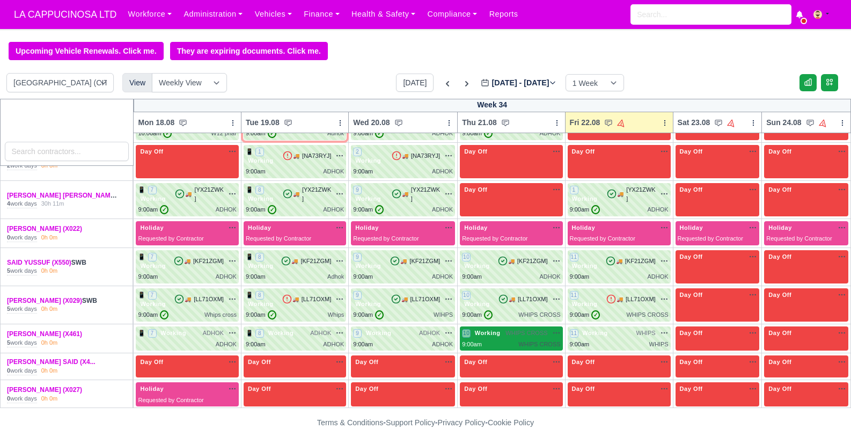
click at [512, 328] on span "WHIPS CROSS" at bounding box center [526, 332] width 42 height 9
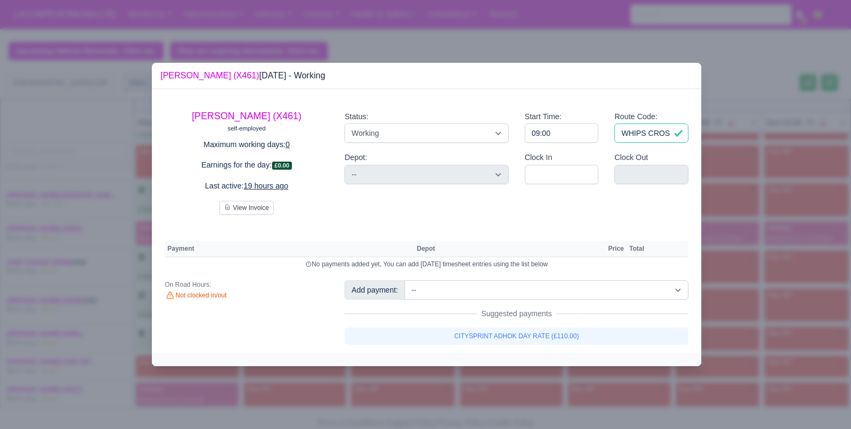
click at [650, 135] on input "WHIPS CROSS" at bounding box center [651, 132] width 74 height 19
type input "ADHOK"
click at [721, 168] on div at bounding box center [425, 214] width 851 height 429
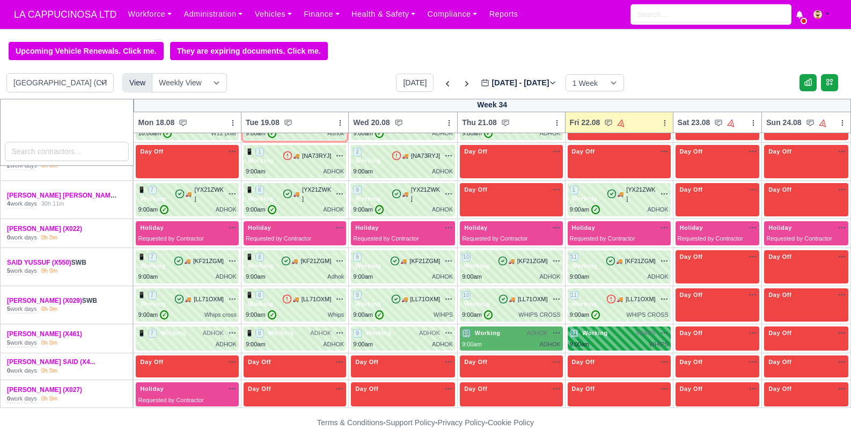
click at [629, 328] on div "11 Working WHIPS na" at bounding box center [619, 332] width 99 height 9
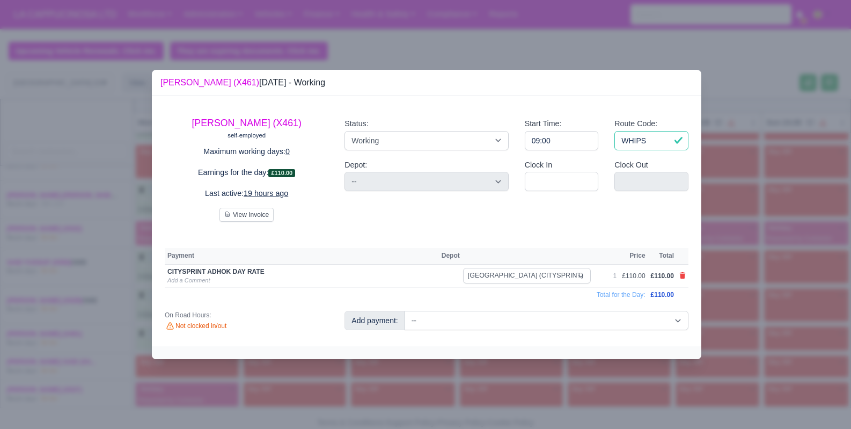
click at [621, 143] on input "WHIPS" at bounding box center [651, 140] width 74 height 19
type input "h"
type input "bhf"
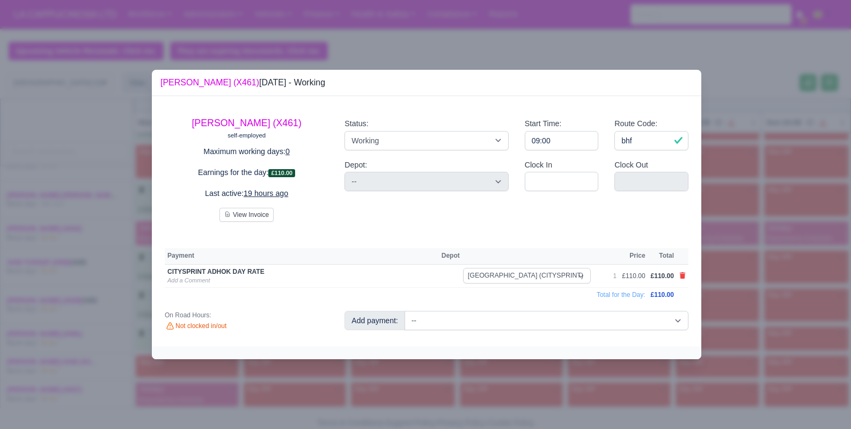
click at [705, 158] on div at bounding box center [425, 214] width 851 height 429
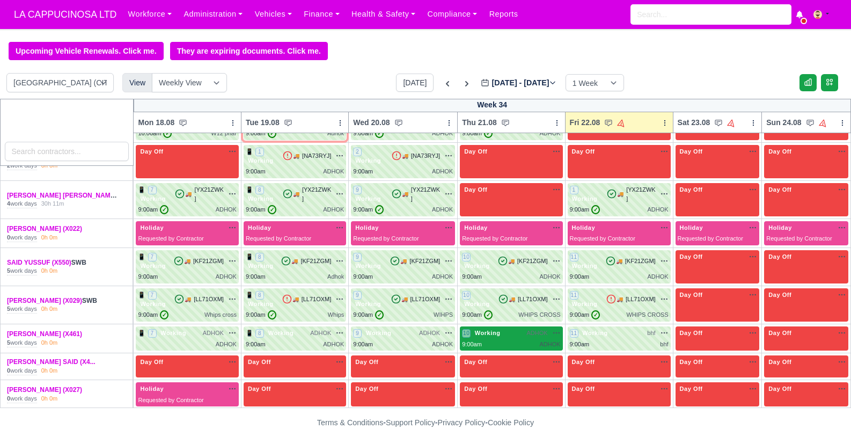
click at [546, 340] on div "ADHOK" at bounding box center [549, 344] width 21 height 9
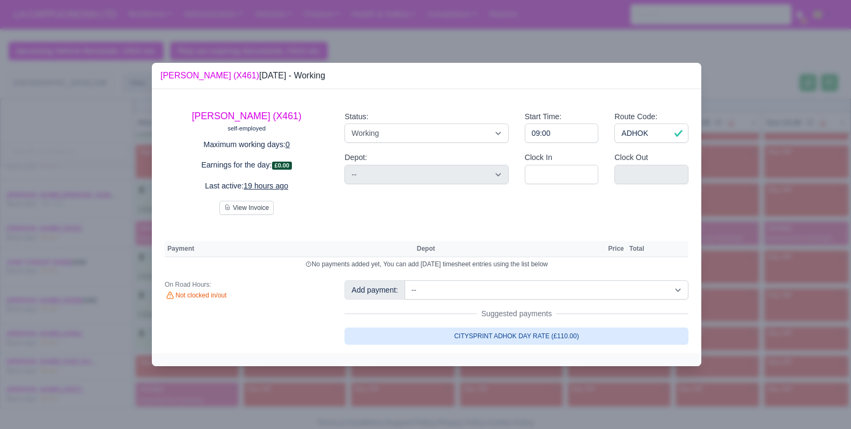
click at [537, 334] on link "CITYSPRINT ADHOK DAY RATE (£110.00)" at bounding box center [516, 335] width 344 height 17
select select "2"
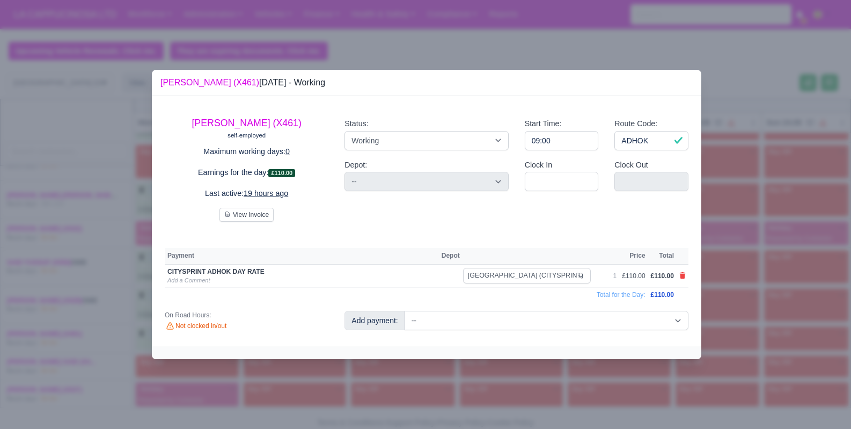
click at [534, 375] on div at bounding box center [425, 214] width 851 height 429
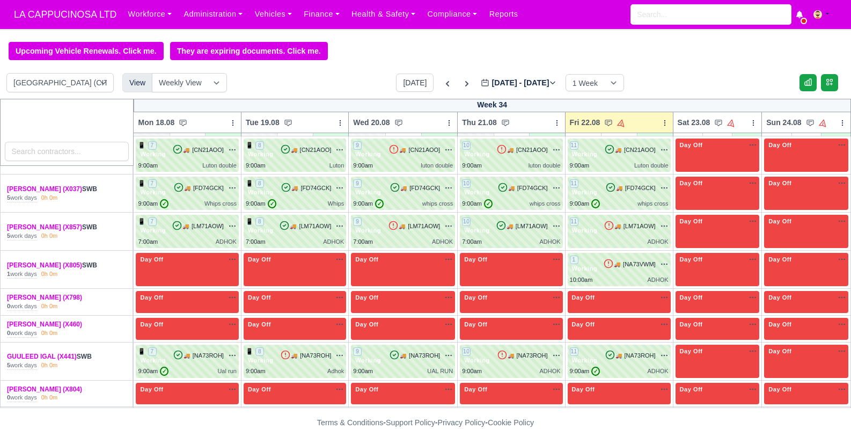
scroll to position [0, 0]
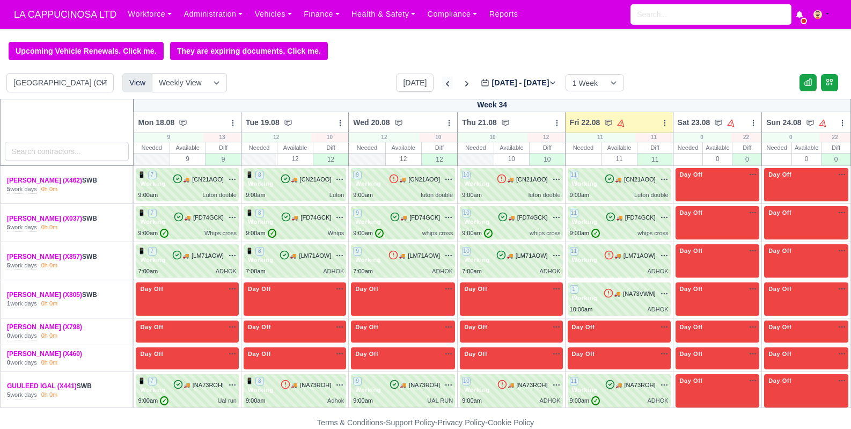
click at [442, 88] on icon at bounding box center [447, 83] width 11 height 11
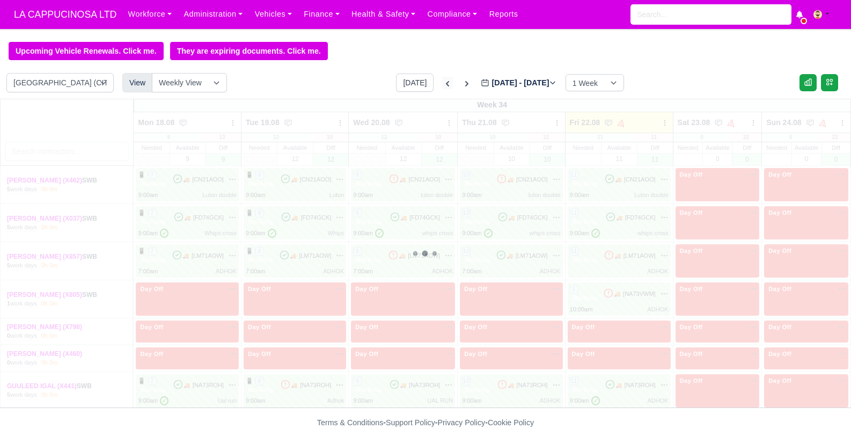
type input "2025-08-15"
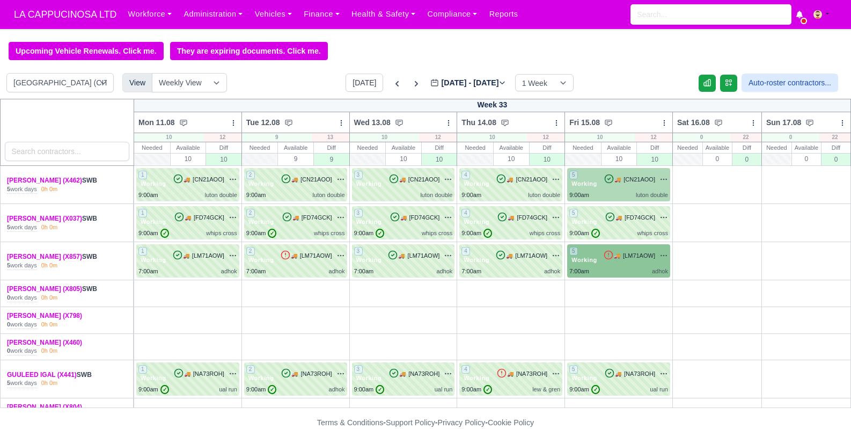
click at [594, 198] on div "9:00am luton double" at bounding box center [618, 194] width 99 height 9
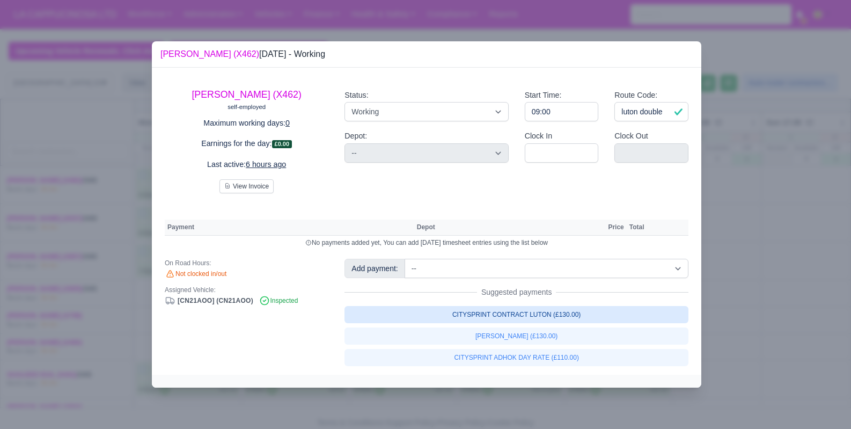
click at [523, 315] on link "CITYSPRINT CONTRACT LUTON (£130.00)" at bounding box center [516, 314] width 344 height 17
select select "2"
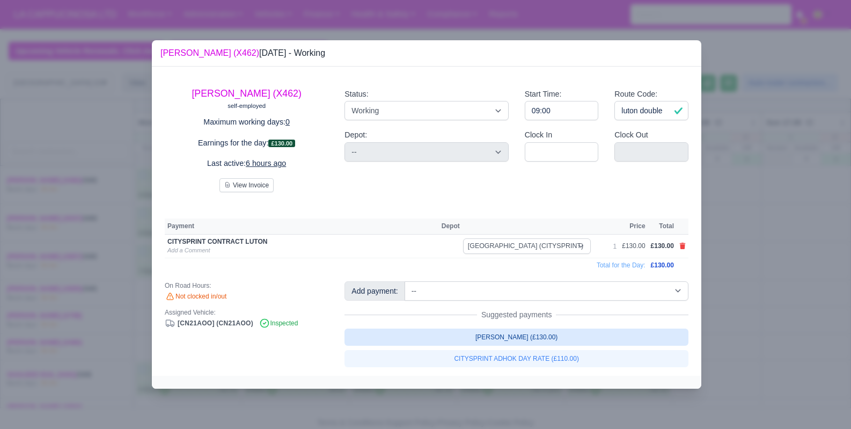
click at [525, 332] on link "LUTON ADHOK (£130.00)" at bounding box center [516, 336] width 344 height 17
select select "2"
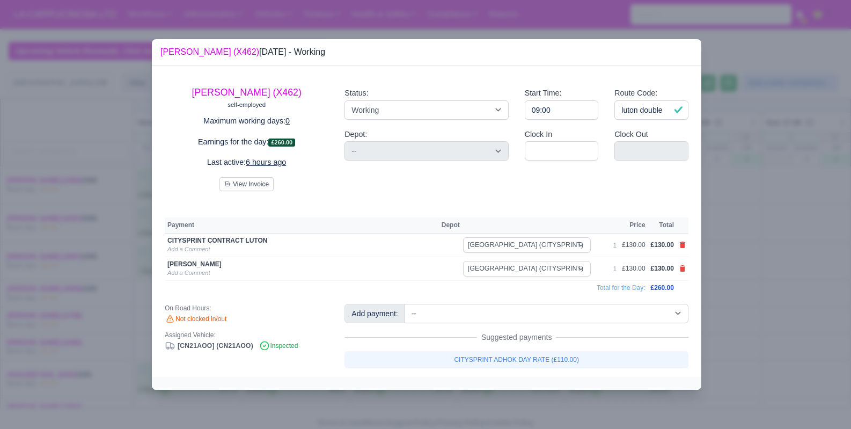
click at [735, 228] on div at bounding box center [425, 214] width 851 height 429
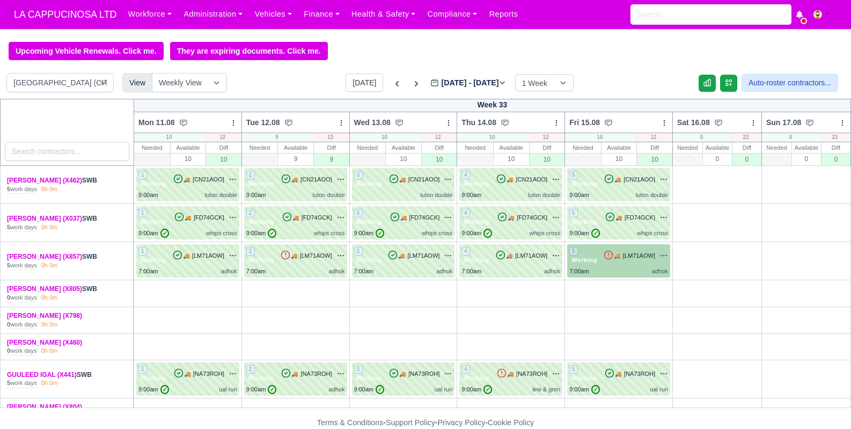
click at [640, 270] on div "7:00am adhok" at bounding box center [618, 271] width 99 height 9
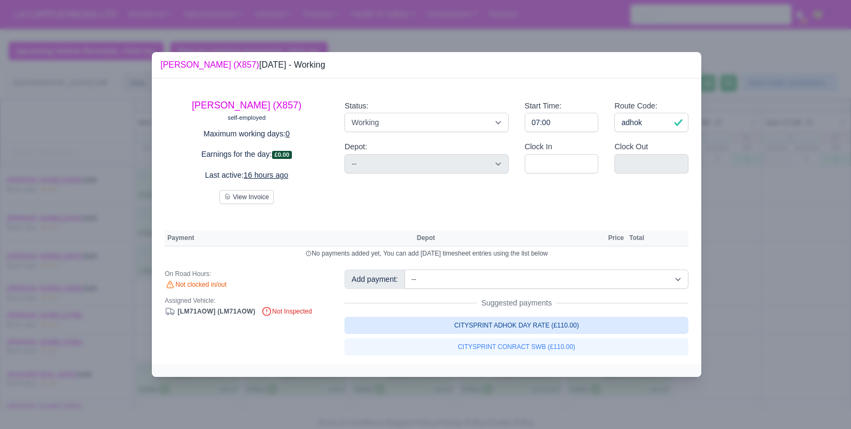
click at [588, 320] on link "CITYSPRINT ADHOK DAY RATE (£110.00)" at bounding box center [516, 324] width 344 height 17
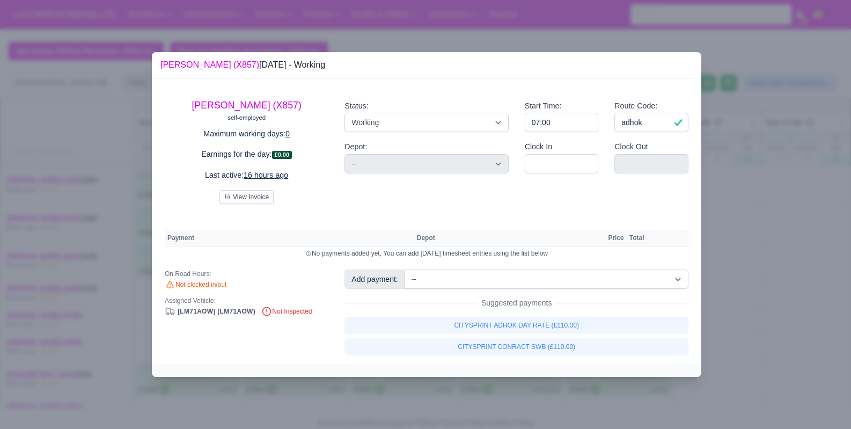
select select "2"
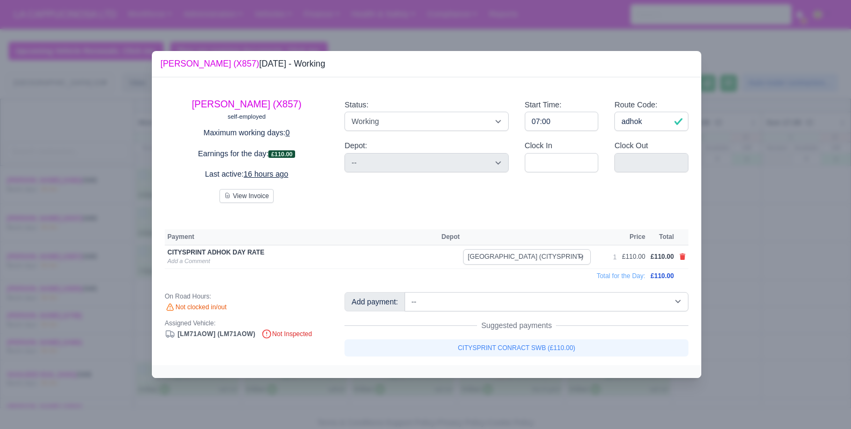
click at [748, 261] on div at bounding box center [425, 214] width 851 height 429
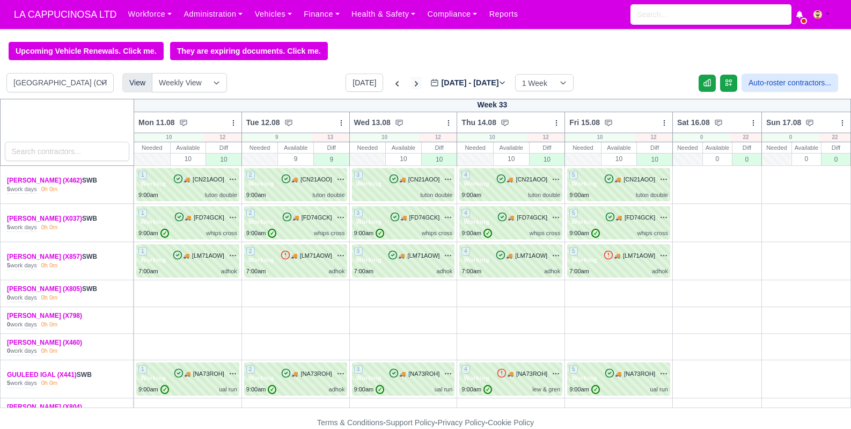
click at [415, 84] on icon at bounding box center [416, 83] width 3 height 5
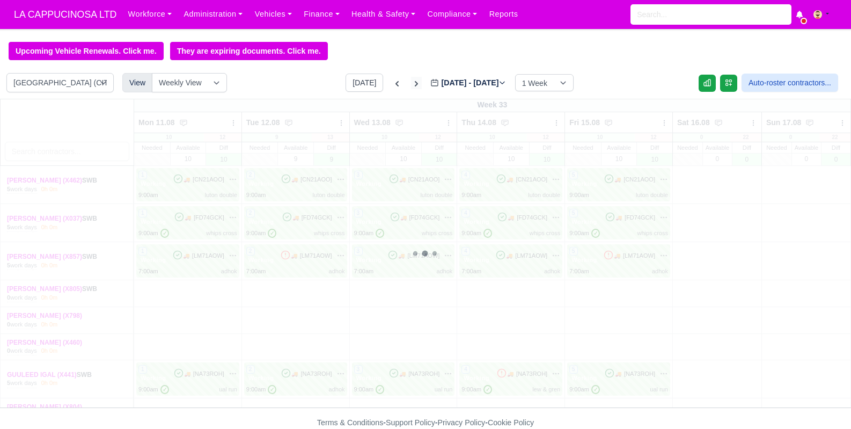
type input "2025-08-22"
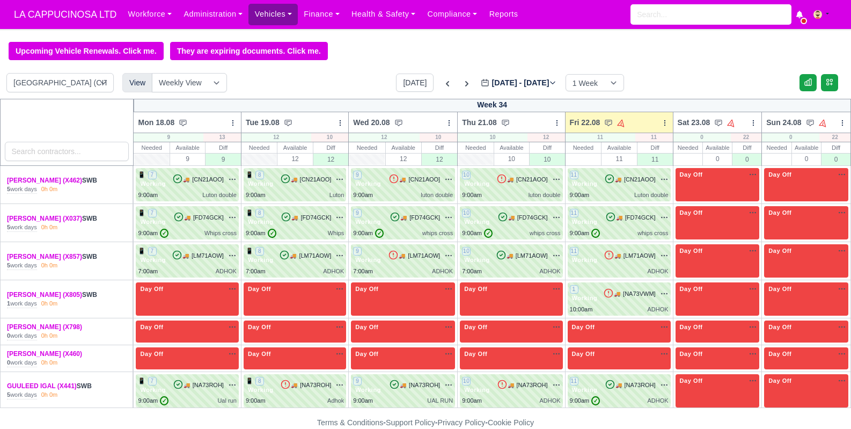
click at [286, 8] on link "Vehicles" at bounding box center [272, 14] width 49 height 21
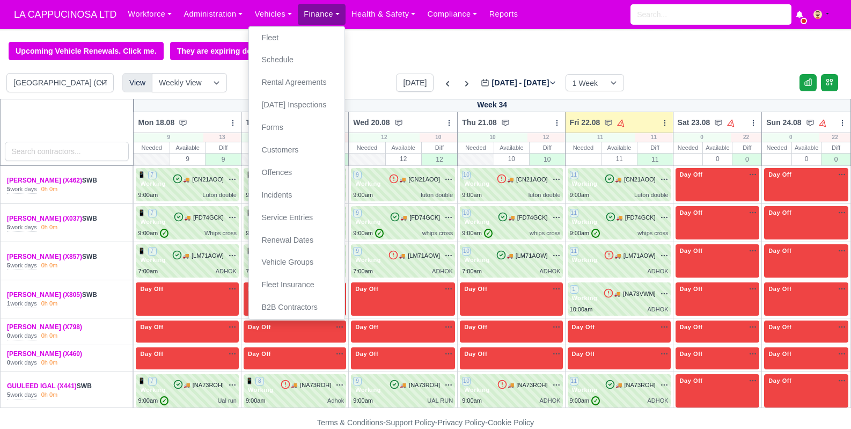
click at [320, 16] on link "Finance" at bounding box center [322, 14] width 48 height 21
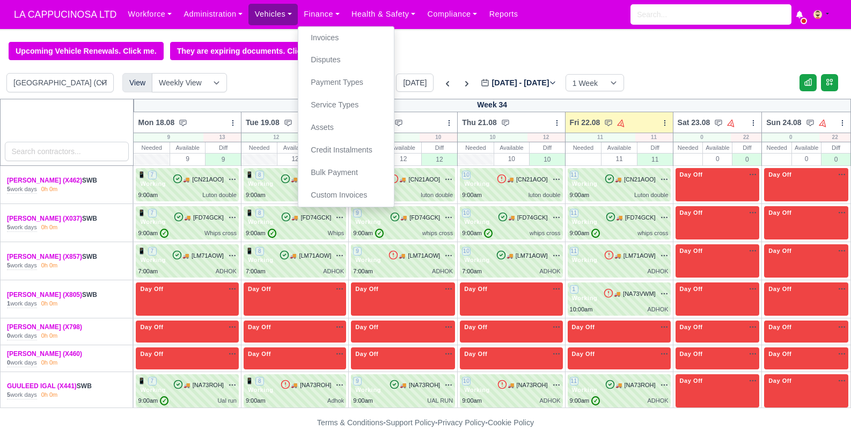
click at [286, 14] on link "Vehicles" at bounding box center [272, 14] width 49 height 21
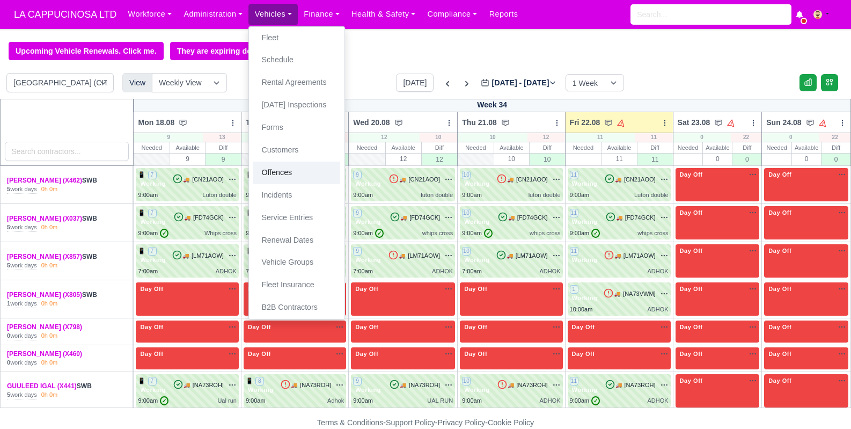
click at [306, 170] on link "Offences" at bounding box center [296, 172] width 87 height 23
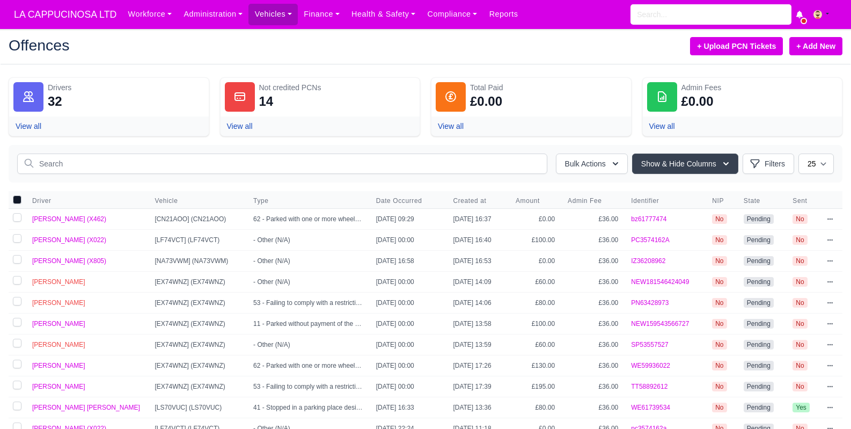
click at [350, 178] on div "Bulk Actions Transferred liability [PERSON_NAME] as Paid & Credit Send to the d…" at bounding box center [426, 164] width 834 height 38
click at [358, 170] on input "text" at bounding box center [282, 163] width 530 height 20
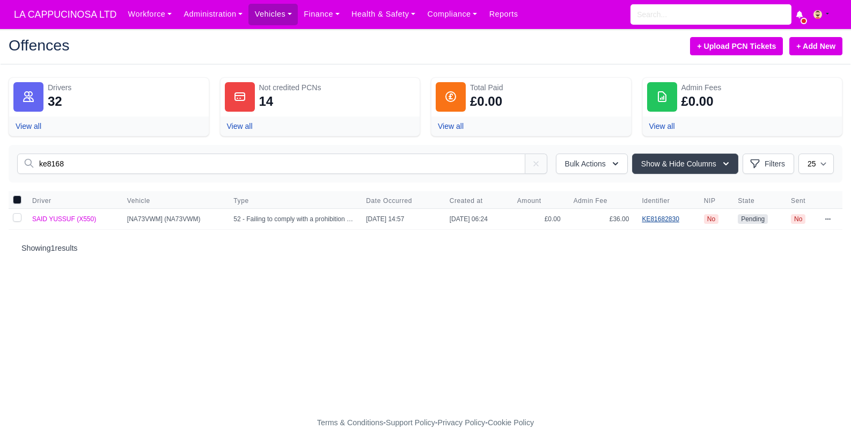
type input "ke8168"
click at [674, 221] on link "KE81682830" at bounding box center [660, 219] width 37 height 8
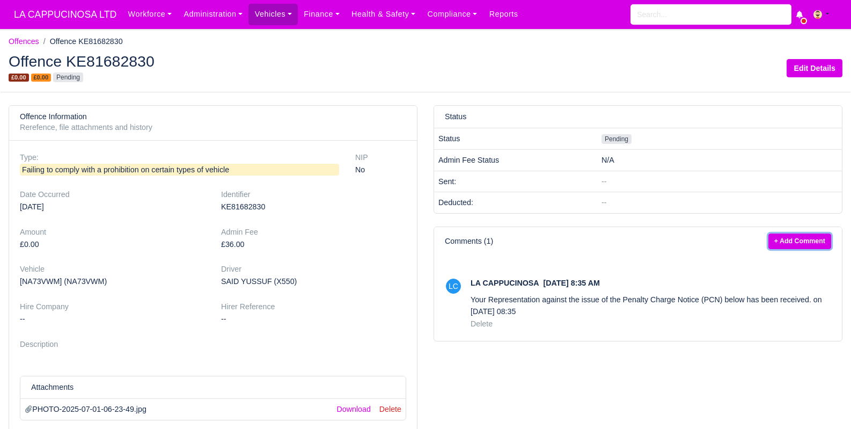
click at [787, 242] on link "+ Add Comment" at bounding box center [799, 241] width 63 height 16
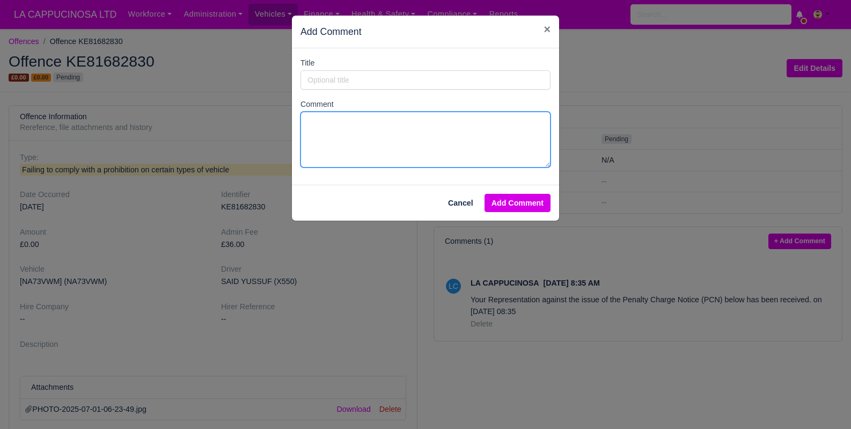
click at [421, 132] on textarea "Comment" at bounding box center [425, 140] width 250 height 56
paste textarea "hank you for your payment. Authorisation Code: 010080 PCN Number: KE81682830"
click at [308, 117] on textarea "hank you for your payment. Authorisation Code: 010080 PCN Number: KE81682830" at bounding box center [425, 140] width 250 height 56
type textarea "thank you for your payment. Authorisation Code: 010080 PCN Number: KE81682830"
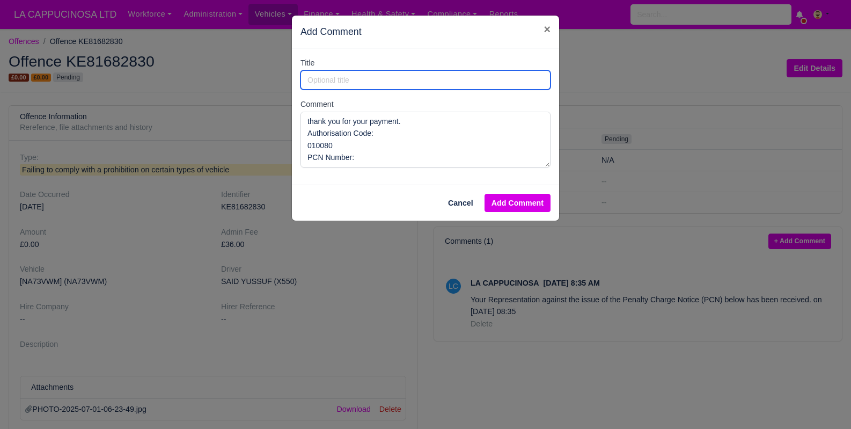
click at [371, 86] on input "Title" at bounding box center [425, 79] width 250 height 19
type input "paid"
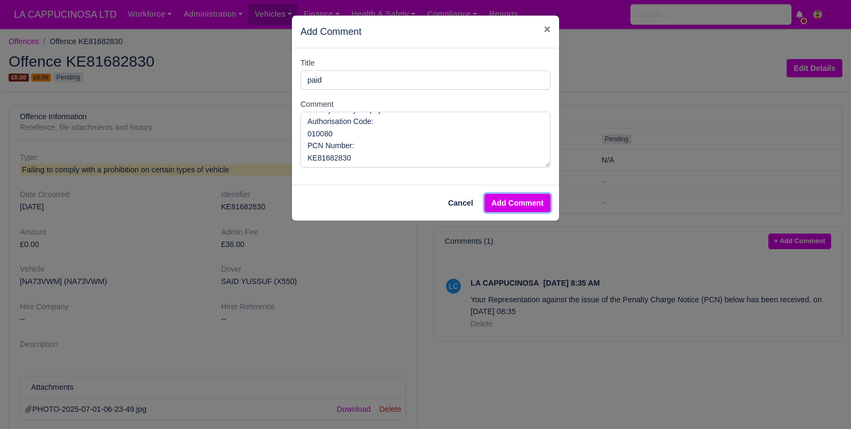
click at [502, 195] on button "Add Comment" at bounding box center [517, 203] width 66 height 18
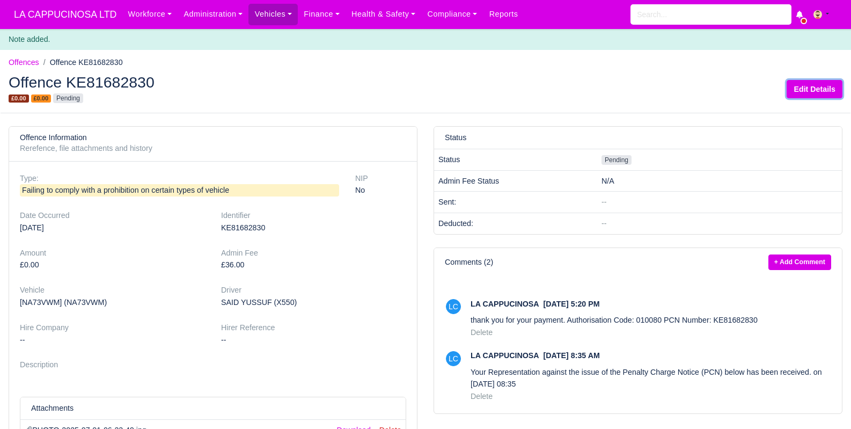
click at [808, 90] on link "Edit Details" at bounding box center [814, 89] width 56 height 18
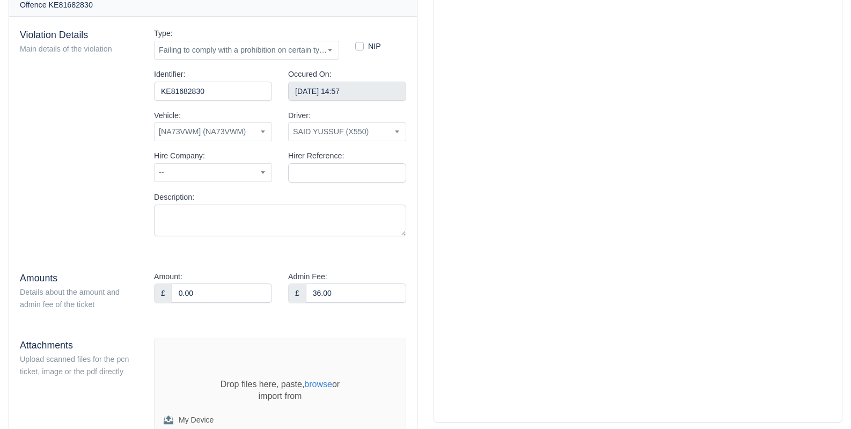
scroll to position [202, 0]
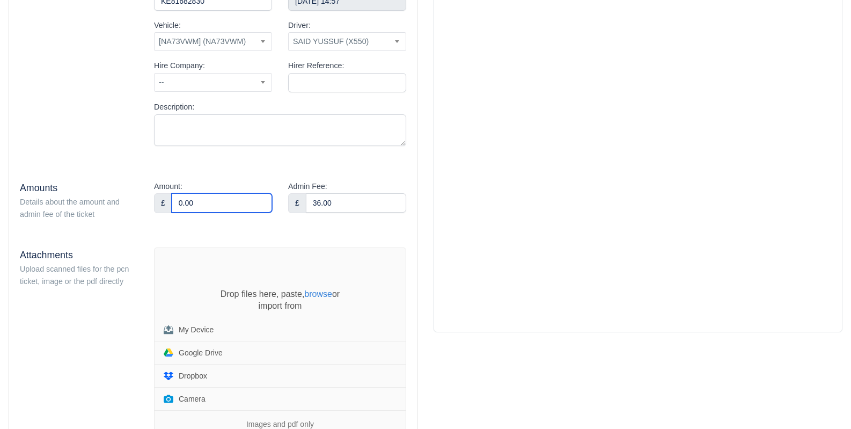
click at [226, 208] on input "0.00" at bounding box center [222, 202] width 100 height 19
type input "80"
click at [283, 227] on div "Violation Details Main details of the violation Type: -- --- RESERVED FOR DVLA …" at bounding box center [213, 213] width 408 height 573
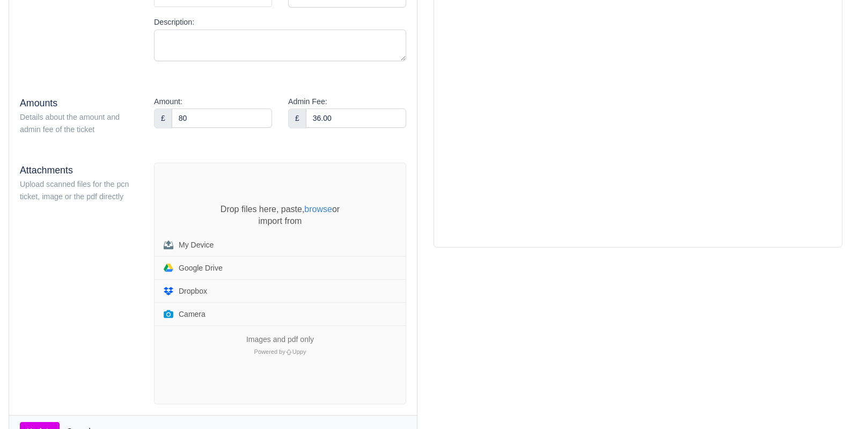
scroll to position [318, 0]
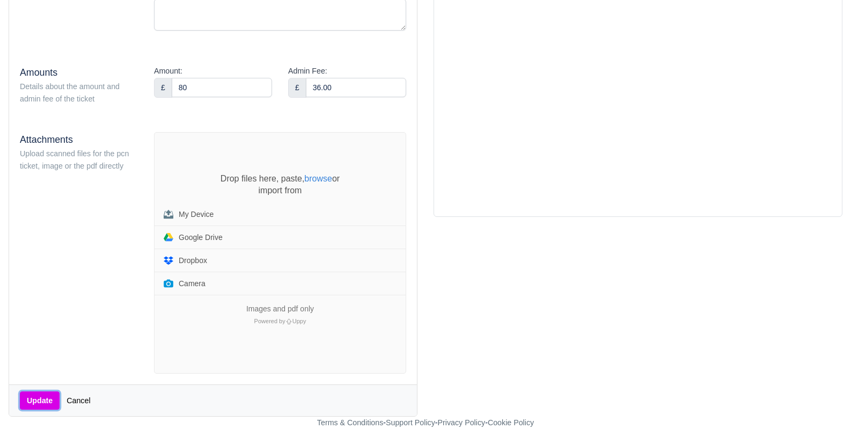
click at [26, 397] on button "Update" at bounding box center [40, 400] width 40 height 18
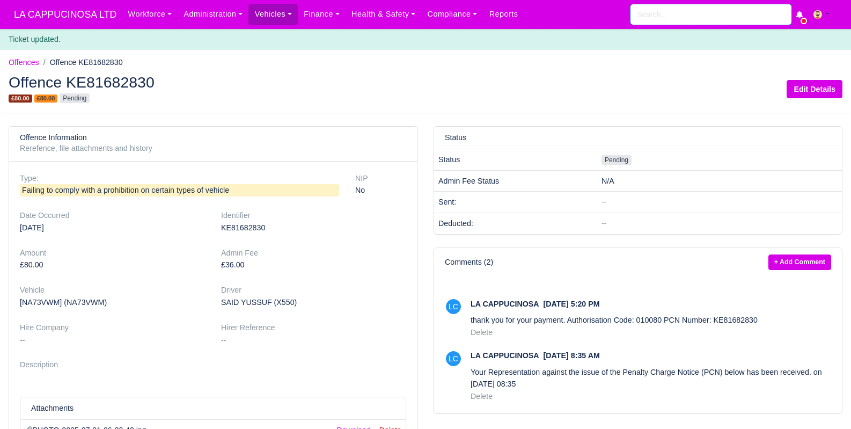
click at [670, 17] on input "search" at bounding box center [710, 14] width 161 height 20
type input "a"
type input "said"
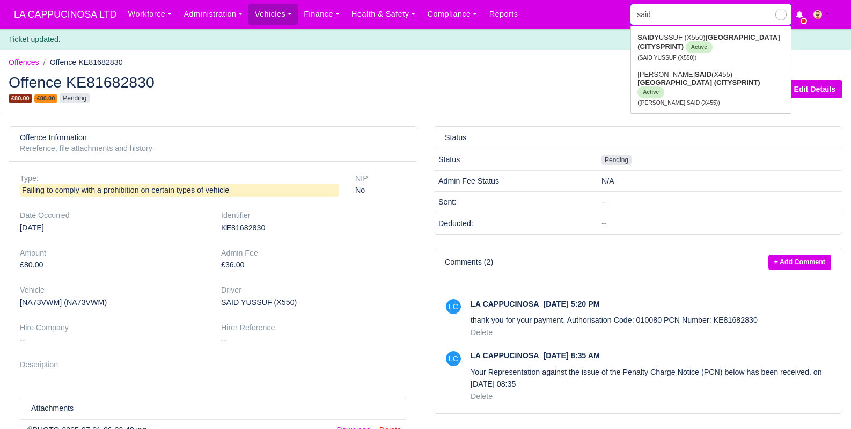
type input "said YUSSUF (X550)"
click at [710, 34] on strong "[GEOGRAPHIC_DATA] (CITYSPRINT)" at bounding box center [708, 41] width 142 height 17
type input "SAID YUSSUF (X550)"
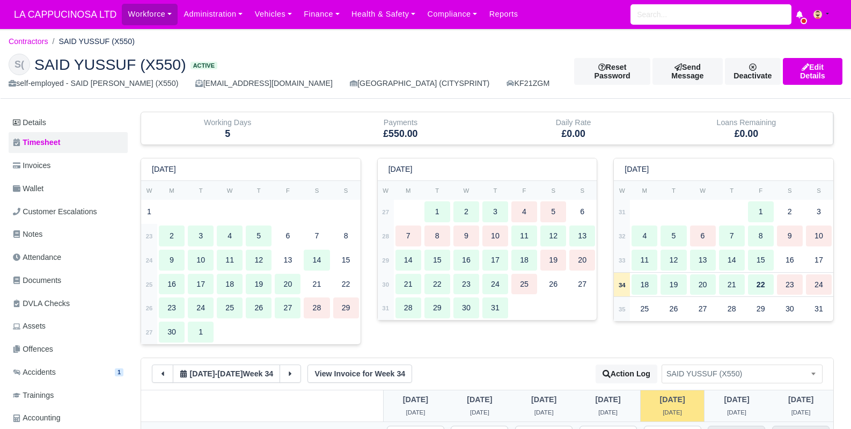
click at [226, 25] on div "Workforce Manpower Expiring Documents Leave Requests Daily Attendance Daily Tim…" at bounding box center [482, 14] width 720 height 29
click at [227, 25] on div "Workforce Manpower Expiring Documents Leave Requests Daily Attendance Daily Tim…" at bounding box center [482, 14] width 720 height 29
click at [235, 17] on link "Administration" at bounding box center [213, 14] width 71 height 21
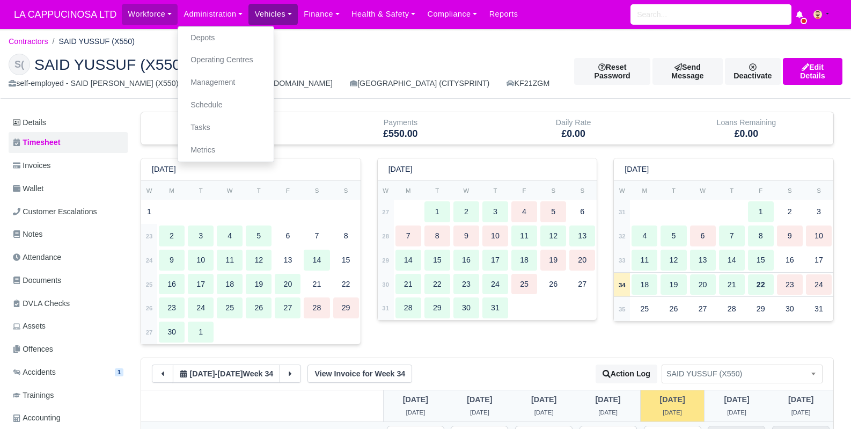
click at [276, 14] on link "Vehicles" at bounding box center [272, 14] width 49 height 21
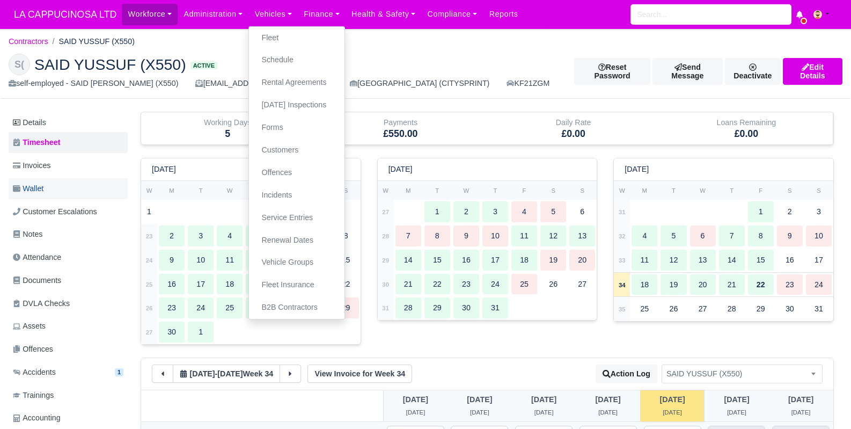
click at [87, 191] on link "Wallet" at bounding box center [68, 188] width 119 height 21
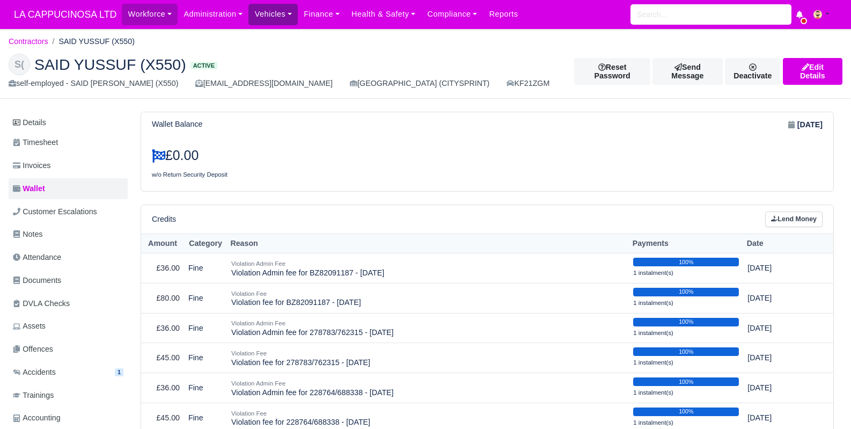
click at [266, 11] on link "Vehicles" at bounding box center [272, 14] width 49 height 21
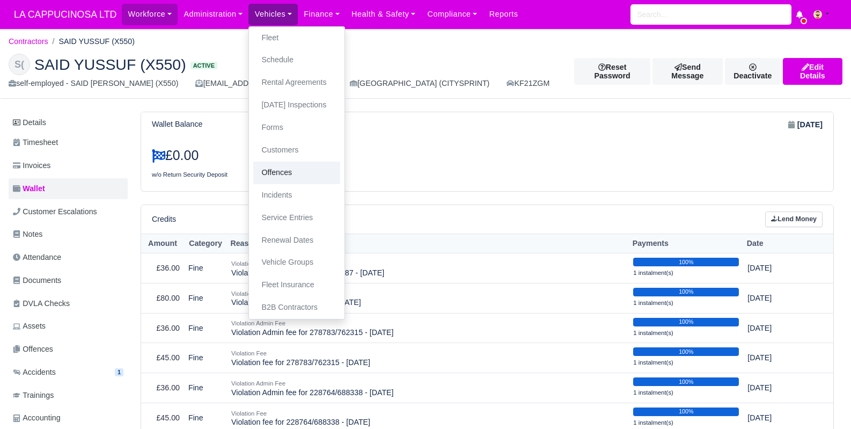
click at [272, 165] on link "Offences" at bounding box center [296, 172] width 87 height 23
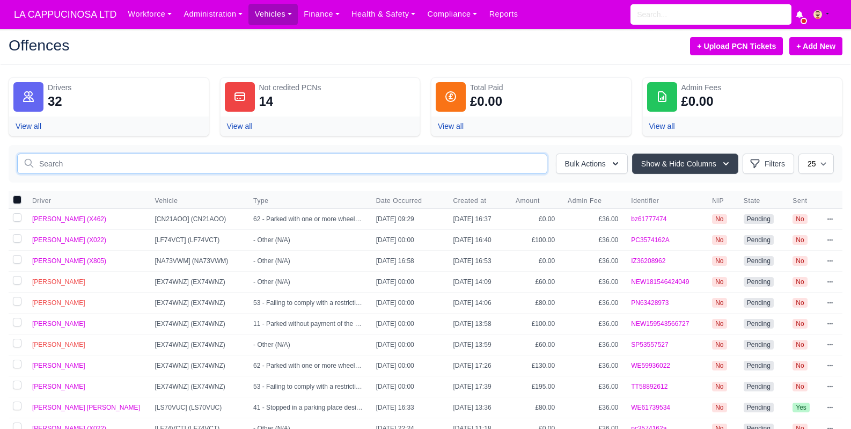
click at [275, 166] on input "text" at bounding box center [282, 163] width 530 height 20
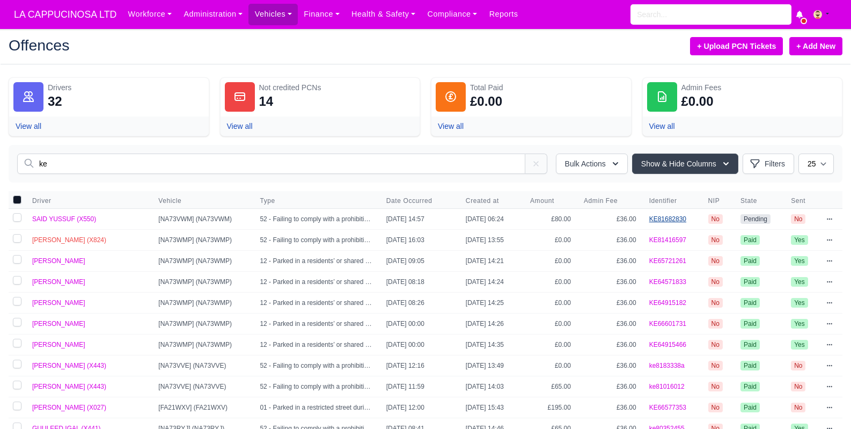
type input "ke"
click at [667, 215] on link "KE81682830" at bounding box center [667, 219] width 37 height 8
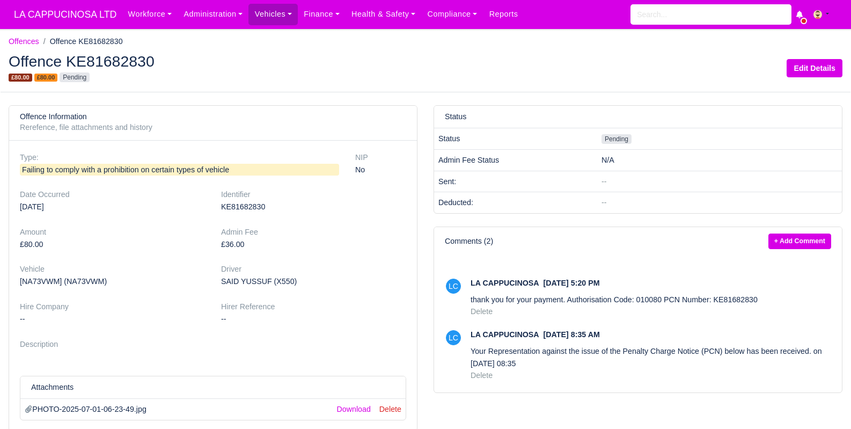
click at [102, 61] on h2 "Offence KE81682830" at bounding box center [213, 61] width 409 height 15
copy h2 "KE81682830"
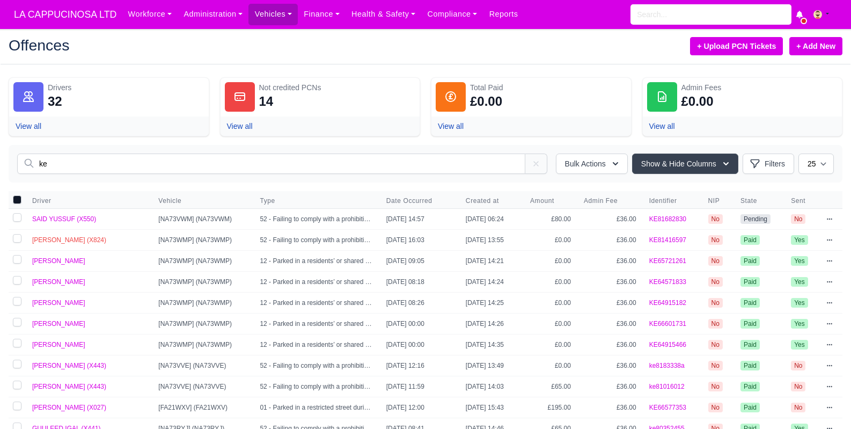
click at [302, 163] on input "ke" at bounding box center [271, 163] width 508 height 20
click at [830, 218] on icon at bounding box center [829, 219] width 6 height 6
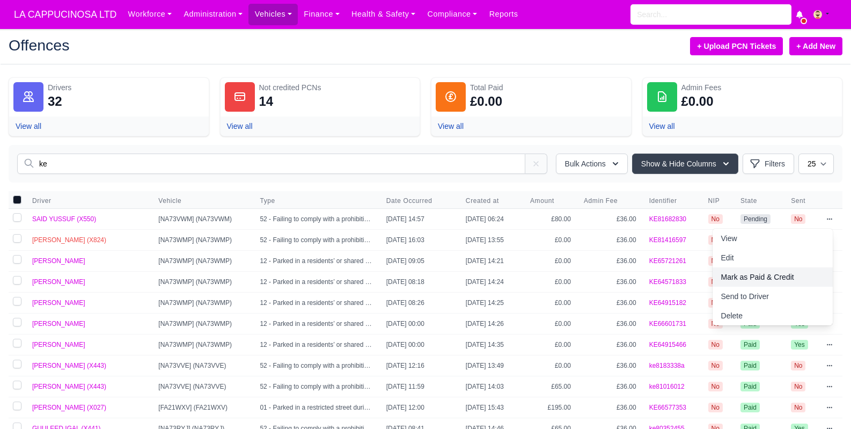
click at [778, 274] on link "Mark as Paid & Credit" at bounding box center [772, 276] width 120 height 19
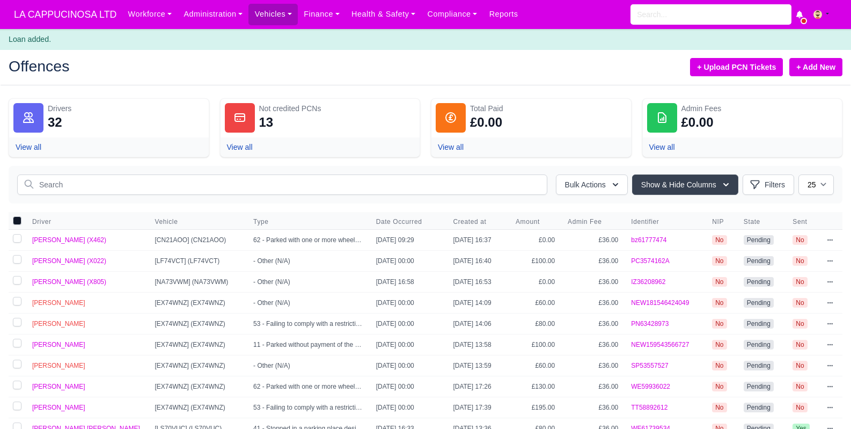
click at [666, 3] on div "Workforce Manpower Expiring Documents Leave Requests Daily Attendance Daily Tim…" at bounding box center [482, 14] width 720 height 29
click at [664, 13] on input "search" at bounding box center [710, 14] width 161 height 20
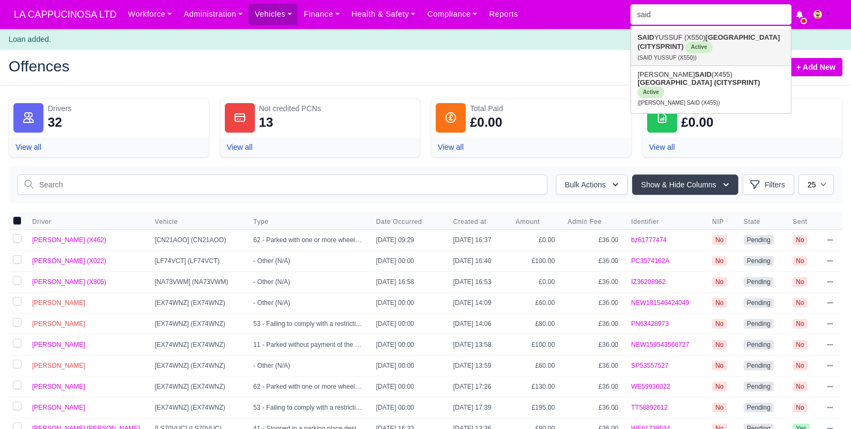
click at [719, 47] on link "SAID YUSSUF (X550) [GEOGRAPHIC_DATA] (CITYSPRINT) Active (SAID YUSSUF (X550))" at bounding box center [711, 47] width 160 height 36
type input "SAID YUSSUF (X550)"
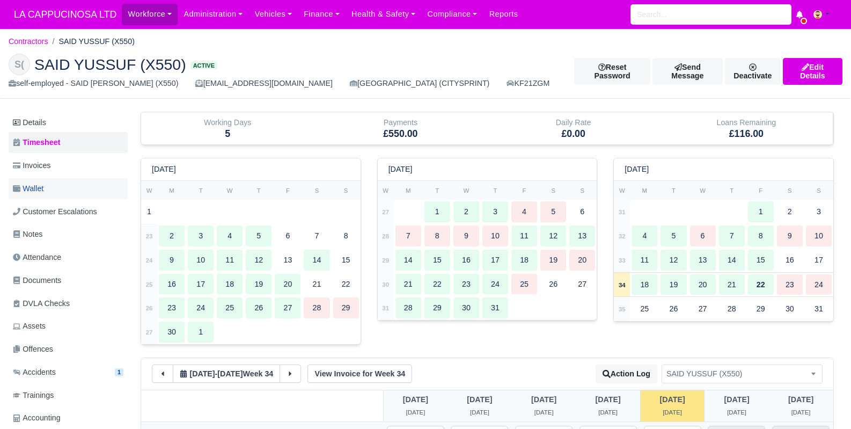
click at [55, 182] on link "Wallet" at bounding box center [68, 188] width 119 height 21
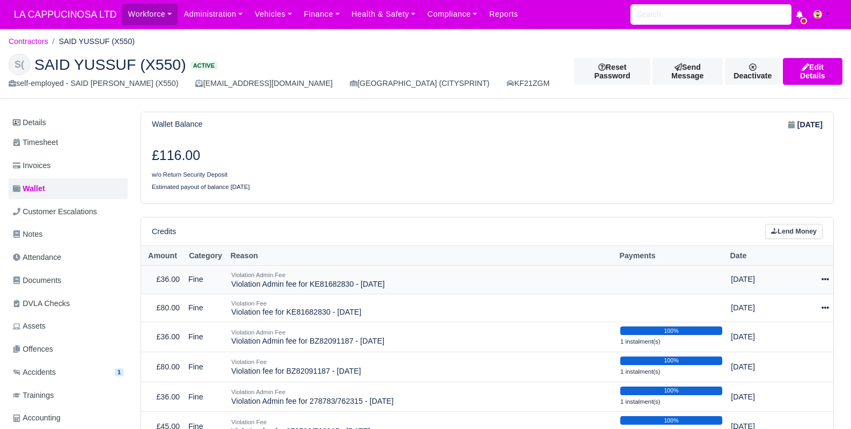
click at [826, 279] on icon at bounding box center [825, 279] width 8 height 8
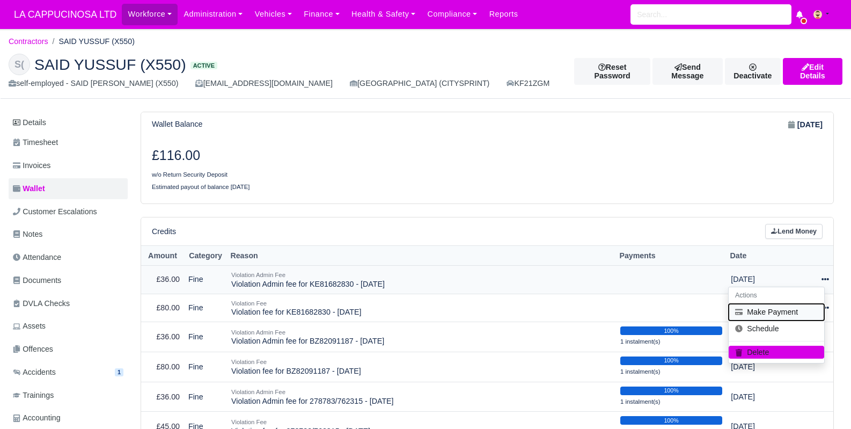
click at [794, 310] on button "Make Payment" at bounding box center [775, 312] width 95 height 17
select select "792"
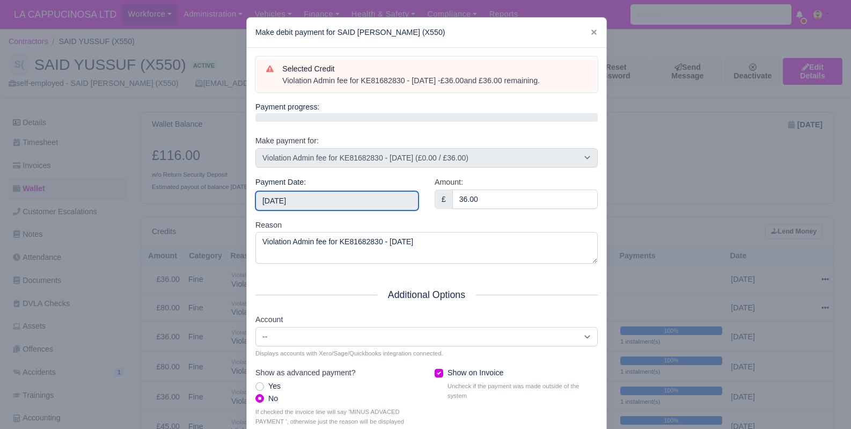
click at [312, 199] on input "[DATE]" at bounding box center [336, 200] width 163 height 19
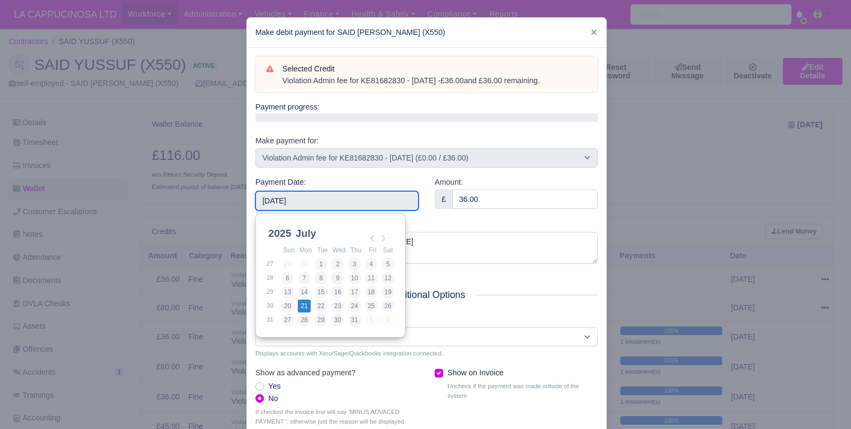
type input "[DATE]"
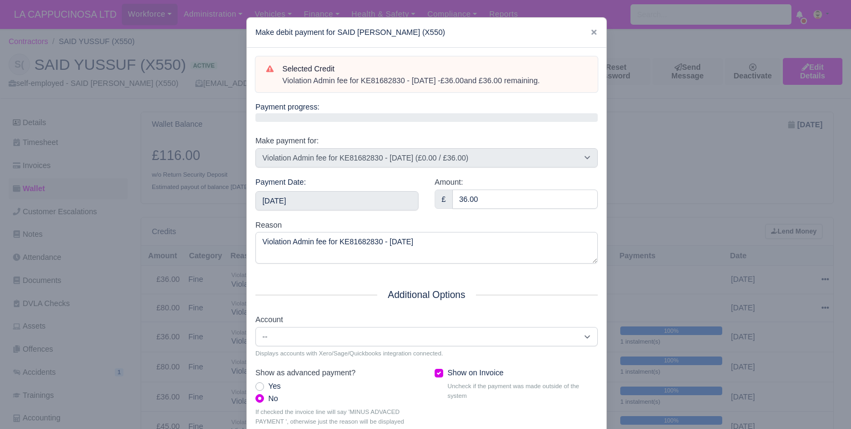
click at [651, 277] on div at bounding box center [425, 214] width 851 height 429
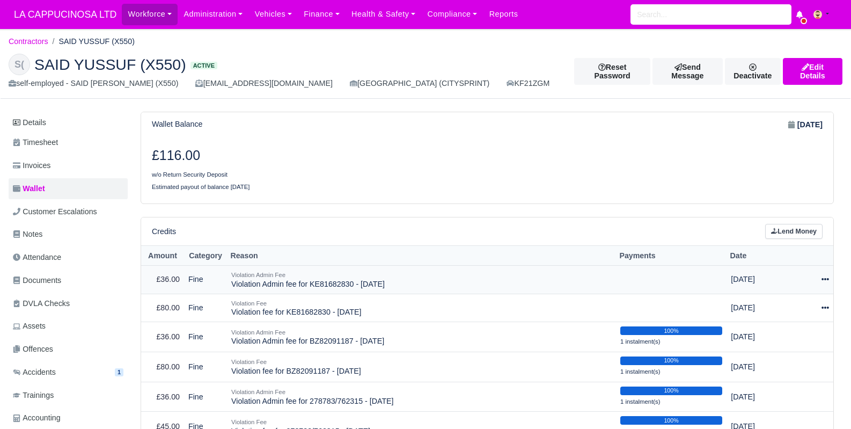
click at [824, 280] on icon at bounding box center [825, 279] width 8 height 8
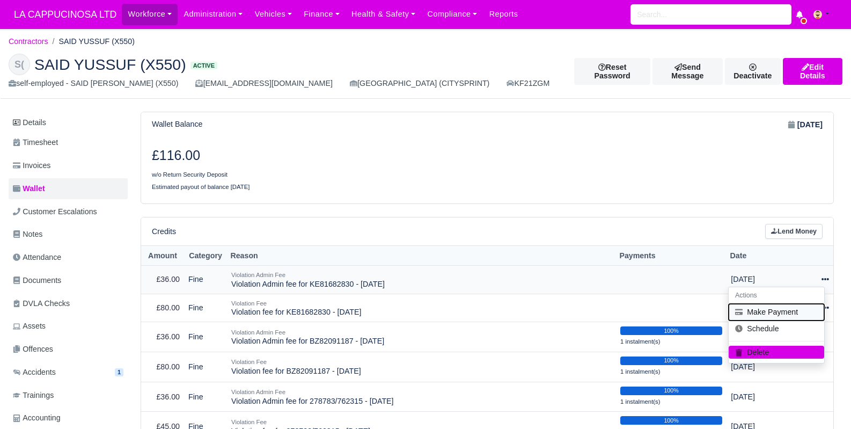
click at [761, 312] on button "Make Payment" at bounding box center [775, 312] width 95 height 17
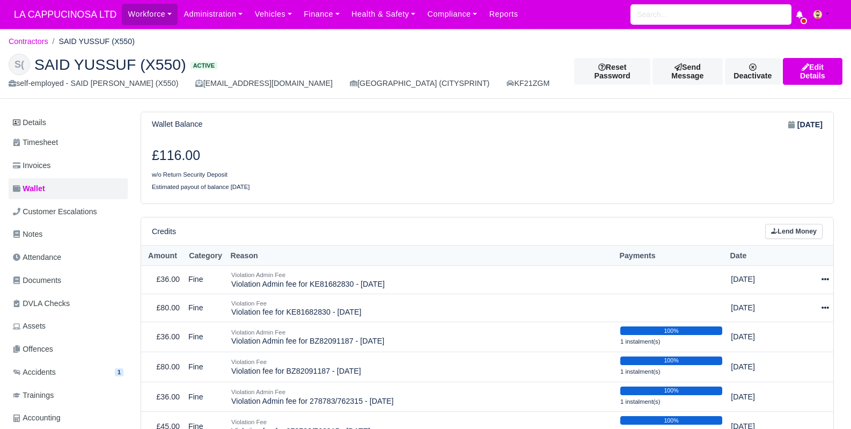
select select "792"
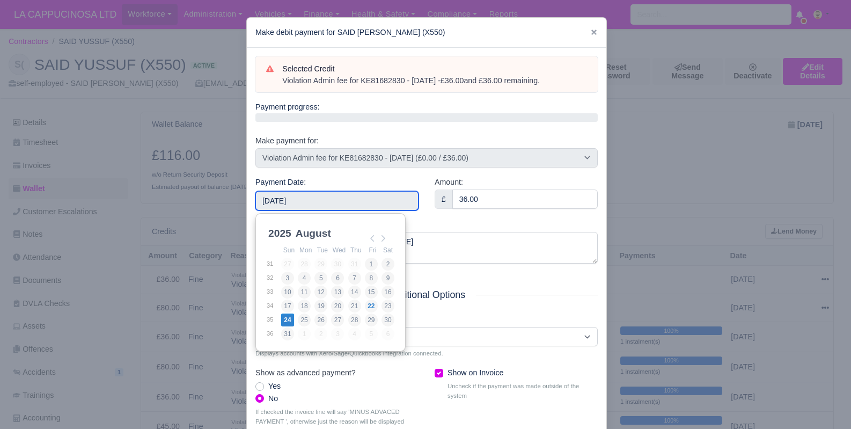
click at [367, 201] on input "[DATE]" at bounding box center [336, 200] width 163 height 19
type input "[DATE]"
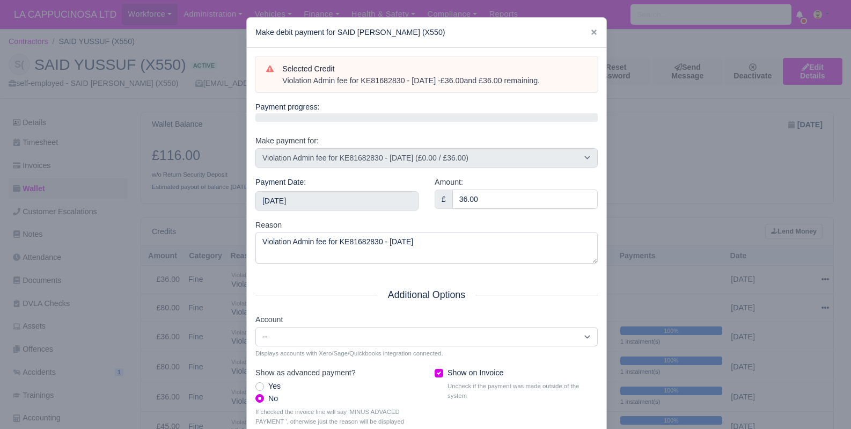
scroll to position [69, 0]
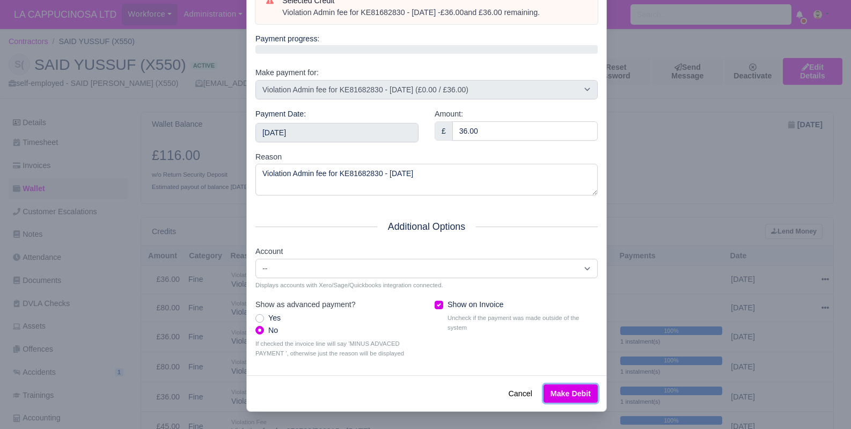
click at [579, 394] on button "Make Debit" at bounding box center [570, 393] width 54 height 18
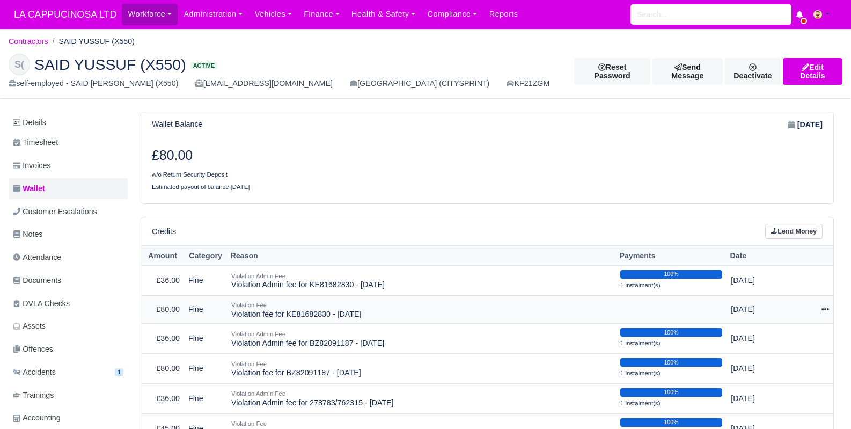
click at [828, 307] on icon at bounding box center [825, 309] width 8 height 8
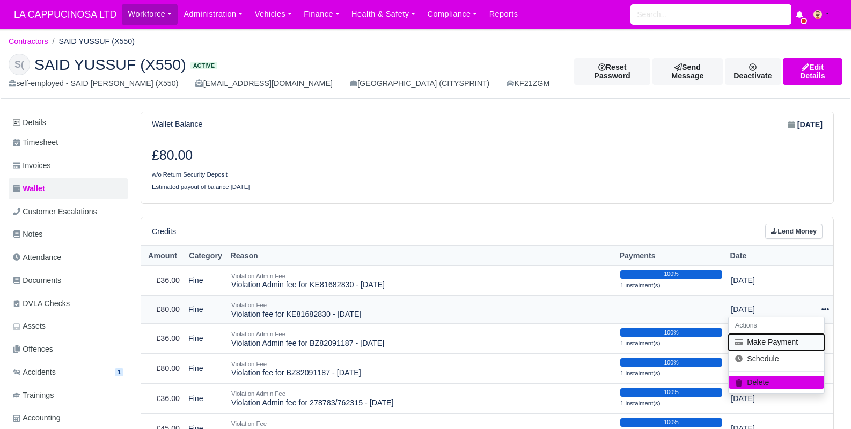
click at [786, 337] on button "Make Payment" at bounding box center [775, 342] width 95 height 17
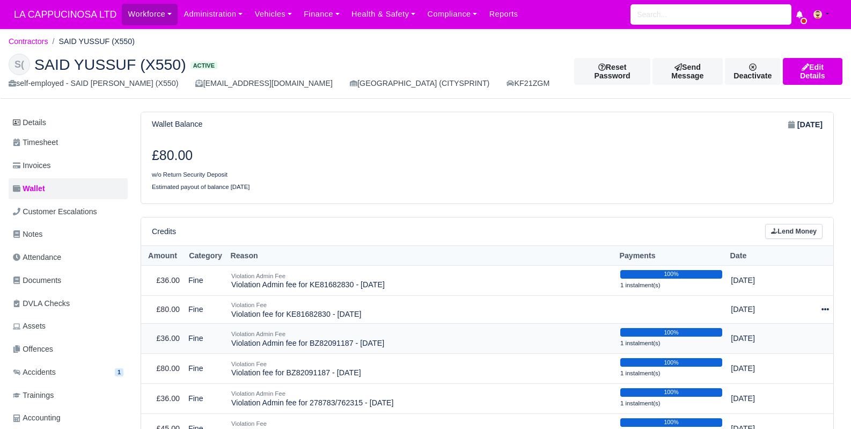
select select "791"
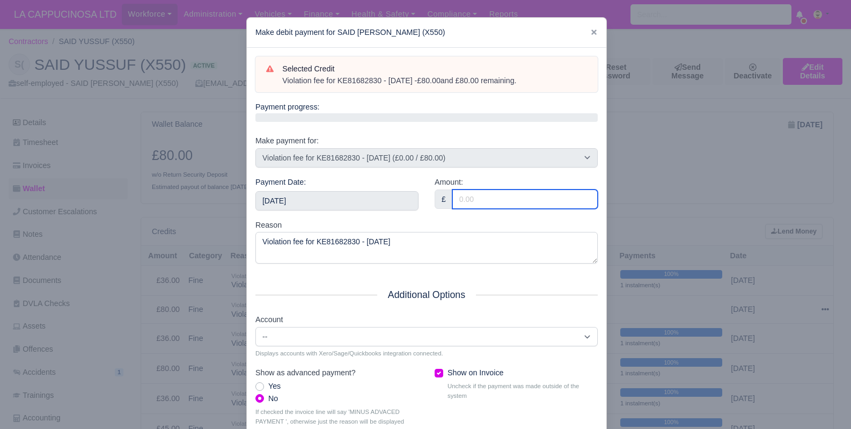
click at [484, 194] on input "Amount:" at bounding box center [524, 198] width 145 height 19
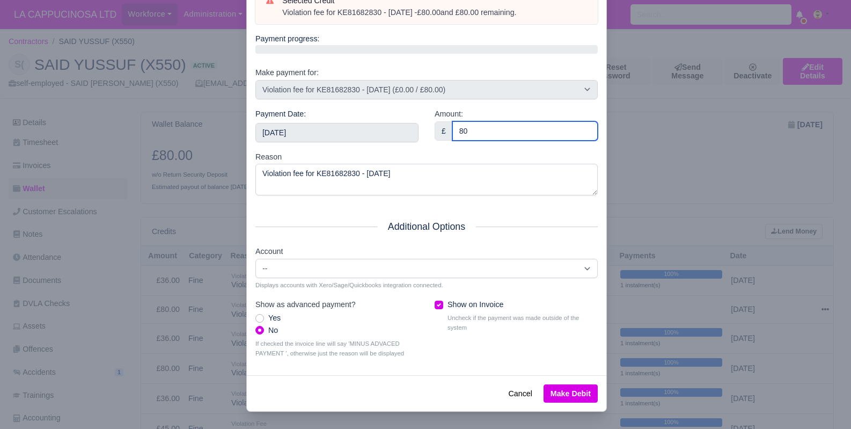
type input "80"
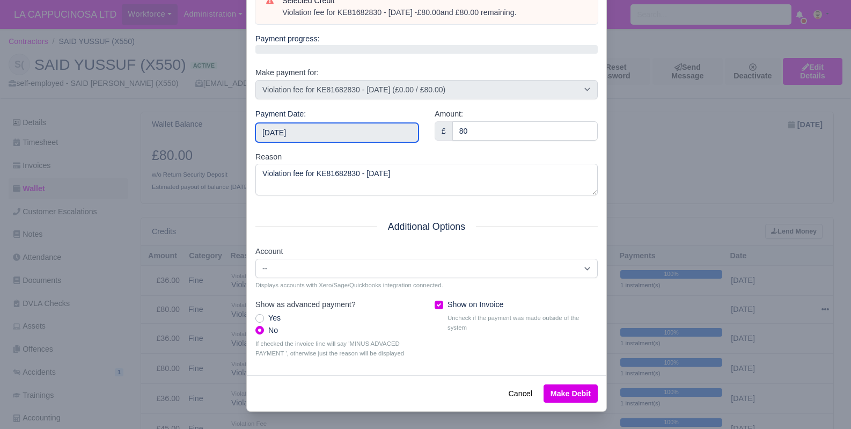
click at [340, 137] on input "[DATE]" at bounding box center [336, 132] width 163 height 19
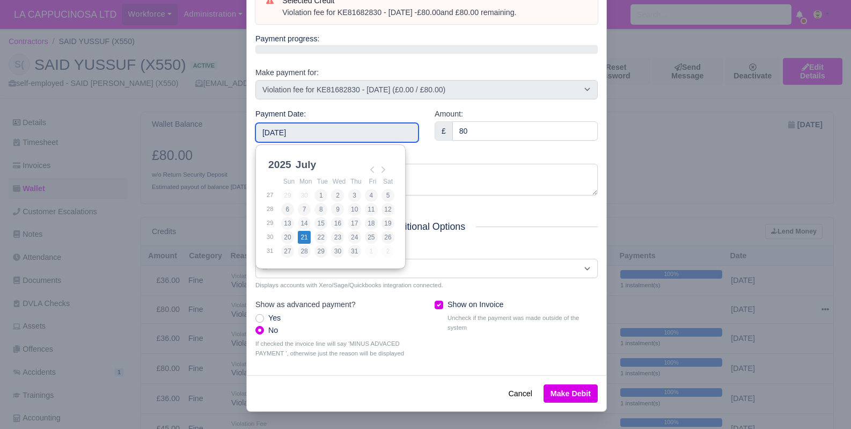
type input "2025-07-21"
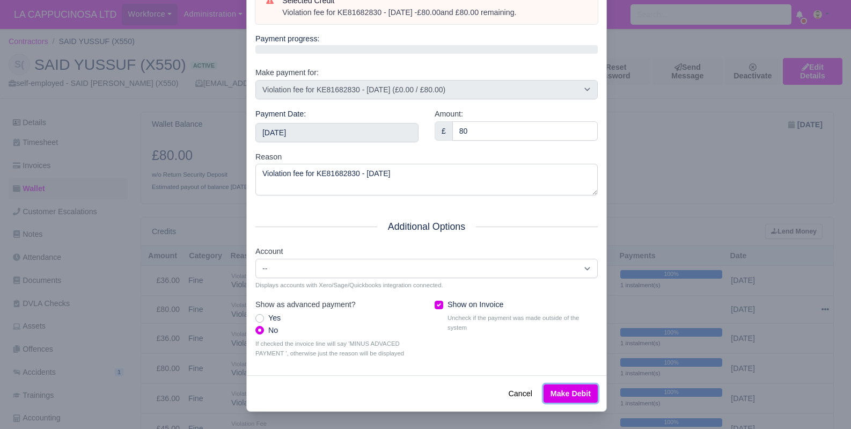
click at [566, 396] on button "Make Debit" at bounding box center [570, 393] width 54 height 18
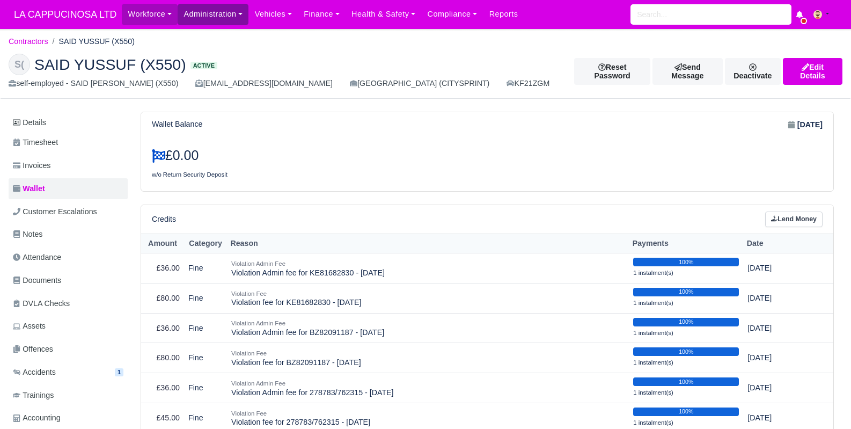
click at [235, 19] on link "Administration" at bounding box center [213, 14] width 71 height 21
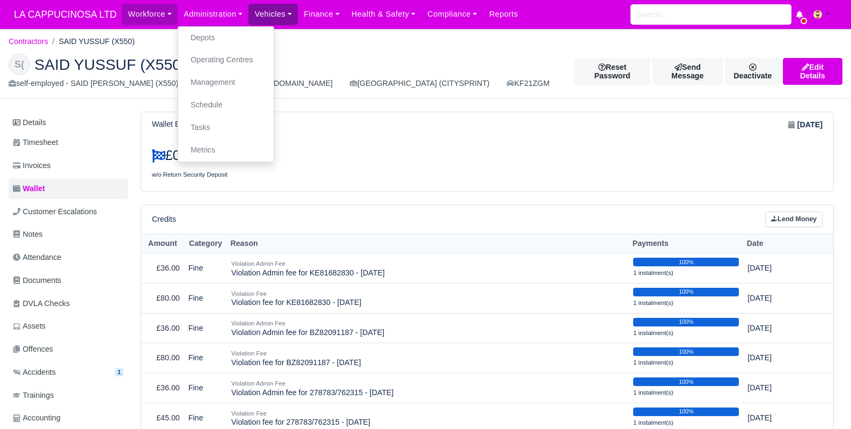
click at [263, 18] on link "Vehicles" at bounding box center [272, 14] width 49 height 21
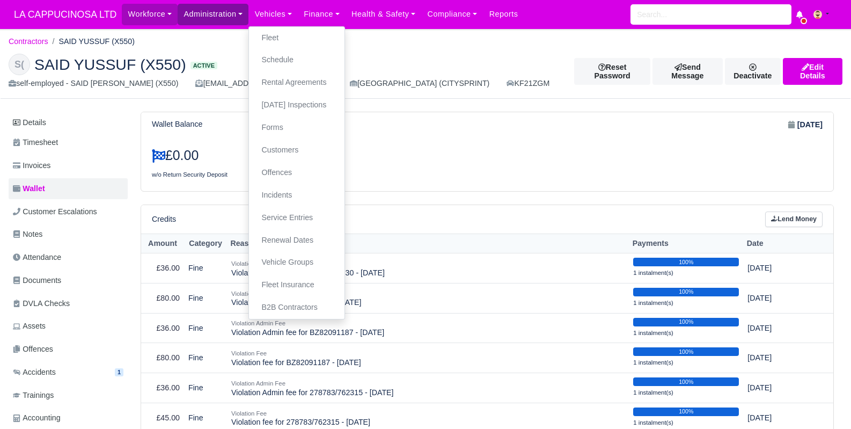
click at [213, 23] on link "Administration" at bounding box center [213, 14] width 71 height 21
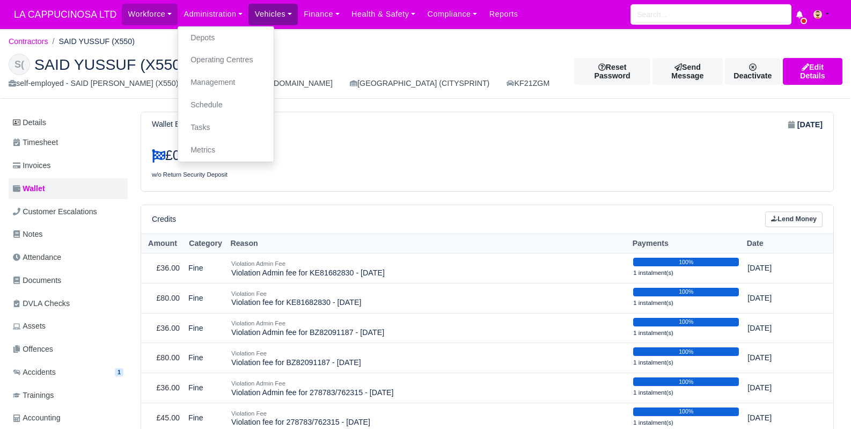
click at [264, 13] on link "Vehicles" at bounding box center [272, 14] width 49 height 21
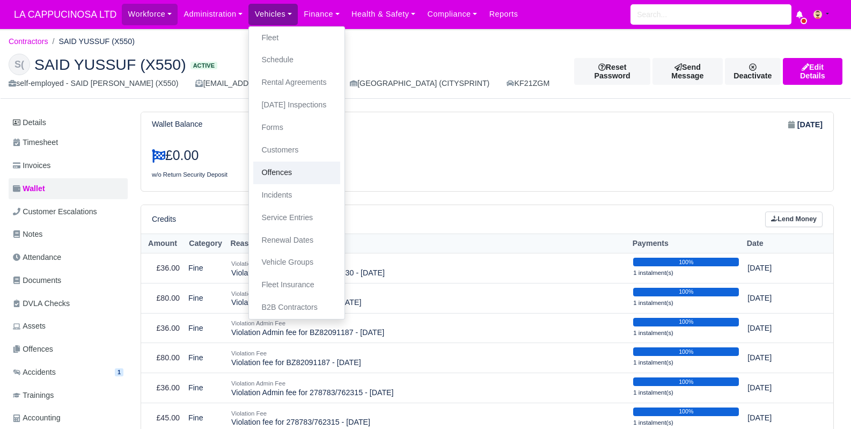
click at [286, 172] on link "Offences" at bounding box center [296, 172] width 87 height 23
